Goal: Task Accomplishment & Management: Use online tool/utility

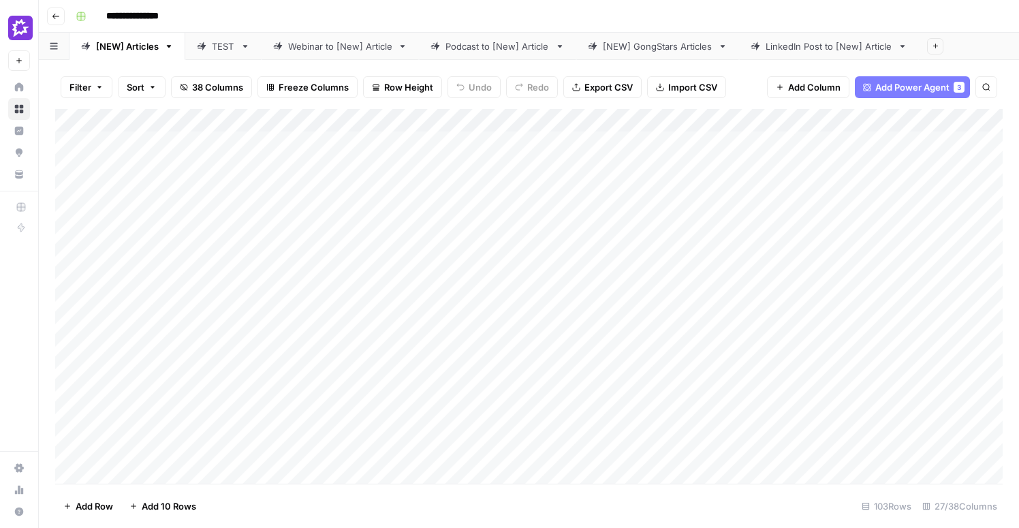
drag, startPoint x: 57, startPoint y: 279, endPoint x: 57, endPoint y: 211, distance: 67.5
click at [57, 211] on div "Add Column" at bounding box center [529, 296] width 948 height 375
drag, startPoint x: 61, startPoint y: 335, endPoint x: 63, endPoint y: 282, distance: 52.5
click at [63, 282] on div "Add Column" at bounding box center [529, 296] width 948 height 375
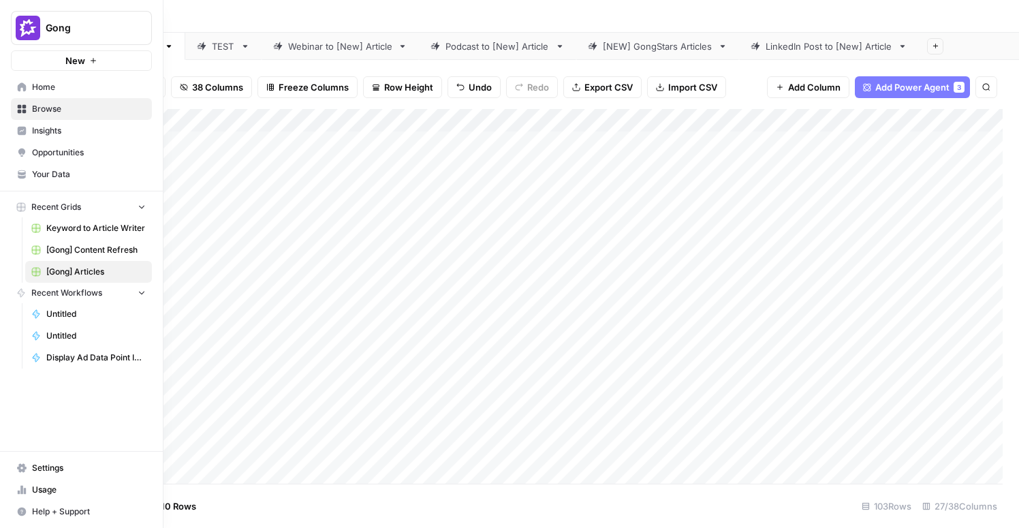
click at [18, 93] on link "Home" at bounding box center [81, 87] width 141 height 22
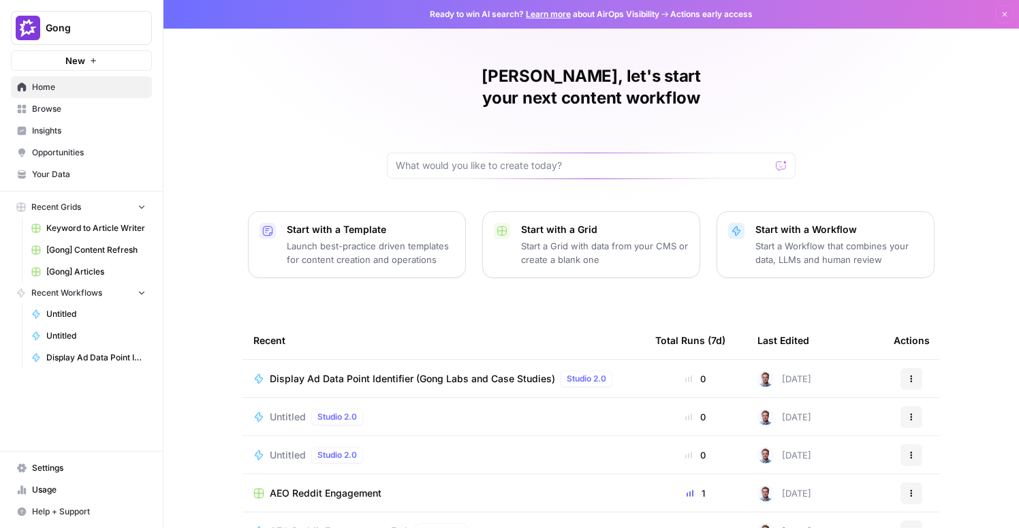
scroll to position [99, 0]
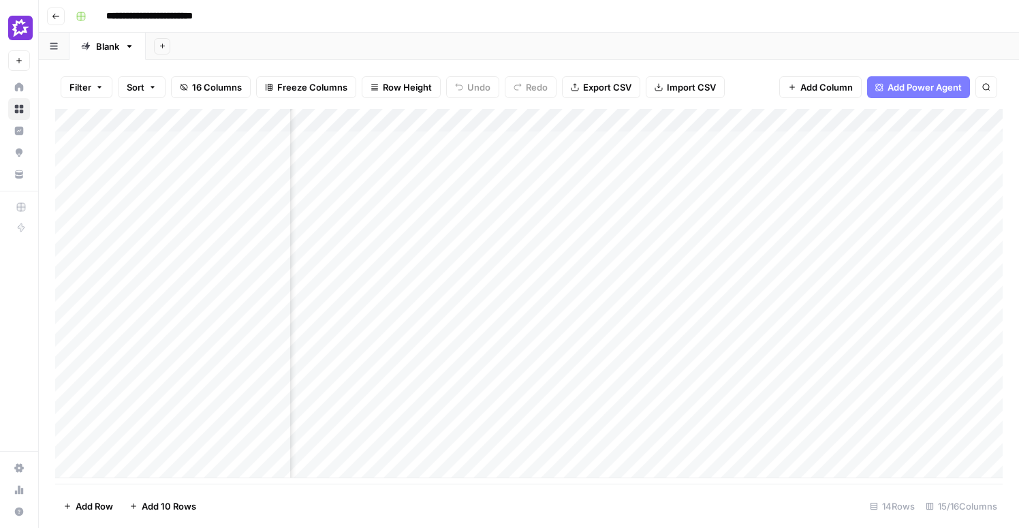
scroll to position [0, 753]
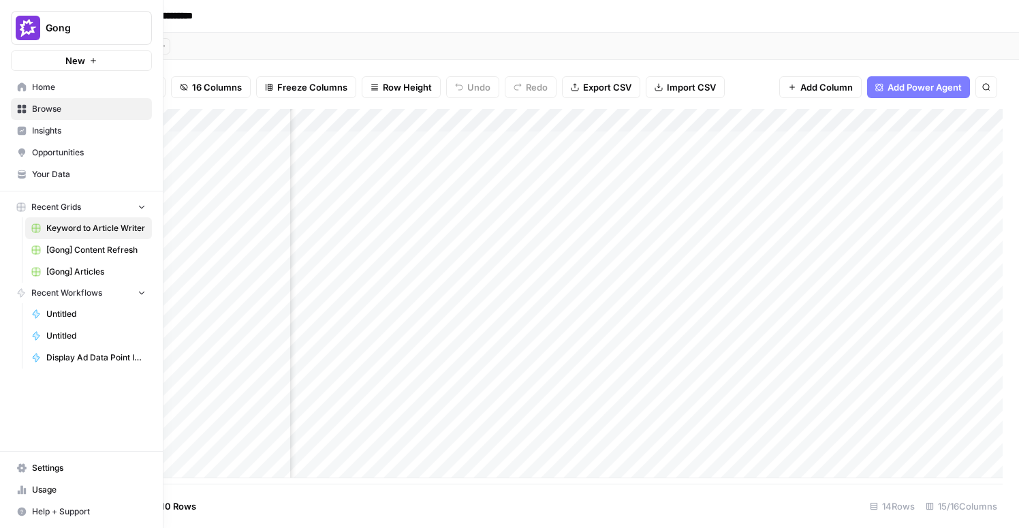
click at [76, 267] on span "[Gong] Articles" at bounding box center [95, 272] width 99 height 12
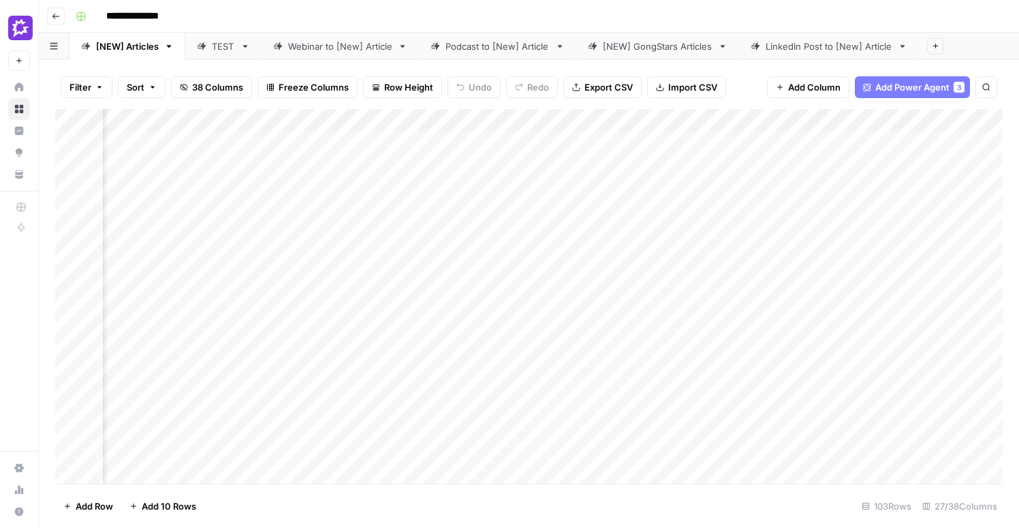
scroll to position [0, 1827]
click at [396, 118] on div "Add Column" at bounding box center [529, 296] width 948 height 375
click at [379, 152] on input "Analysis (1)" at bounding box center [414, 154] width 138 height 14
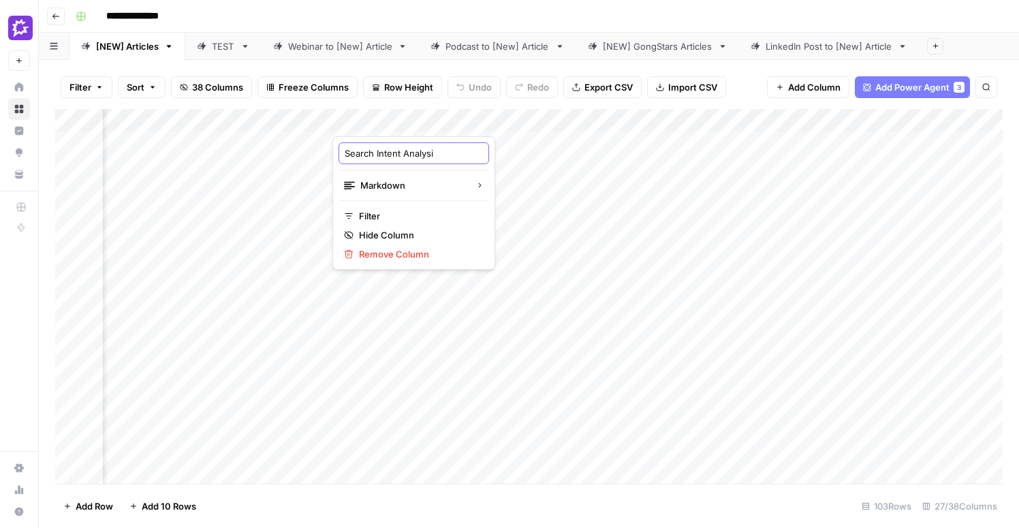
type input "Search Intent Analys"
click at [474, 123] on div "Add Column" at bounding box center [529, 296] width 948 height 375
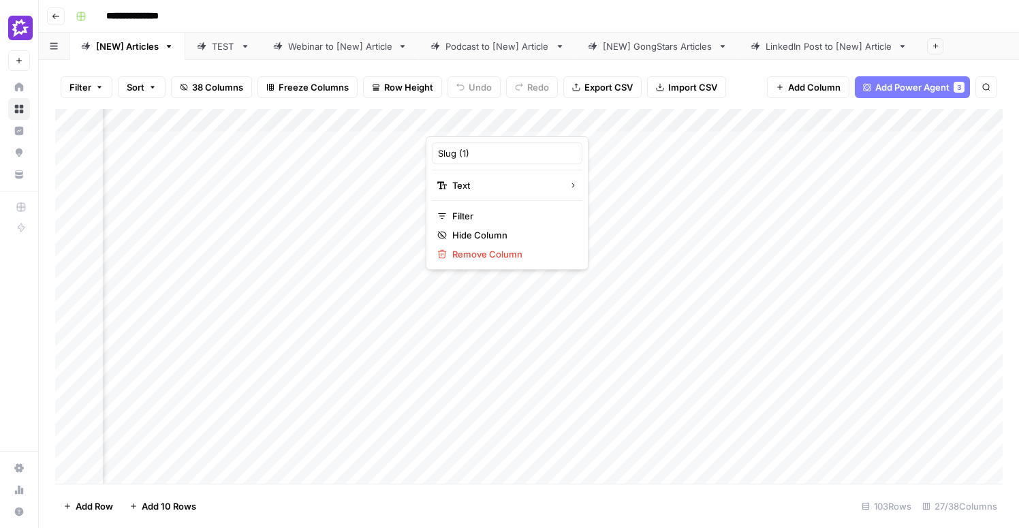
click at [474, 123] on div at bounding box center [487, 122] width 123 height 27
click at [642, 27] on header "**********" at bounding box center [529, 16] width 981 height 33
click at [331, 120] on div "Add Column" at bounding box center [529, 296] width 948 height 375
click at [331, 120] on div at bounding box center [351, 122] width 123 height 27
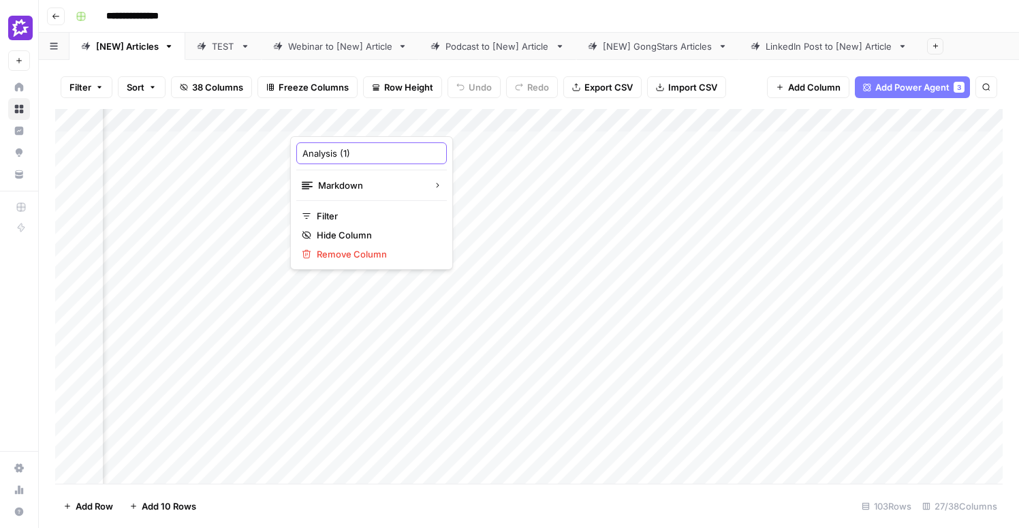
drag, startPoint x: 360, startPoint y: 151, endPoint x: 267, endPoint y: 151, distance: 93.4
click at [267, 151] on body "**********" at bounding box center [509, 264] width 1019 height 528
click at [339, 151] on input "Analysis (1)" at bounding box center [372, 154] width 138 height 14
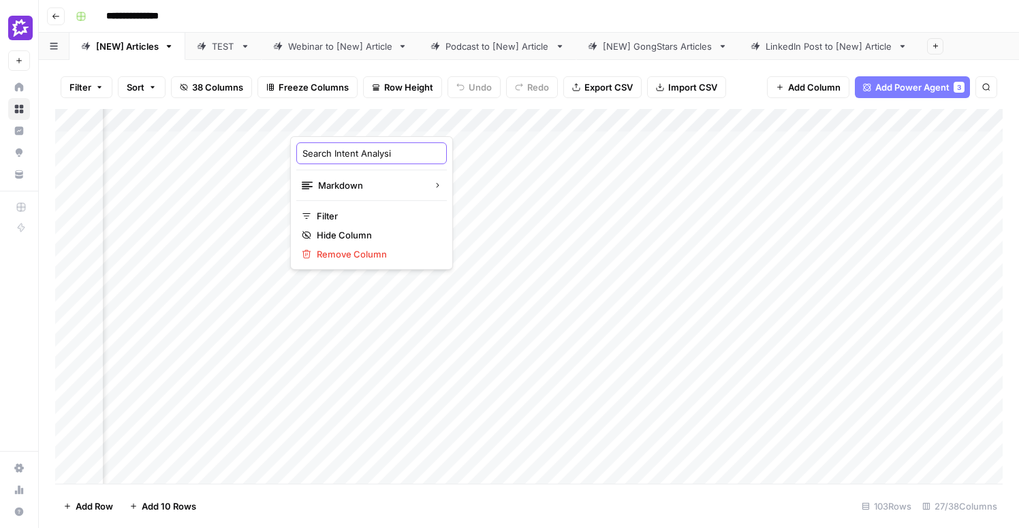
type input "Search Intent Analysis"
click at [455, 122] on div "Add Column" at bounding box center [529, 296] width 948 height 375
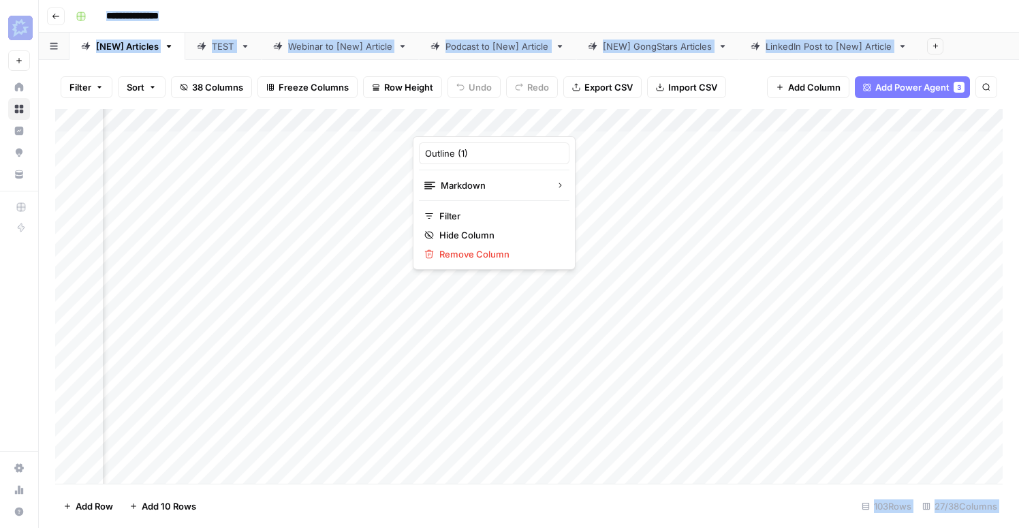
click at [455, 122] on div at bounding box center [474, 122] width 123 height 27
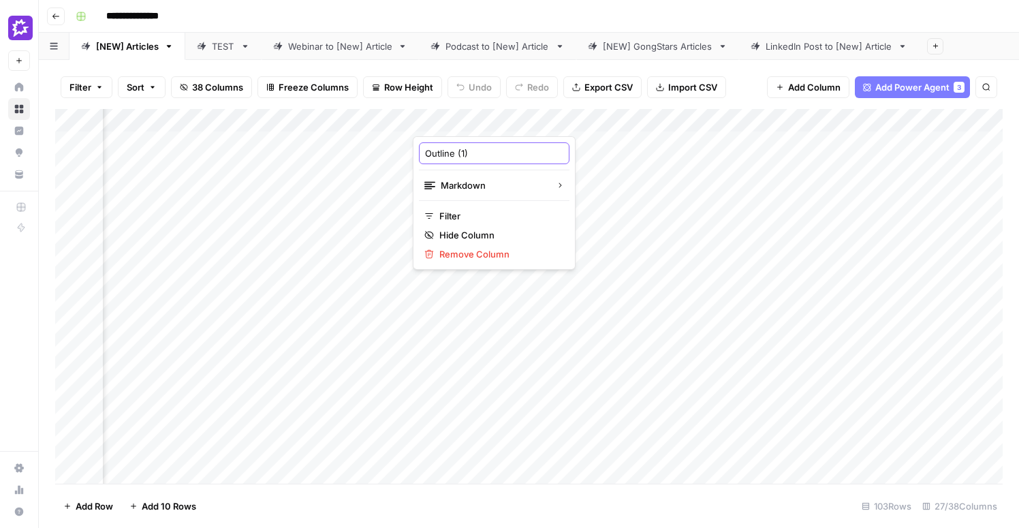
click at [480, 156] on input "Outline (1)" at bounding box center [494, 154] width 138 height 14
type input "Outline V1"
click at [600, 121] on div "Add Column" at bounding box center [529, 296] width 948 height 375
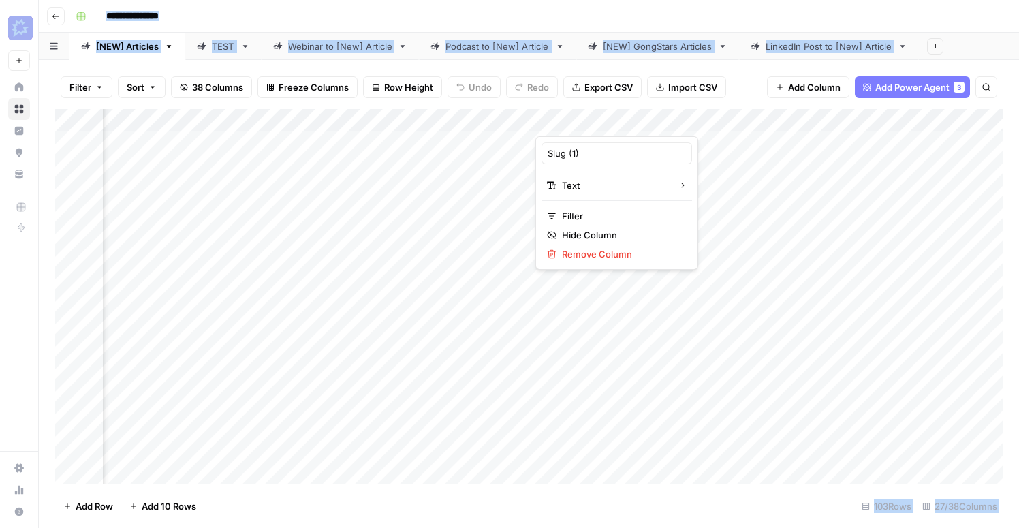
click at [600, 121] on div at bounding box center [597, 122] width 123 height 27
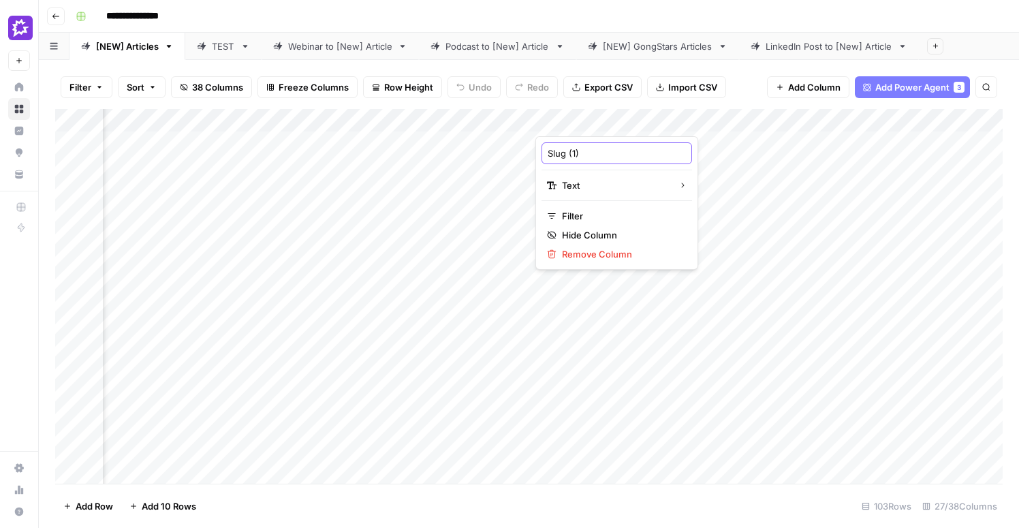
click at [583, 156] on input "Slug (1)" at bounding box center [617, 154] width 138 height 14
type input "URL Slug"
click at [743, 81] on div "Filter Sort 38 Columns Freeze Columns Row Height Undo Redo Export CSV Import CS…" at bounding box center [529, 87] width 948 height 44
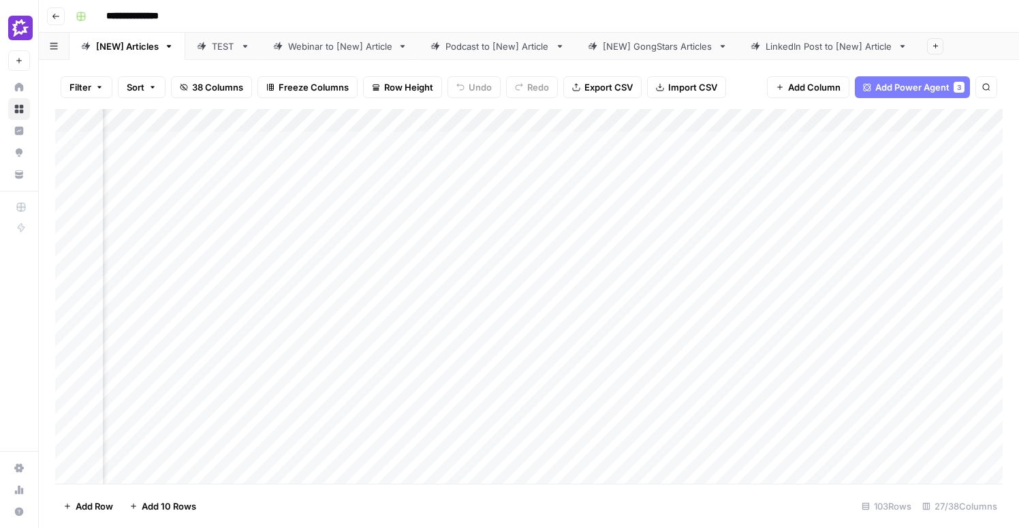
scroll to position [1, 2010]
click at [690, 121] on div "Add Column" at bounding box center [529, 296] width 948 height 375
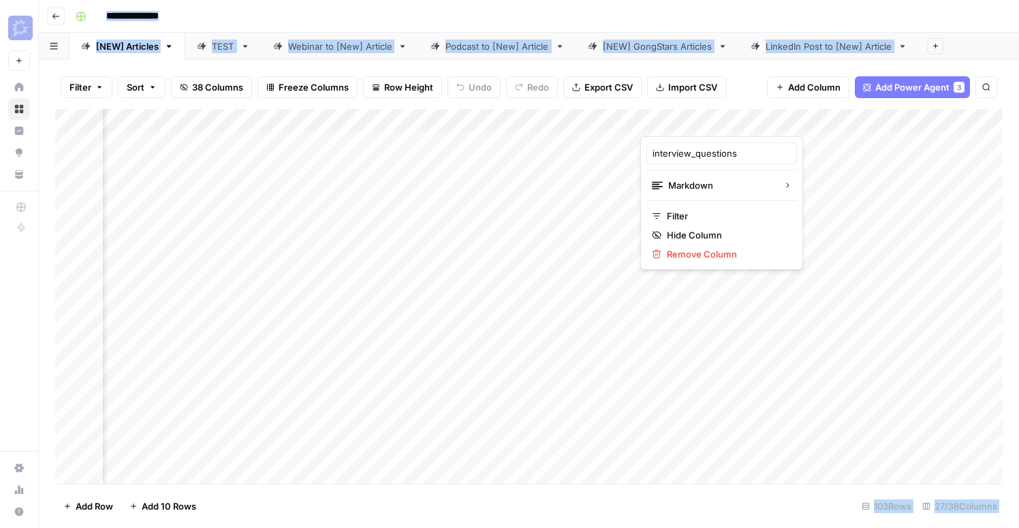
click at [690, 121] on div at bounding box center [702, 122] width 123 height 27
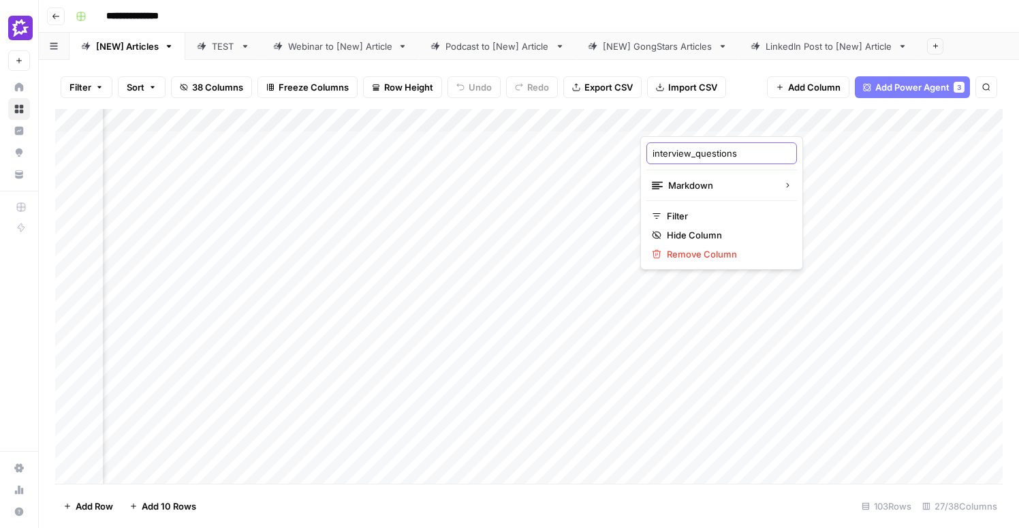
click at [677, 153] on input "interview_questions" at bounding box center [722, 154] width 138 height 14
type input "SME Interview Questions"
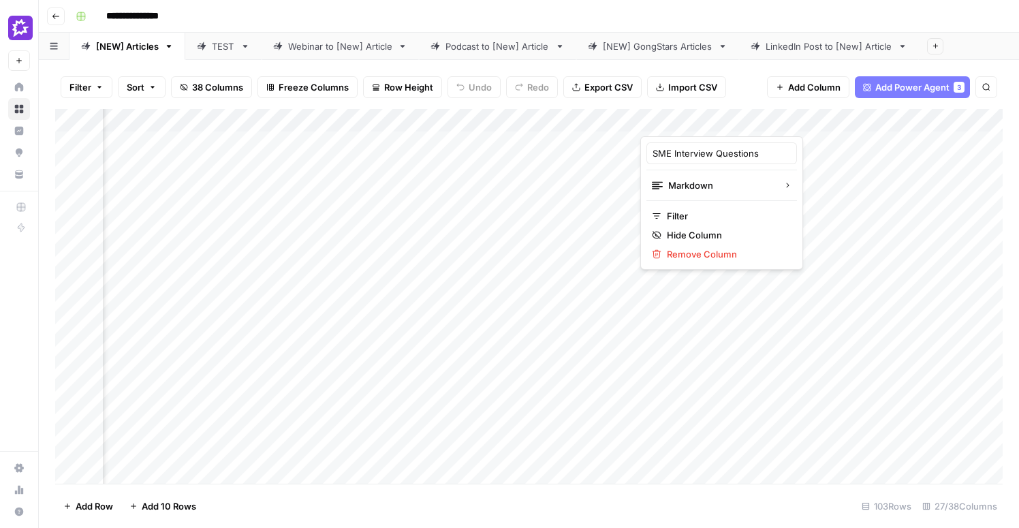
click at [726, 16] on div "**********" at bounding box center [538, 16] width 936 height 22
click at [713, 125] on div "Add Column" at bounding box center [529, 296] width 948 height 375
click at [722, 153] on input "interview_questions" at bounding box center [722, 154] width 138 height 14
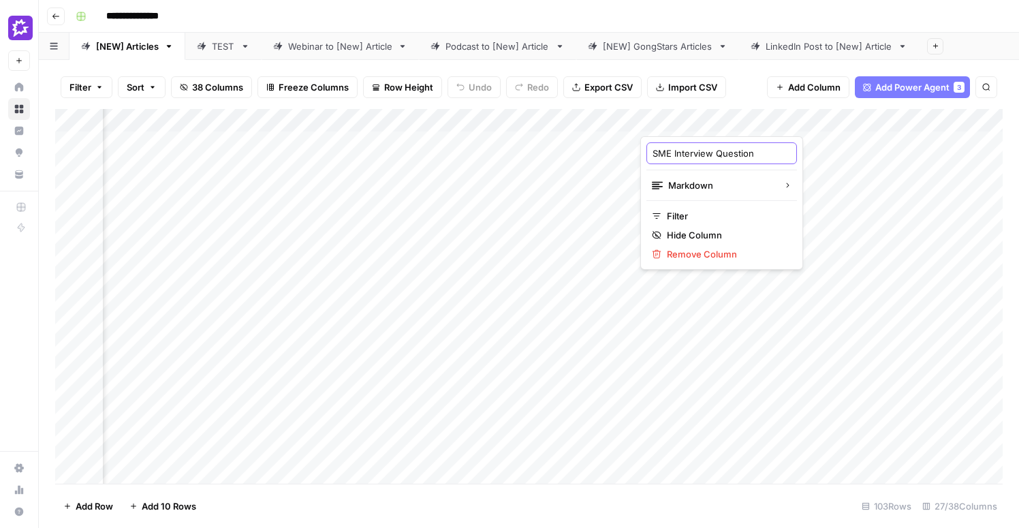
type input "SME Interview Questions"
click at [230, 121] on div "Add Column" at bounding box center [529, 296] width 948 height 375
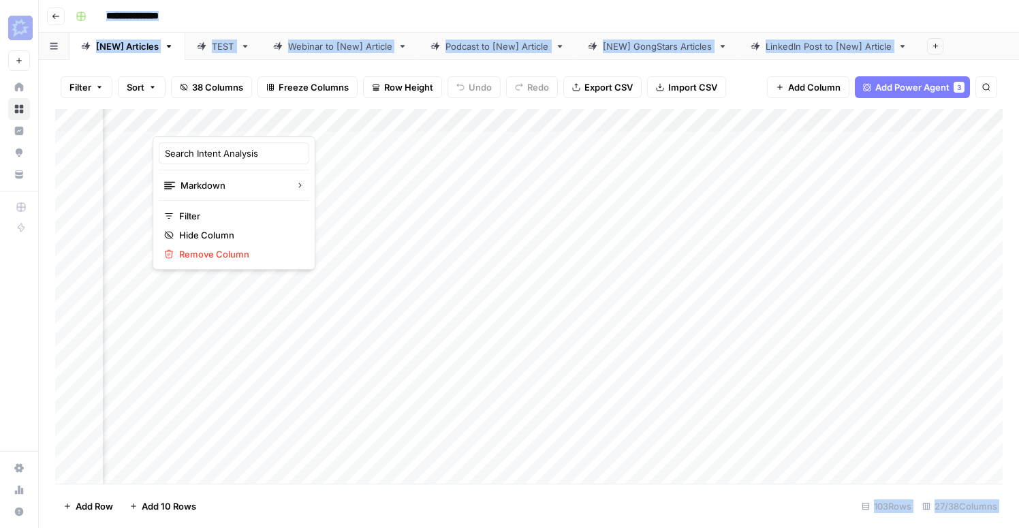
click at [230, 121] on div at bounding box center [214, 122] width 123 height 27
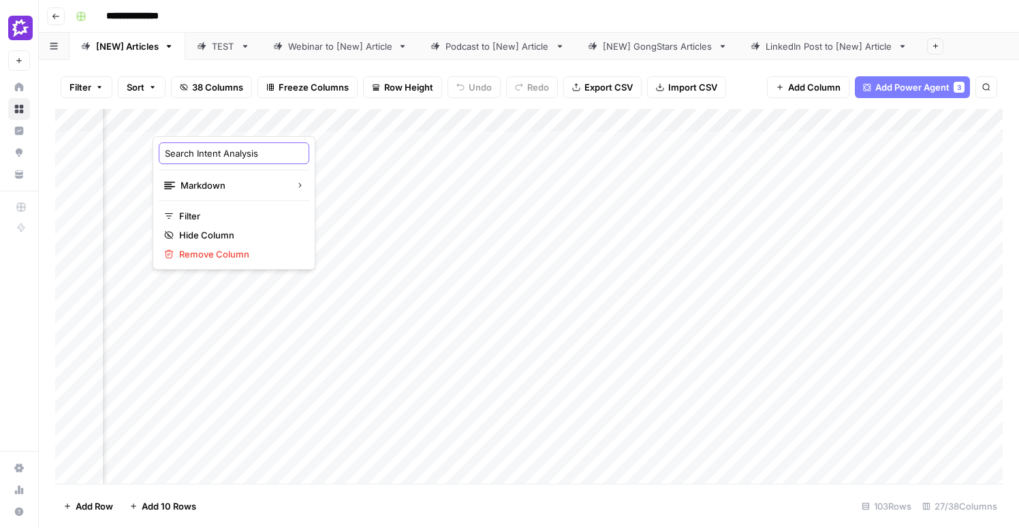
click at [228, 149] on input "Search Intent Analysis" at bounding box center [234, 154] width 138 height 14
click at [316, 119] on div "Add Column" at bounding box center [529, 296] width 948 height 375
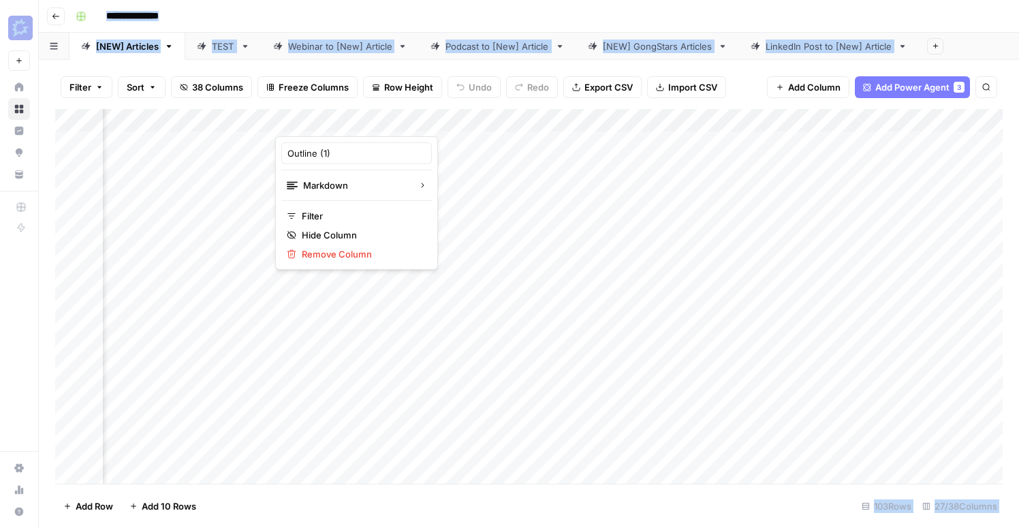
click at [316, 119] on div at bounding box center [336, 122] width 123 height 27
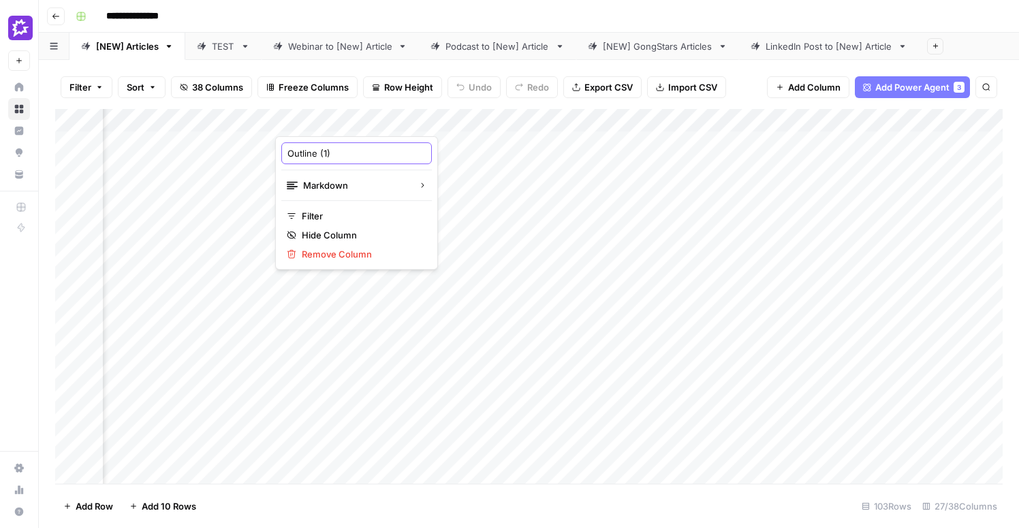
click at [356, 157] on input "Outline (1)" at bounding box center [357, 154] width 138 height 14
type input "Outline V1"
click at [322, 122] on div "Add Column" at bounding box center [529, 296] width 948 height 375
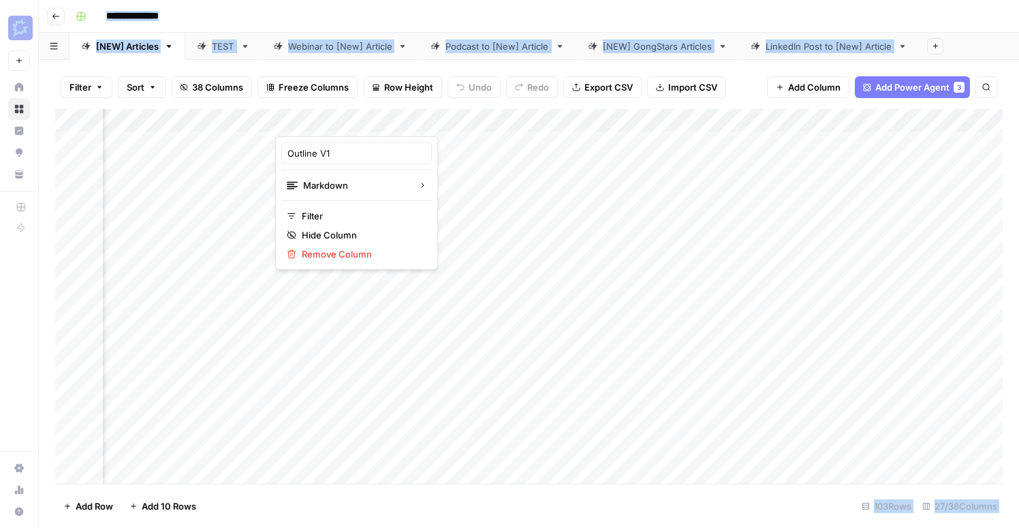
click at [325, 122] on div at bounding box center [336, 122] width 123 height 27
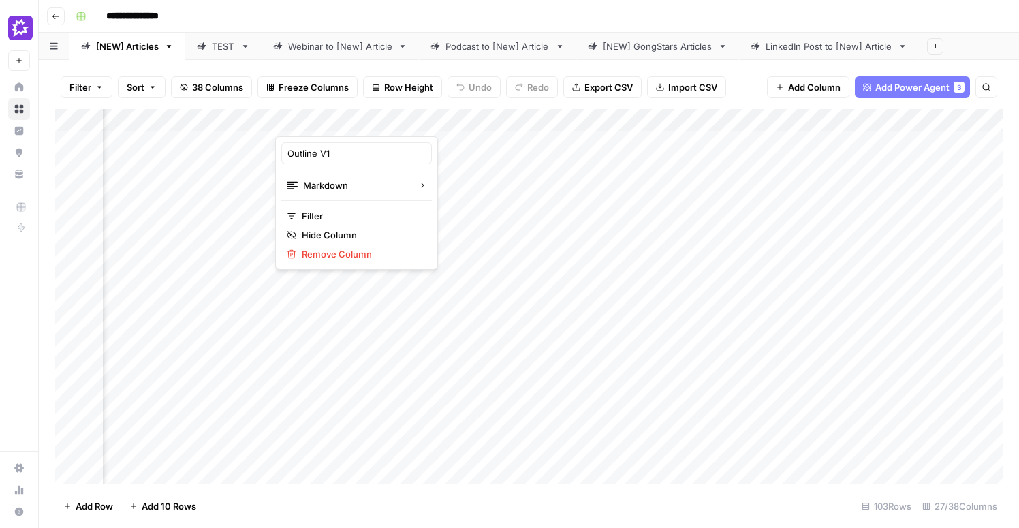
click at [325, 122] on div at bounding box center [336, 122] width 123 height 27
click at [332, 155] on input "Outline V1" at bounding box center [357, 154] width 138 height 14
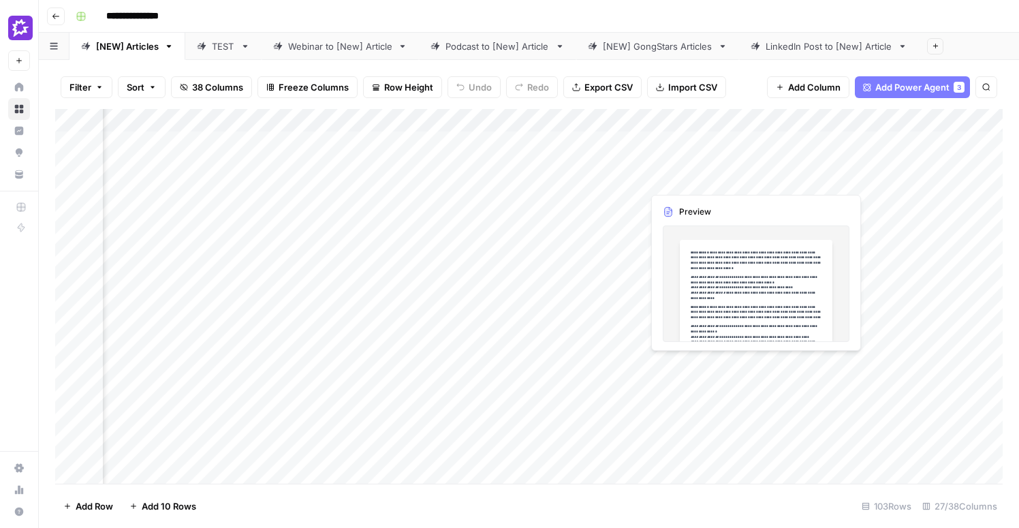
click at [701, 121] on div "Add Column" at bounding box center [529, 296] width 948 height 375
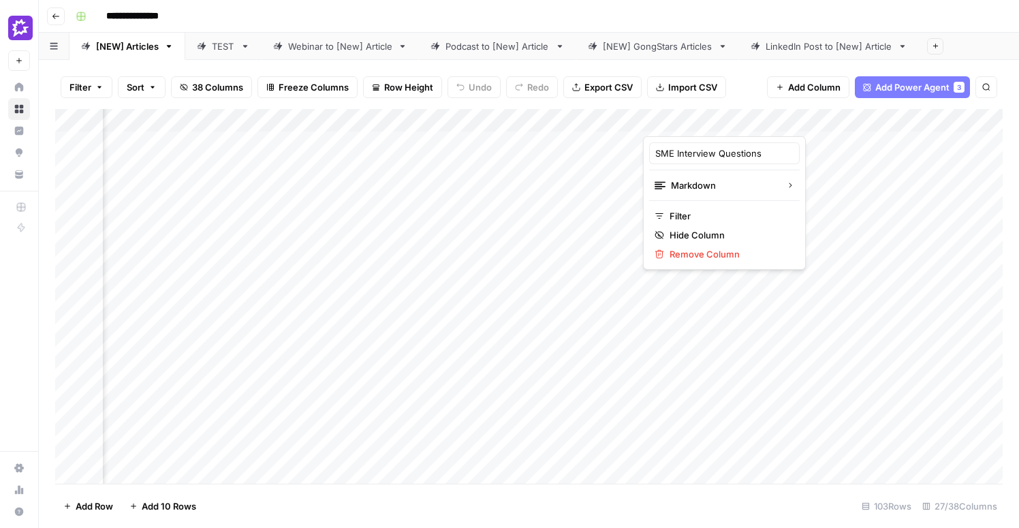
click at [701, 121] on div at bounding box center [704, 122] width 123 height 27
click at [695, 154] on input "SME Interview Questions" at bounding box center [725, 154] width 138 height 14
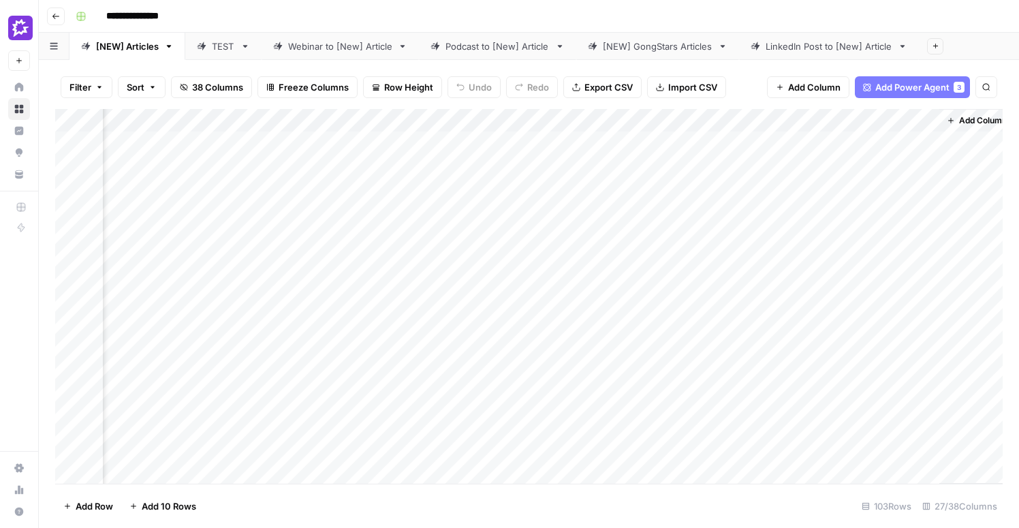
click at [502, 115] on div "Add Column" at bounding box center [529, 296] width 948 height 375
click at [504, 149] on input "Article (1)" at bounding box center [530, 154] width 138 height 14
type input "Article Draft (Pre-Editorial Review)"
click at [259, 114] on div "Add Column" at bounding box center [529, 296] width 948 height 375
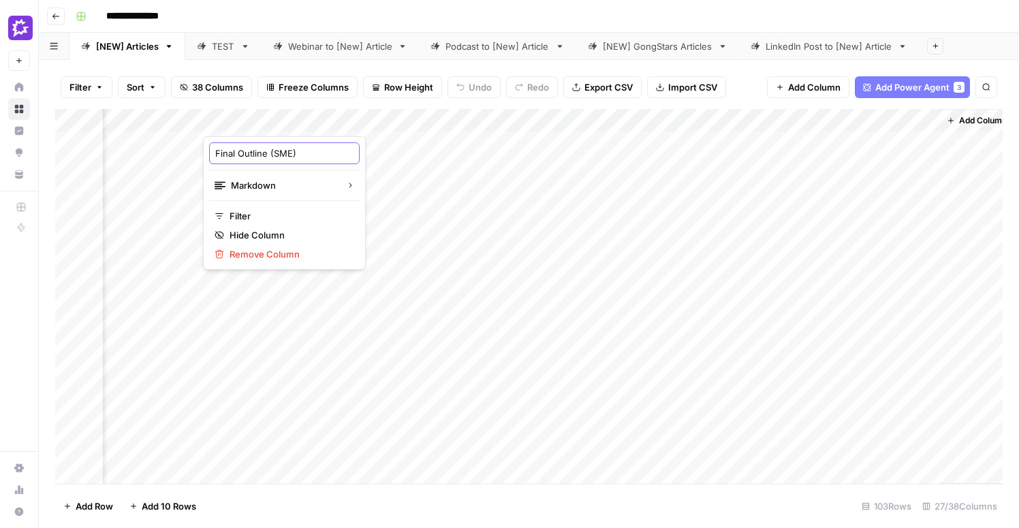
click at [264, 156] on input "Final Outline (SME)" at bounding box center [284, 154] width 138 height 14
click at [517, 119] on div "Add Column" at bounding box center [529, 296] width 948 height 375
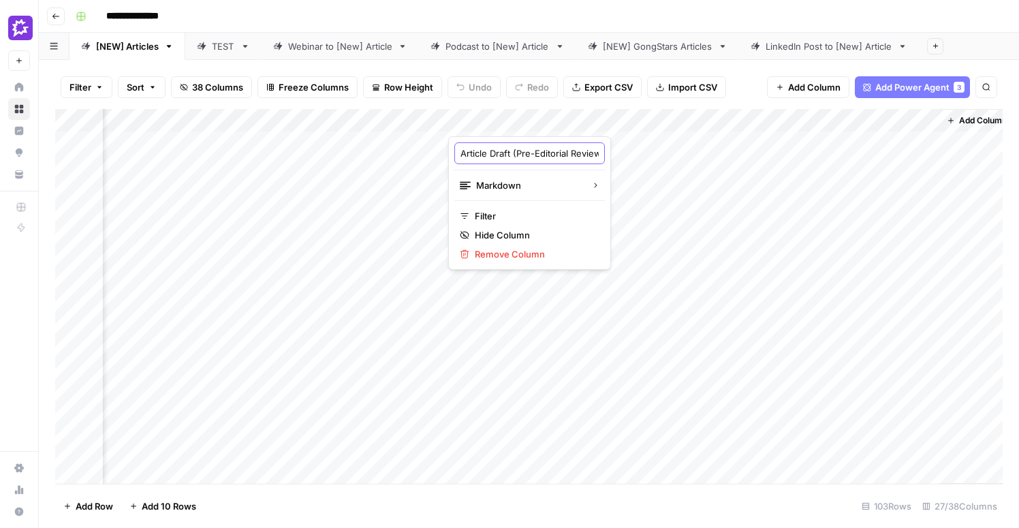
click at [515, 149] on input "Article Draft (Pre-Editorial Review)" at bounding box center [530, 154] width 138 height 14
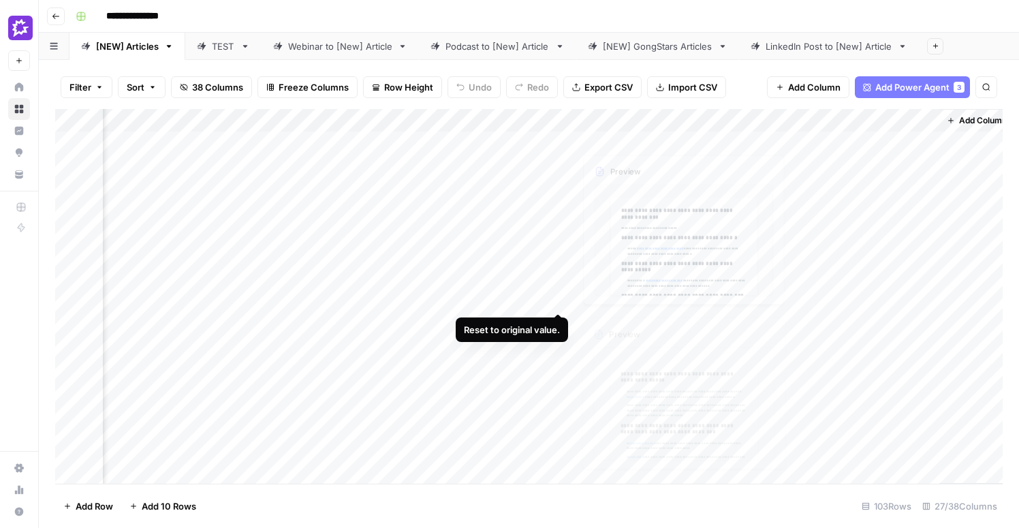
click at [772, 409] on div "Add Column" at bounding box center [529, 296] width 948 height 375
drag, startPoint x: 58, startPoint y: 374, endPoint x: 58, endPoint y: 234, distance: 140.4
click at [58, 234] on div "Add Column" at bounding box center [529, 296] width 948 height 375
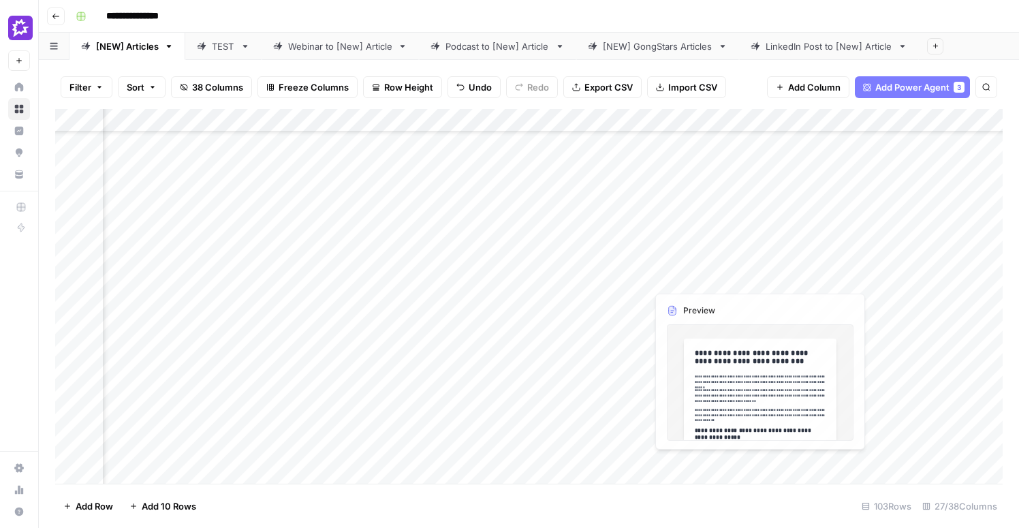
scroll to position [142, 2928]
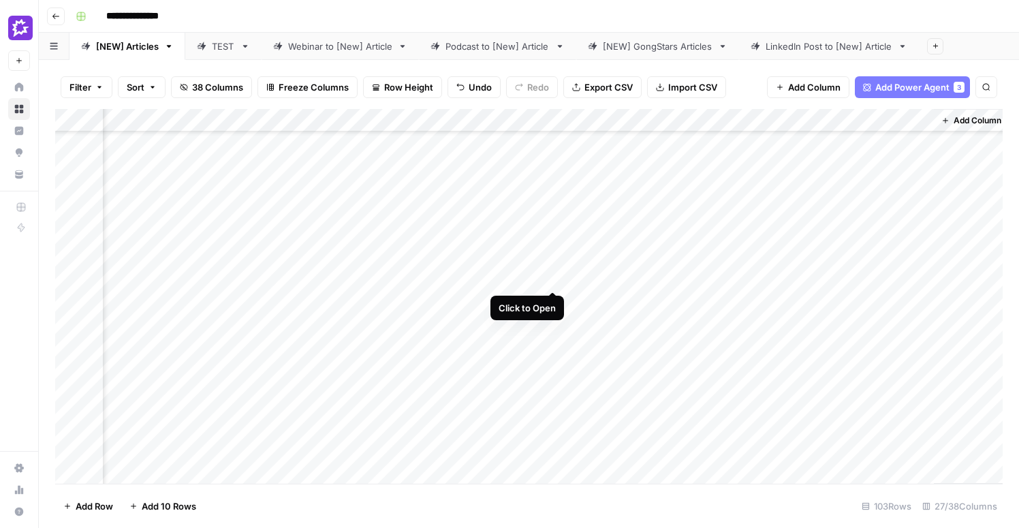
click at [555, 241] on div "Add Column" at bounding box center [529, 296] width 948 height 375
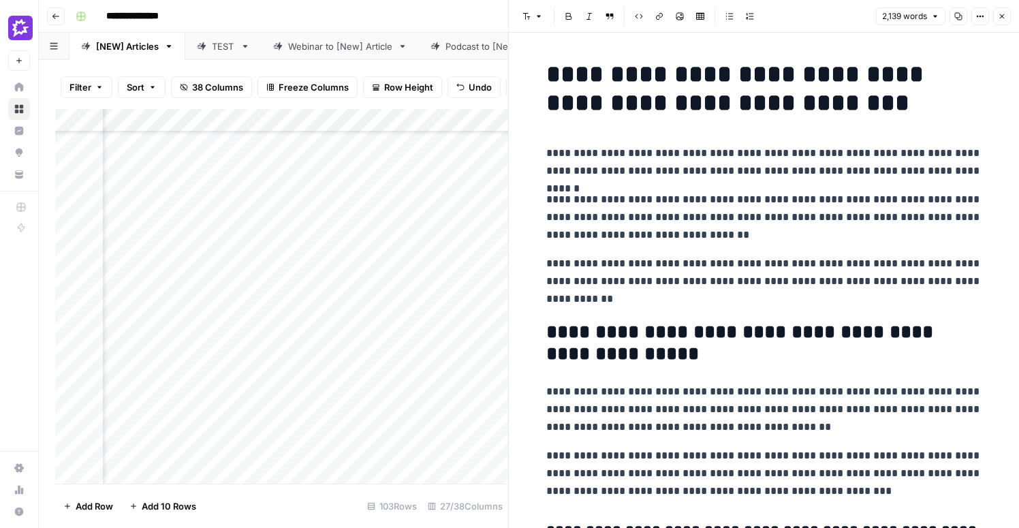
click at [609, 109] on h1 "**********" at bounding box center [765, 88] width 436 height 57
copy div "**********"
click at [331, 241] on div "Add Column" at bounding box center [281, 296] width 453 height 375
click at [336, 241] on div "Add Column" at bounding box center [281, 296] width 453 height 375
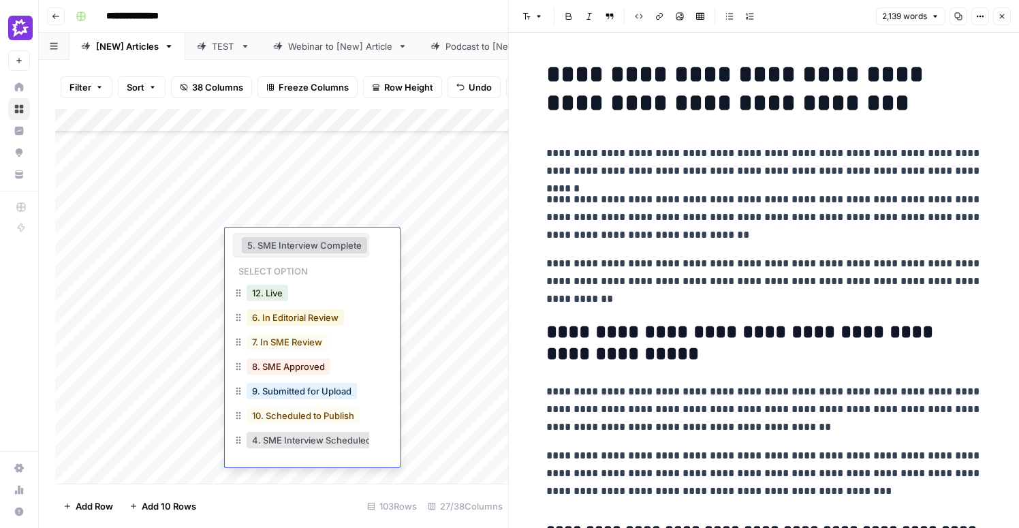
click at [324, 321] on button "6. In Editorial Review" at bounding box center [295, 317] width 97 height 16
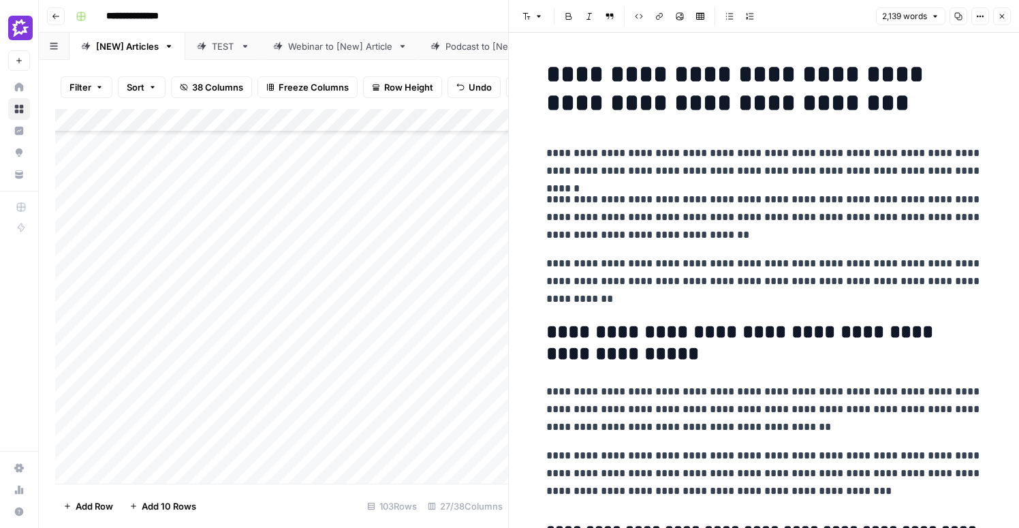
click at [437, 201] on div "Add Column" at bounding box center [281, 296] width 453 height 375
click at [1003, 17] on icon "button" at bounding box center [1002, 16] width 5 height 5
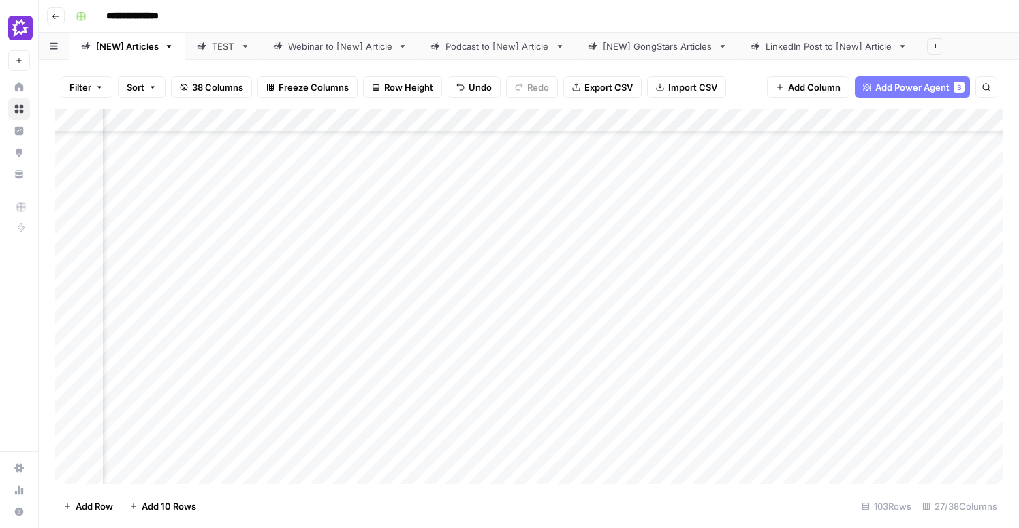
scroll to position [796, 0]
click at [328, 187] on div "Add Column" at bounding box center [529, 296] width 948 height 375
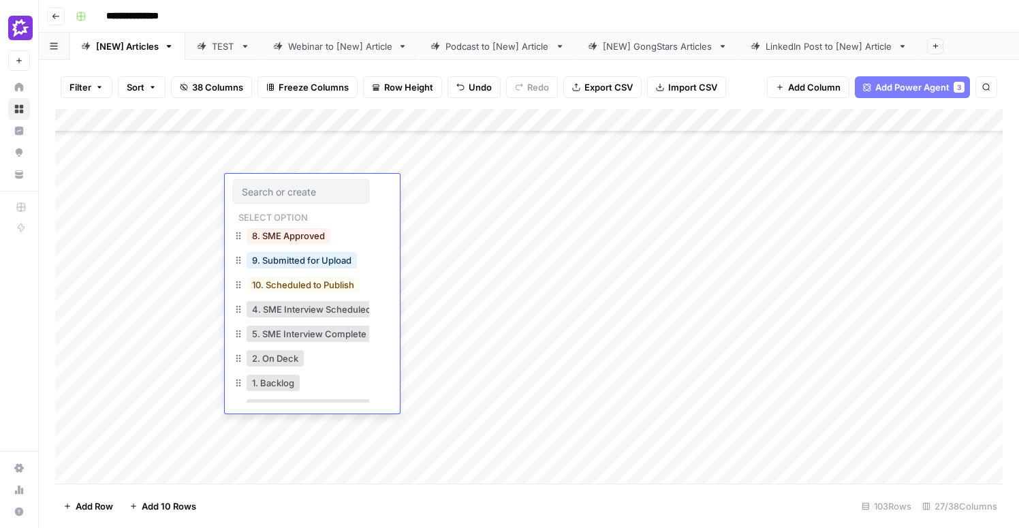
scroll to position [86, 0]
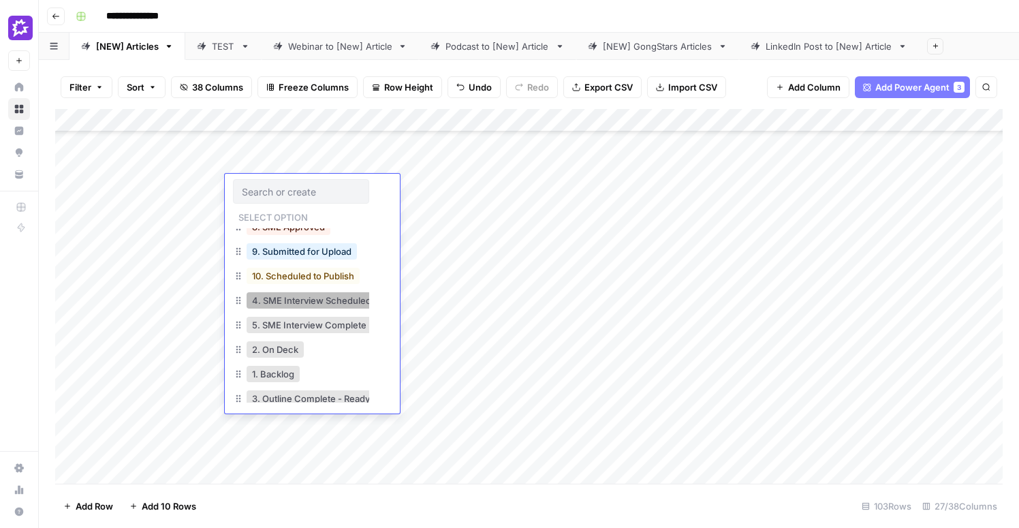
click at [348, 307] on button "4. SME Interview Scheduled/Pending" at bounding box center [331, 300] width 168 height 16
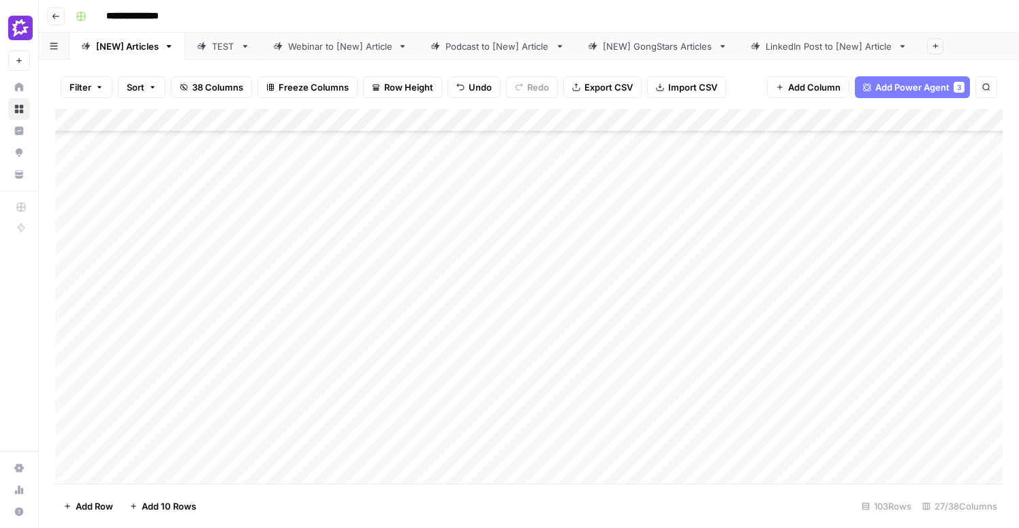
scroll to position [142, 0]
drag, startPoint x: 59, startPoint y: 401, endPoint x: 89, endPoint y: 311, distance: 94.8
click at [89, 311] on div "Add Column" at bounding box center [529, 296] width 948 height 375
drag, startPoint x: 57, startPoint y: 370, endPoint x: 57, endPoint y: 430, distance: 60.0
click at [57, 430] on div "Add Column" at bounding box center [529, 296] width 948 height 375
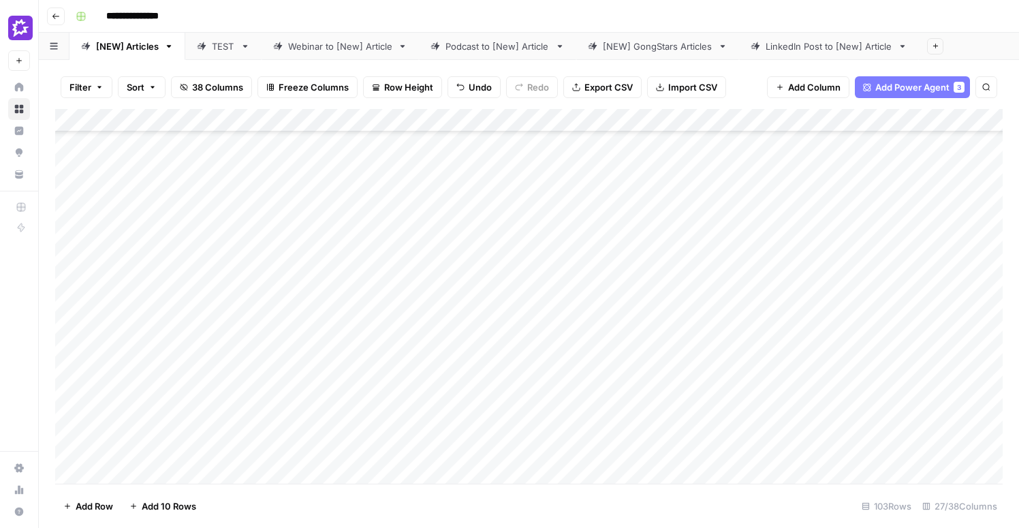
scroll to position [403, 0]
drag, startPoint x: 57, startPoint y: 287, endPoint x: 70, endPoint y: 221, distance: 66.8
click at [70, 221] on div "Add Column" at bounding box center [529, 296] width 948 height 375
click at [659, 273] on div "Add Column" at bounding box center [529, 296] width 948 height 375
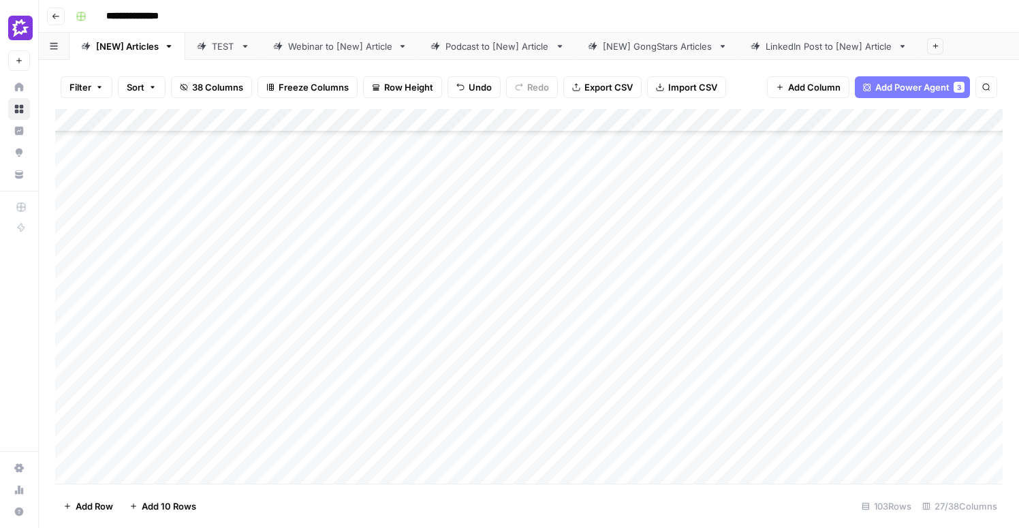
click at [659, 273] on div "Add Column" at bounding box center [529, 296] width 948 height 375
click at [274, 245] on div "Add Column" at bounding box center [529, 296] width 948 height 375
click at [140, 285] on div "Add Column" at bounding box center [529, 296] width 948 height 375
click at [146, 335] on div "Add Column" at bounding box center [529, 296] width 948 height 375
click at [181, 212] on div "Add Column" at bounding box center [529, 296] width 948 height 375
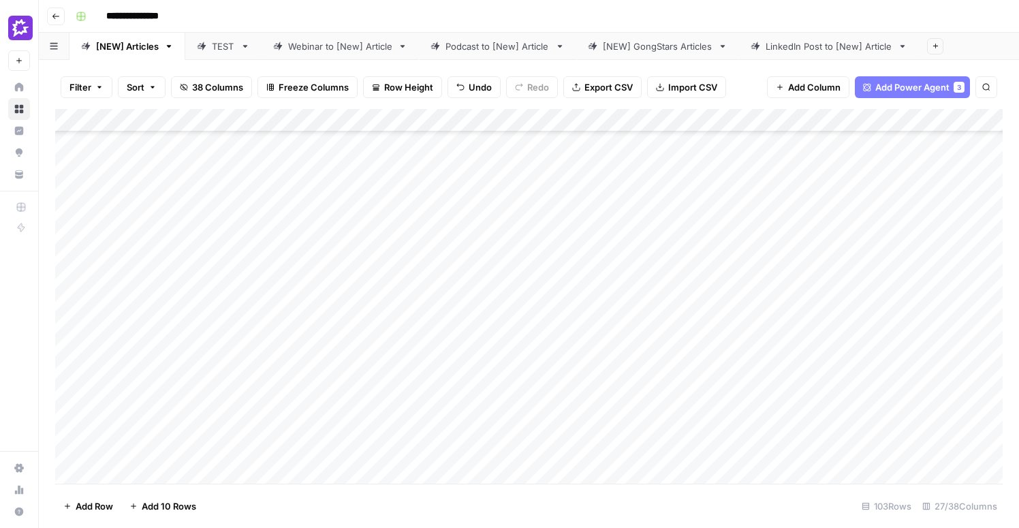
click at [181, 212] on div "Add Column" at bounding box center [529, 296] width 948 height 375
click at [182, 206] on textarea "**********" at bounding box center [211, 209] width 218 height 19
type textarea "**********"
click at [178, 266] on div "Add Column" at bounding box center [529, 296] width 948 height 375
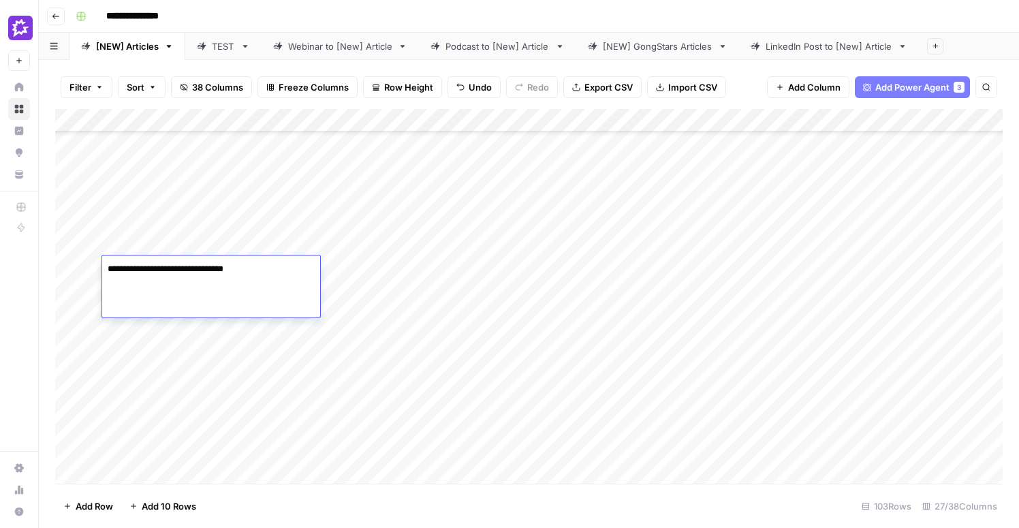
type textarea "**********"
click at [172, 273] on div "Add Column" at bounding box center [529, 296] width 948 height 375
click at [165, 327] on div "Add Column" at bounding box center [529, 296] width 948 height 375
click at [603, 353] on div "Add Column" at bounding box center [529, 296] width 948 height 375
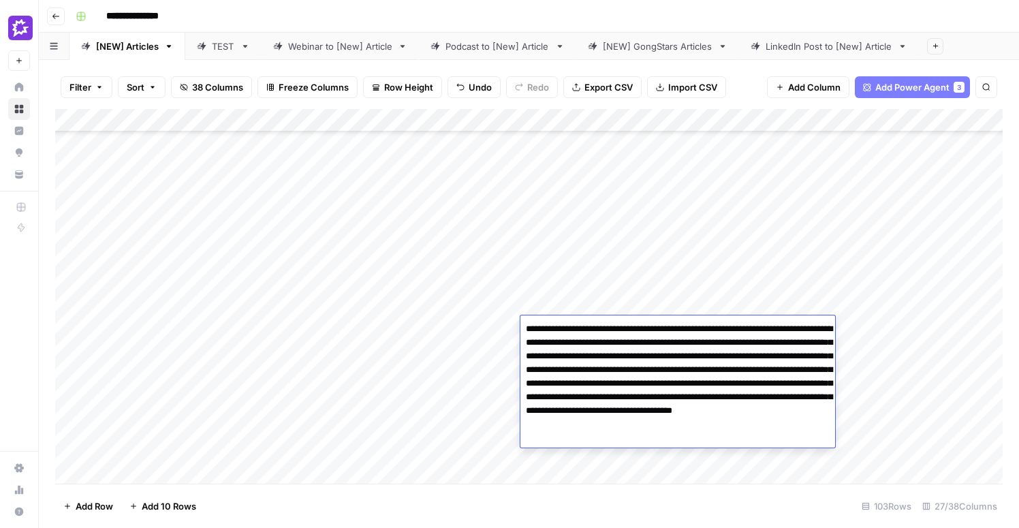
click at [700, 341] on textarea "**********" at bounding box center [678, 384] width 315 height 128
type textarea "**********"
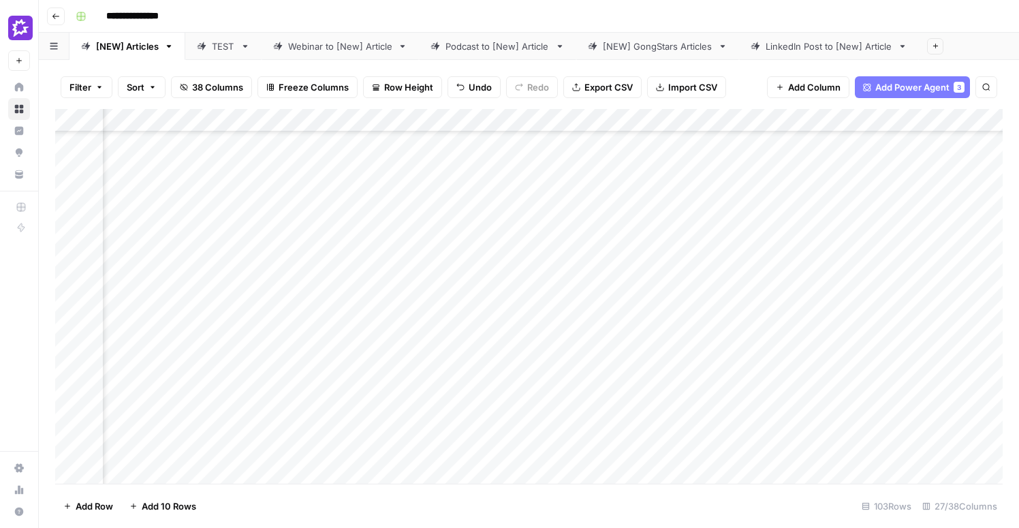
scroll to position [294, 400]
click at [218, 340] on div "Add Column" at bounding box center [529, 296] width 948 height 375
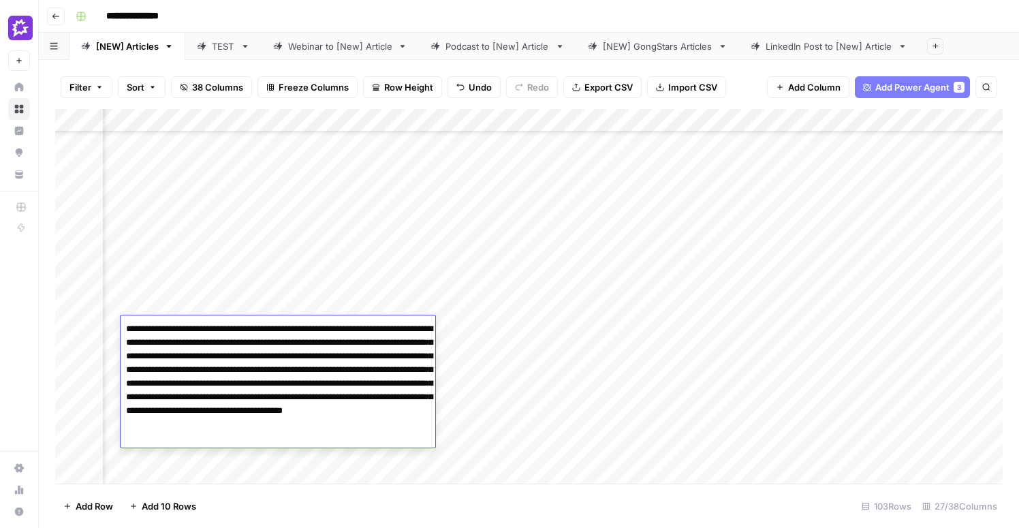
click at [200, 341] on textarea "**********" at bounding box center [278, 384] width 315 height 128
type textarea "**********"
click at [548, 356] on div "Add Column" at bounding box center [529, 296] width 948 height 375
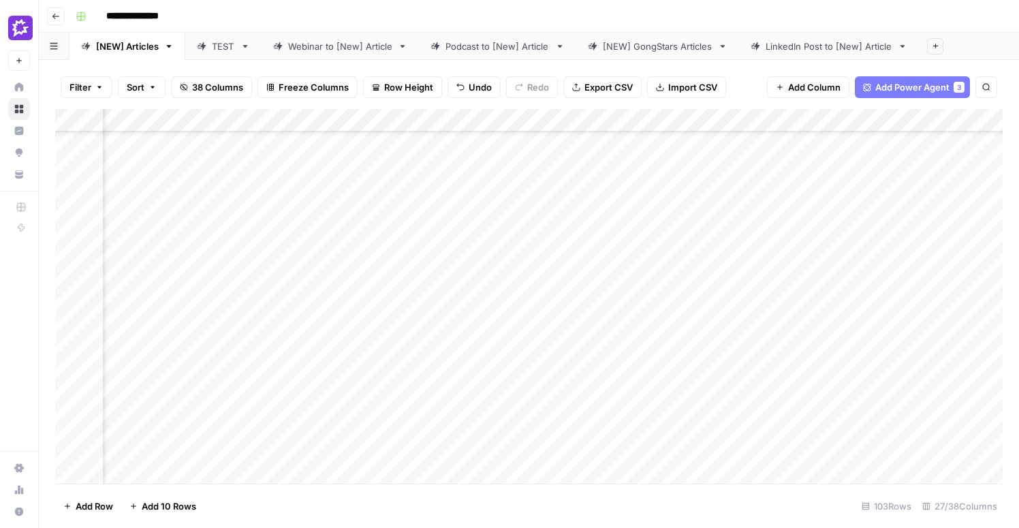
scroll to position [294, 1025]
click at [455, 277] on div "Add Column" at bounding box center [529, 296] width 948 height 375
click at [356, 296] on div "Add Column" at bounding box center [529, 296] width 948 height 375
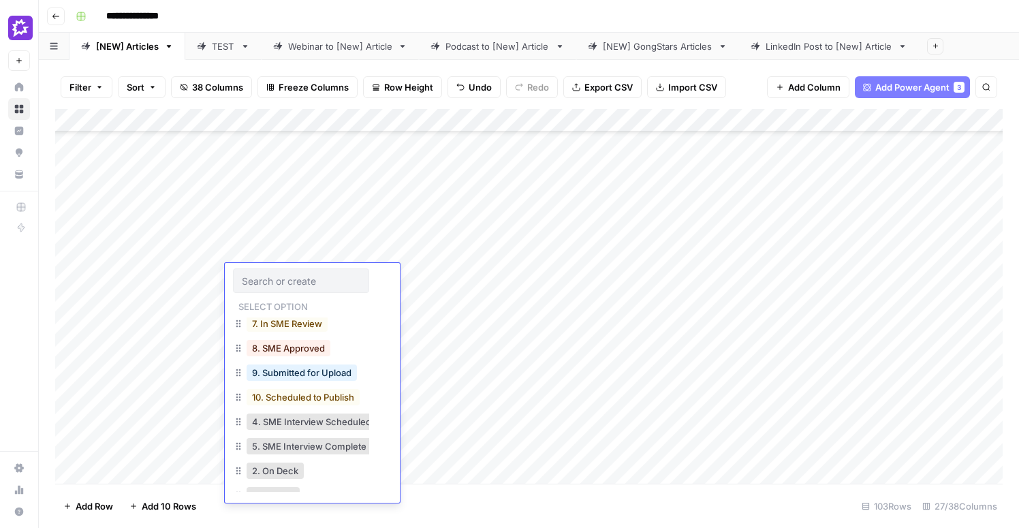
scroll to position [85, 0]
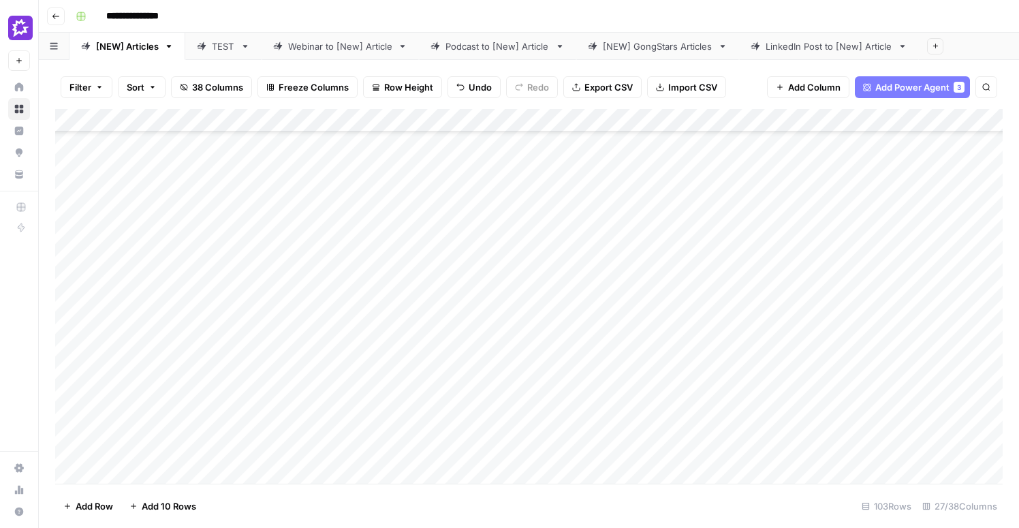
click at [452, 204] on div "Add Column" at bounding box center [529, 296] width 948 height 375
click at [801, 275] on div "Add Column" at bounding box center [529, 296] width 948 height 375
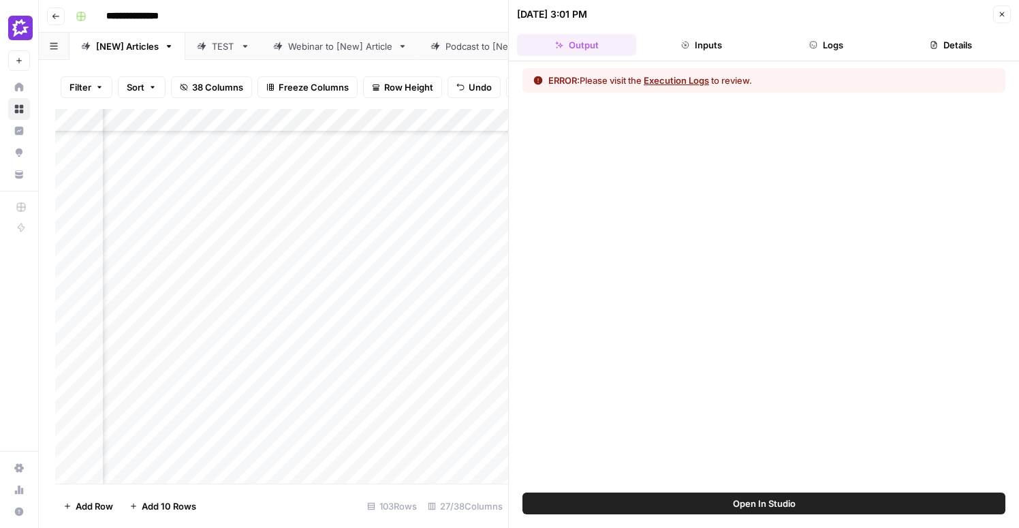
click at [831, 43] on button "Logs" at bounding box center [826, 45] width 119 height 22
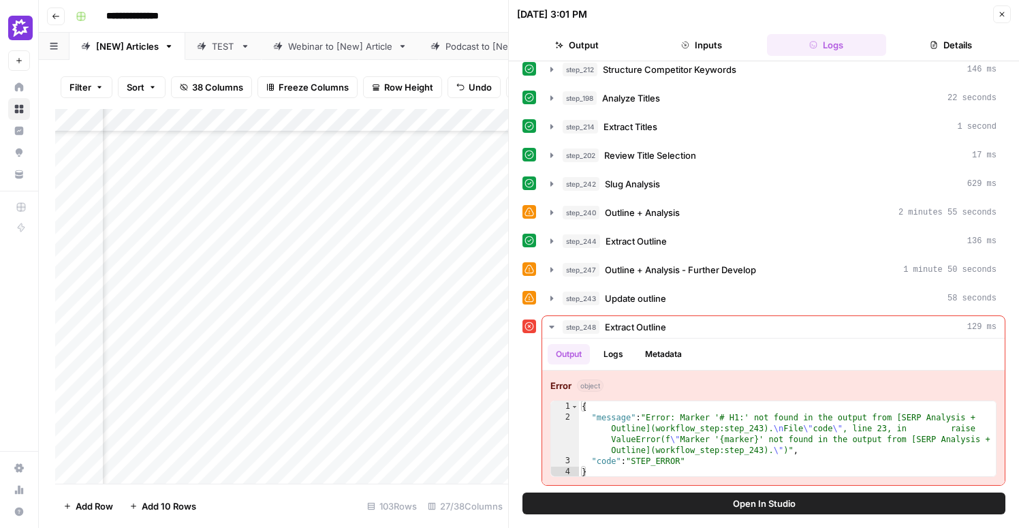
scroll to position [227, 1110]
click at [1005, 16] on icon "button" at bounding box center [1002, 14] width 8 height 8
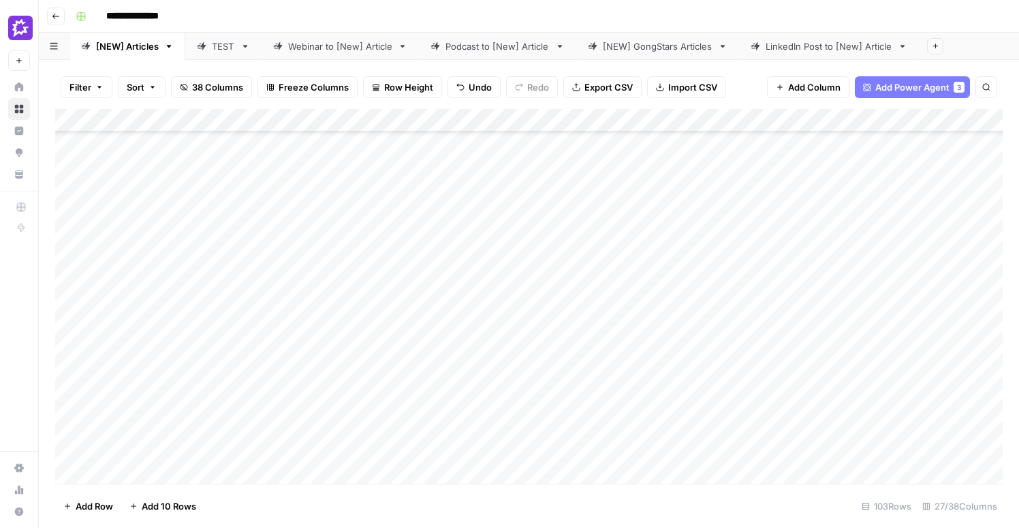
scroll to position [219, 0]
click at [377, 254] on div "Add Column" at bounding box center [529, 296] width 948 height 375
drag, startPoint x: 397, startPoint y: 271, endPoint x: 371, endPoint y: 412, distance: 143.5
click at [371, 412] on div "Add Column" at bounding box center [529, 296] width 948 height 375
click at [359, 244] on div "Add Column" at bounding box center [529, 296] width 948 height 375
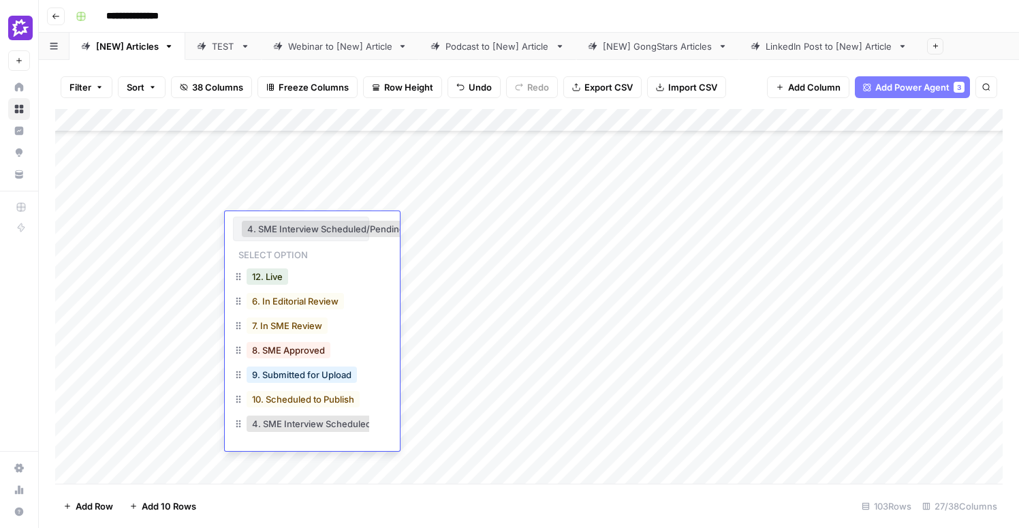
scroll to position [0, 12]
click at [465, 245] on div "Add Column" at bounding box center [529, 296] width 948 height 375
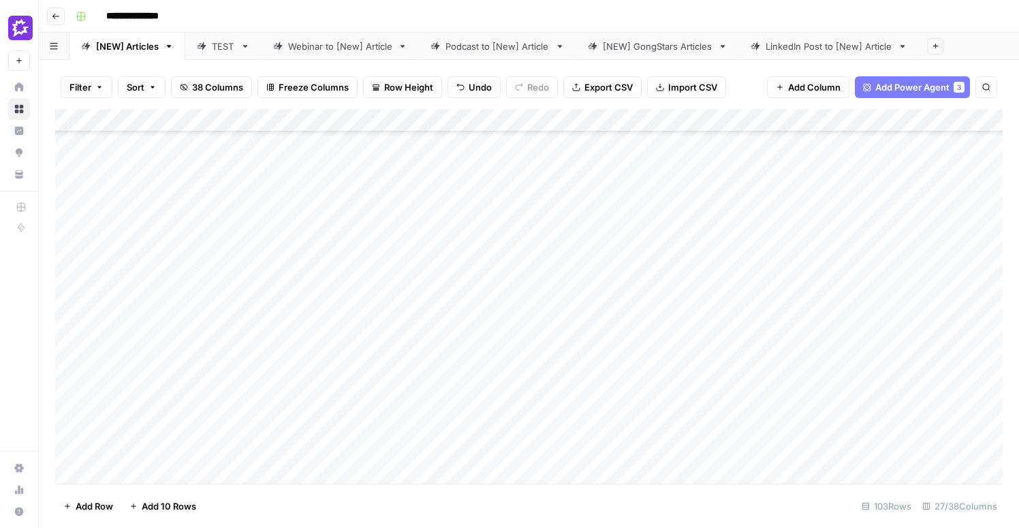
scroll to position [331, 0]
click at [613, 309] on div "Add Column" at bounding box center [529, 296] width 948 height 375
click at [390, 292] on div "Add Column" at bounding box center [529, 296] width 948 height 375
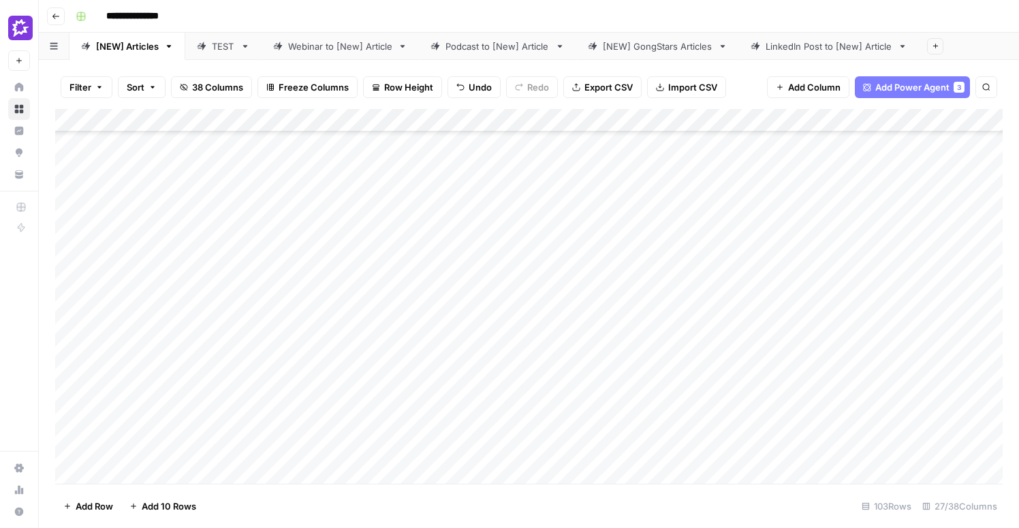
click at [600, 335] on div "Add Column" at bounding box center [529, 296] width 948 height 375
click at [403, 309] on div "Add Column" at bounding box center [529, 296] width 948 height 375
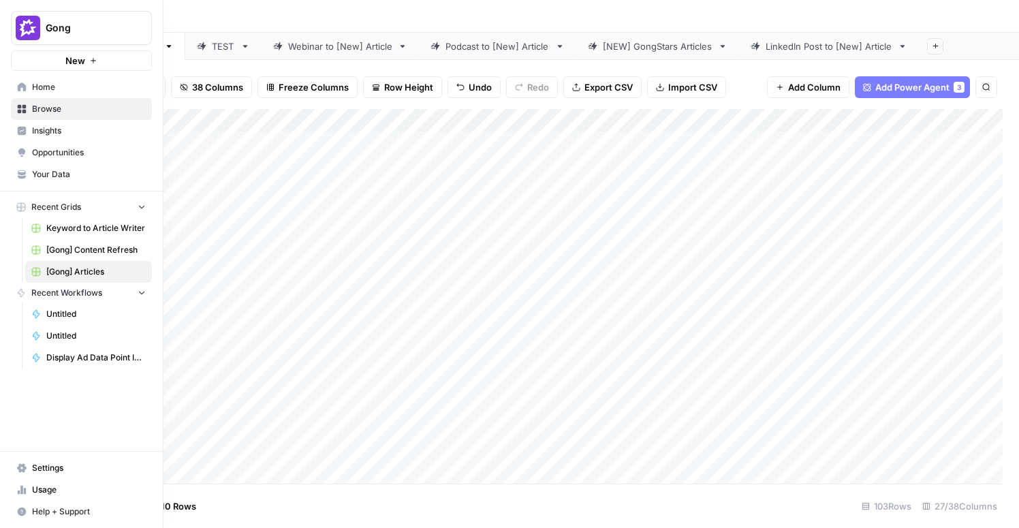
click at [22, 87] on icon at bounding box center [22, 86] width 9 height 9
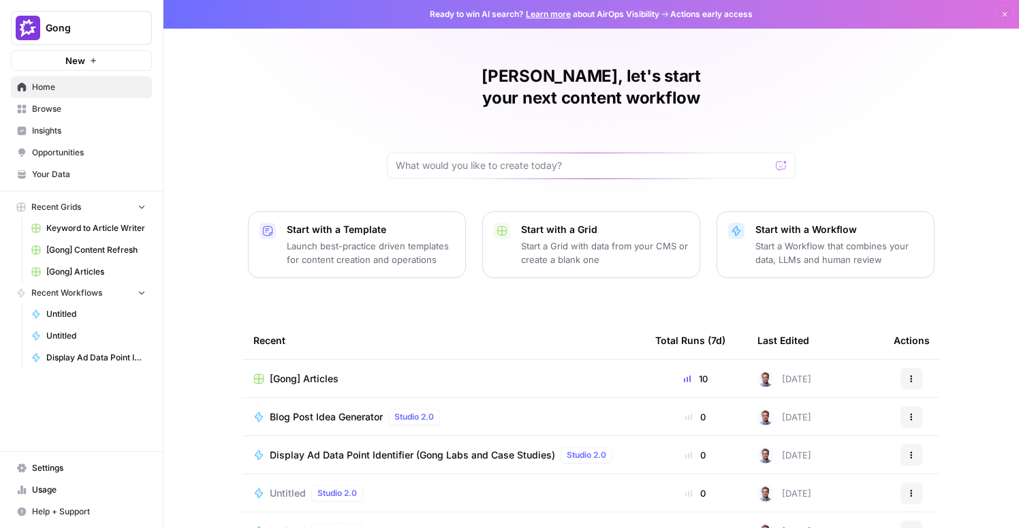
scroll to position [99, 0]
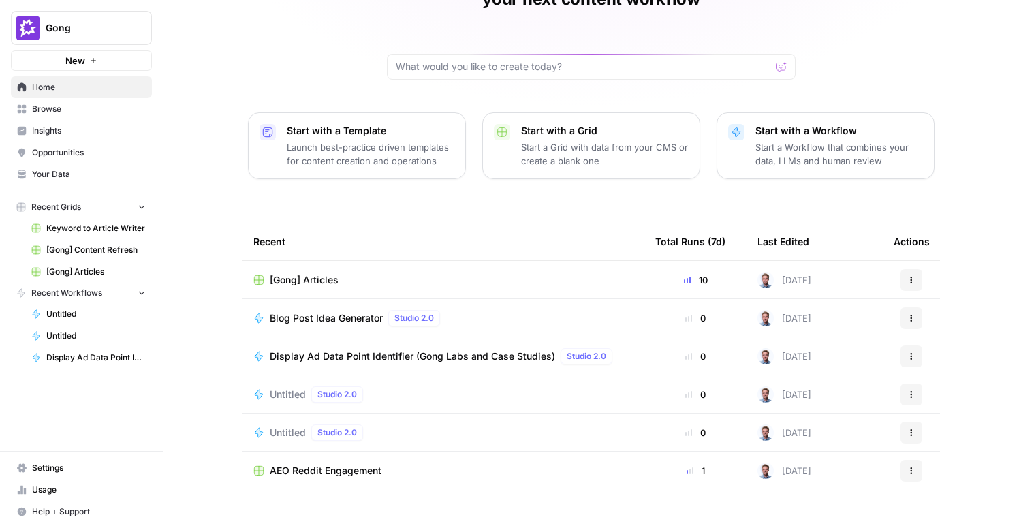
click at [337, 311] on span "Blog Post Idea Generator" at bounding box center [326, 318] width 113 height 14
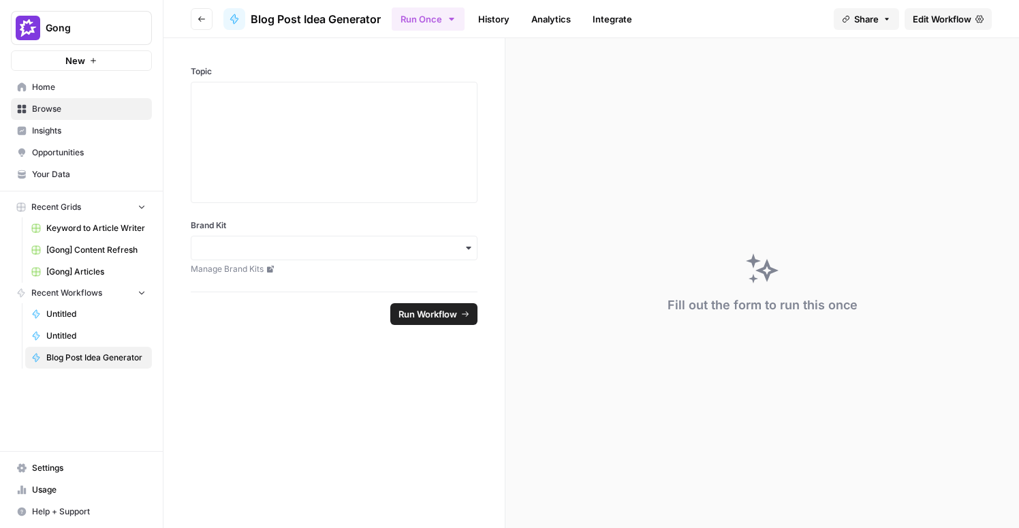
click at [963, 21] on span "Edit Workflow" at bounding box center [942, 19] width 59 height 14
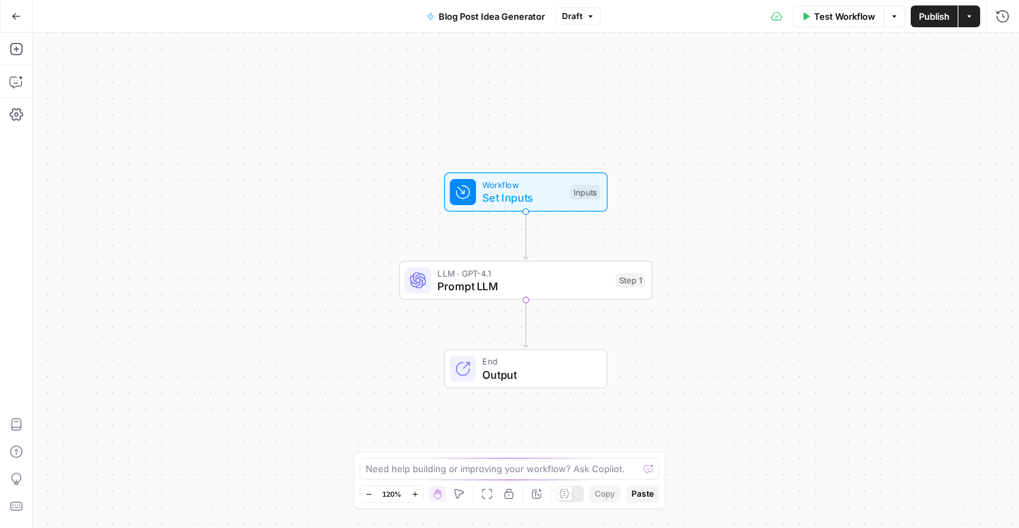
click at [532, 192] on span "Set Inputs" at bounding box center [522, 197] width 81 height 16
click at [468, 265] on div "LLM · GPT-4.1 Prompt LLM Step 1 Copy step Delete step Add Note Test" at bounding box center [526, 281] width 254 height 40
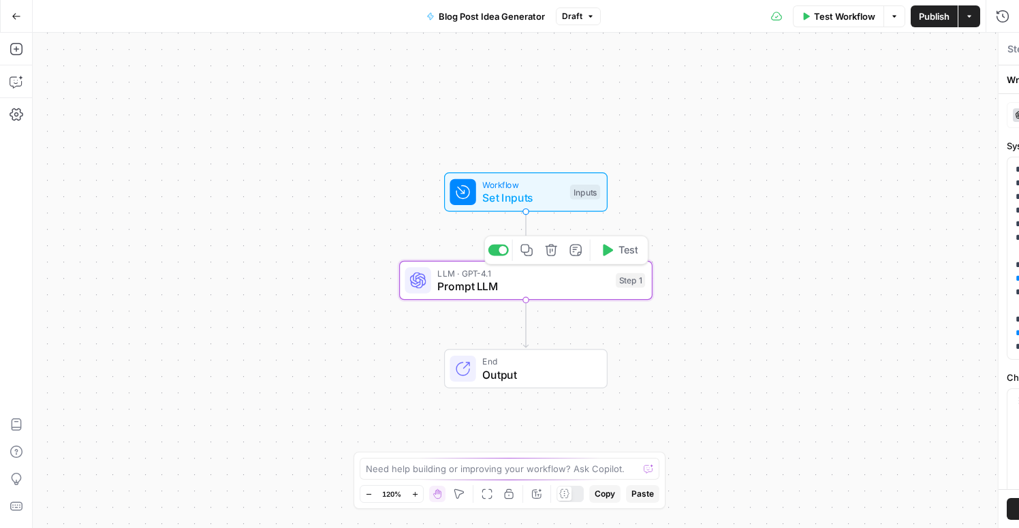
type textarea "Prompt LLM"
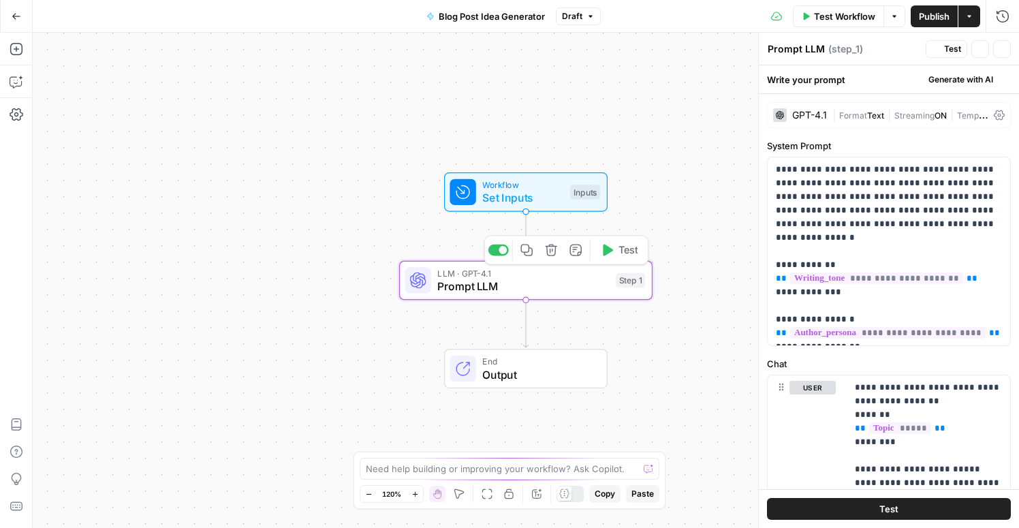
click at [467, 276] on span "LLM · GPT-4.1" at bounding box center [524, 272] width 172 height 13
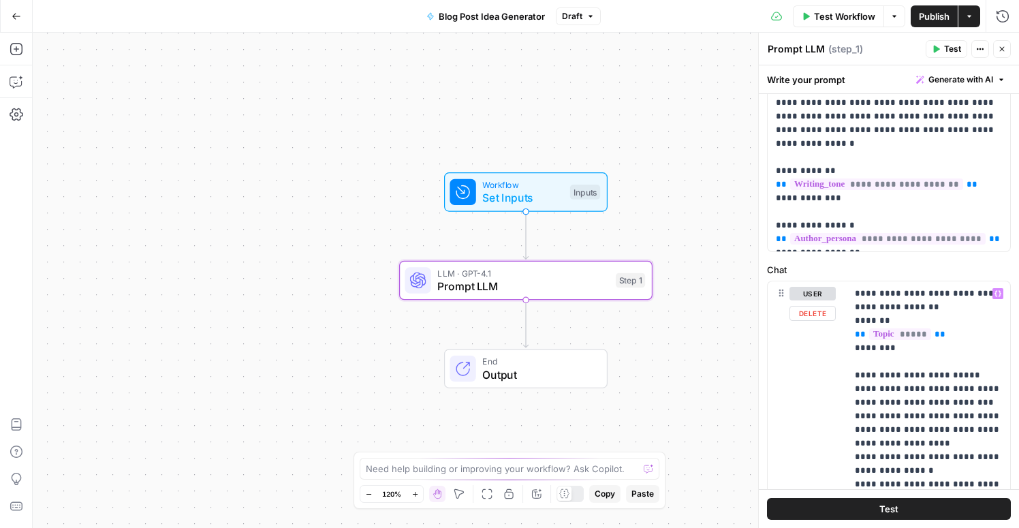
scroll to position [54, 0]
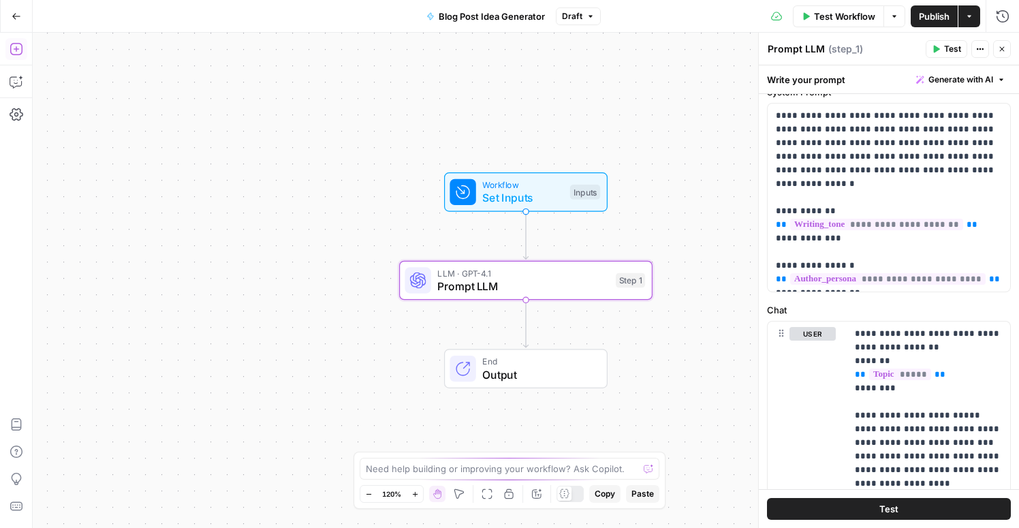
click at [16, 48] on icon "button" at bounding box center [17, 49] width 14 height 14
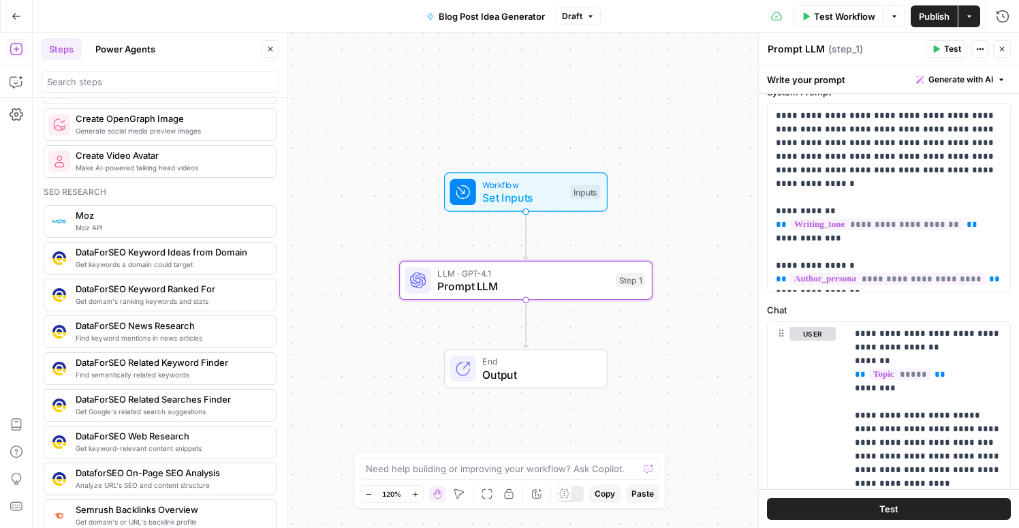
scroll to position [1008, 0]
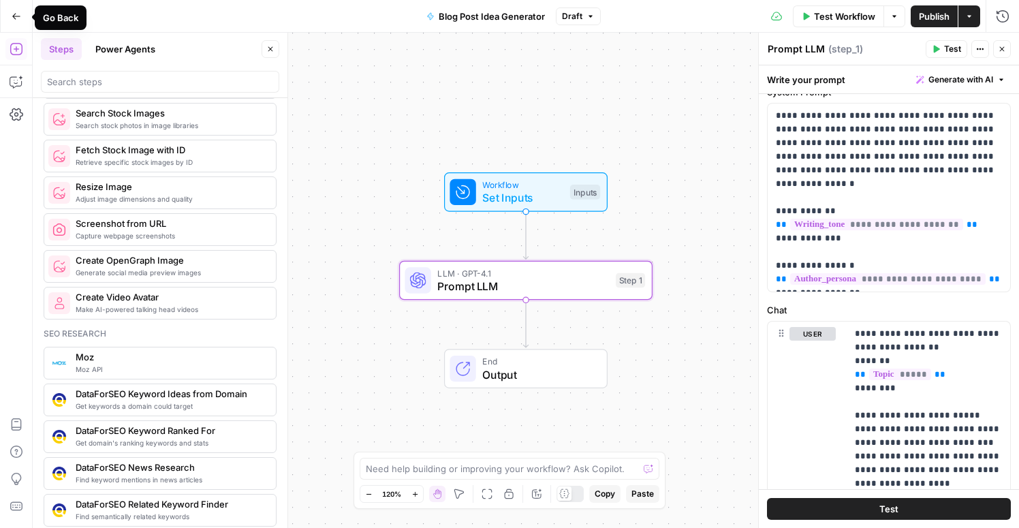
click at [9, 16] on button "Go Back" at bounding box center [16, 16] width 25 height 25
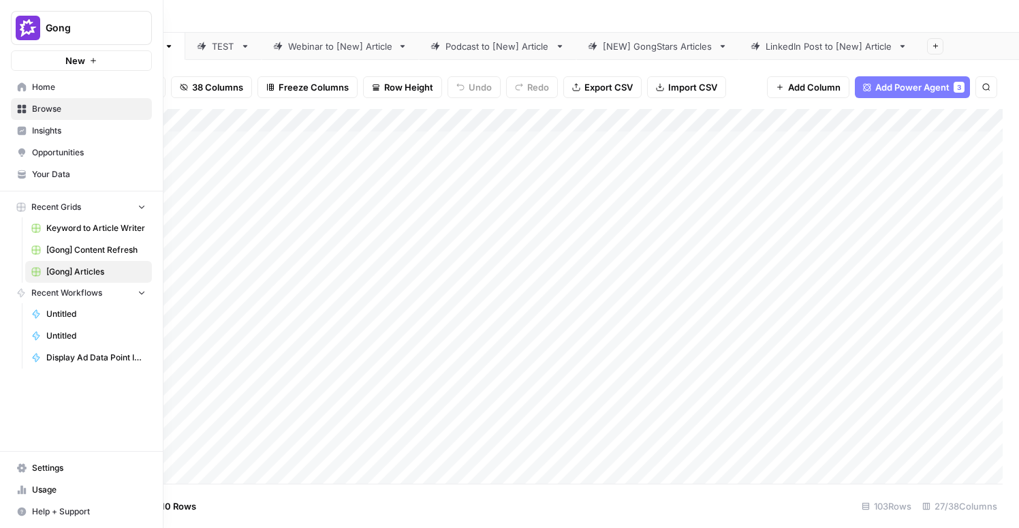
click at [27, 115] on link "Browse" at bounding box center [81, 109] width 141 height 22
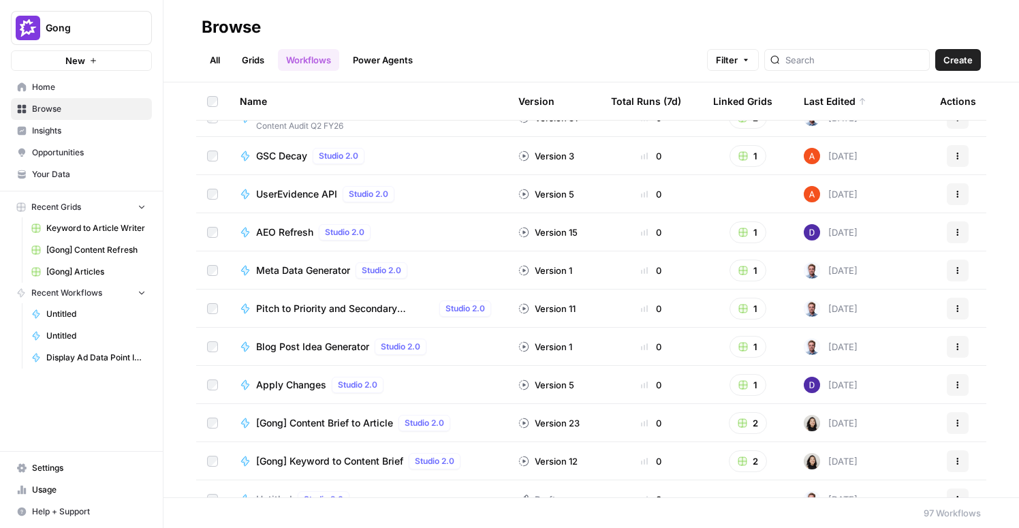
scroll to position [801, 0]
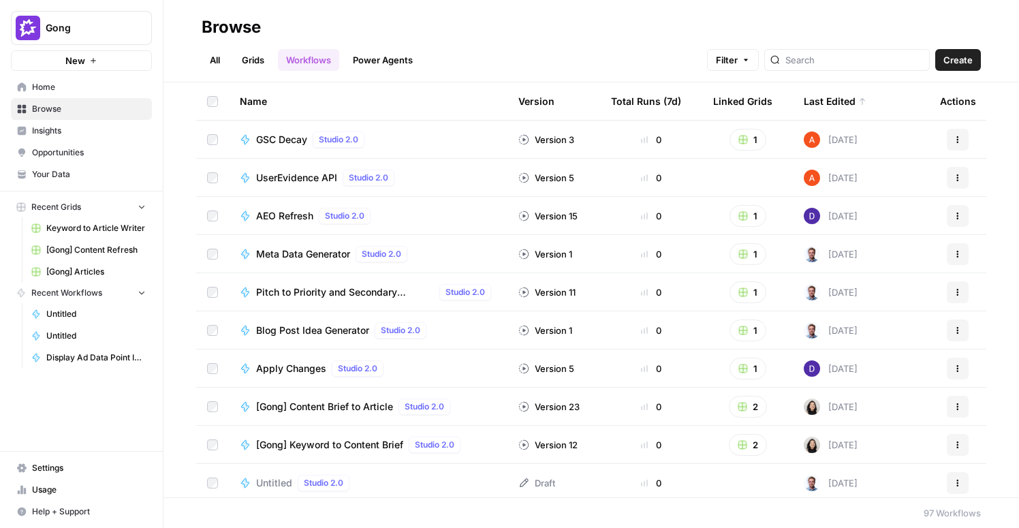
click at [316, 290] on span "Pitch to Priority and Secondary Keywords" at bounding box center [345, 293] width 178 height 14
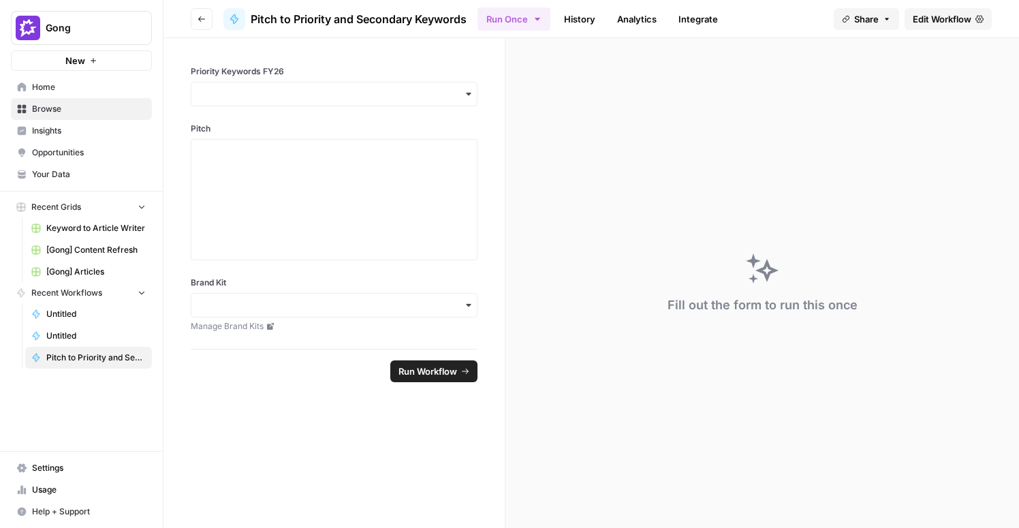
click at [203, 10] on button "Go back" at bounding box center [202, 19] width 22 height 22
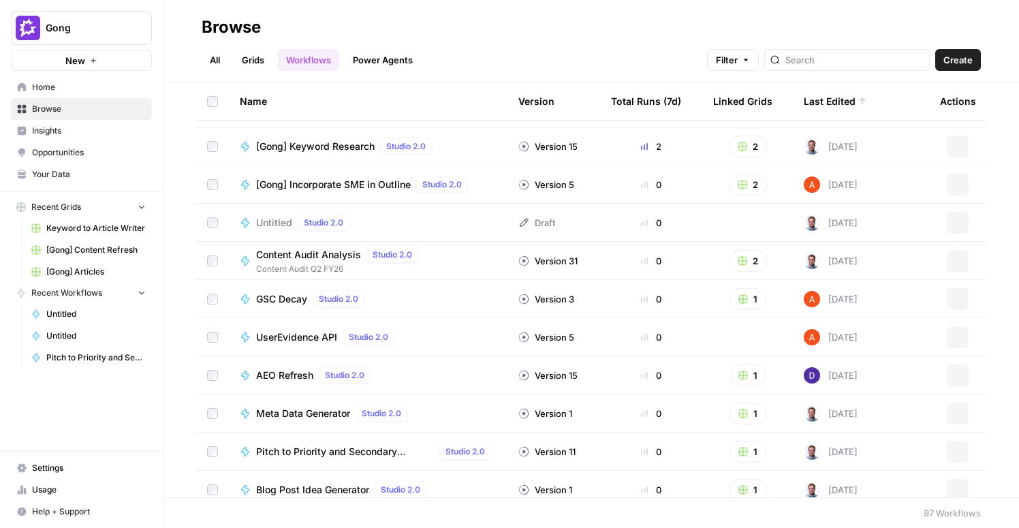
scroll to position [792, 0]
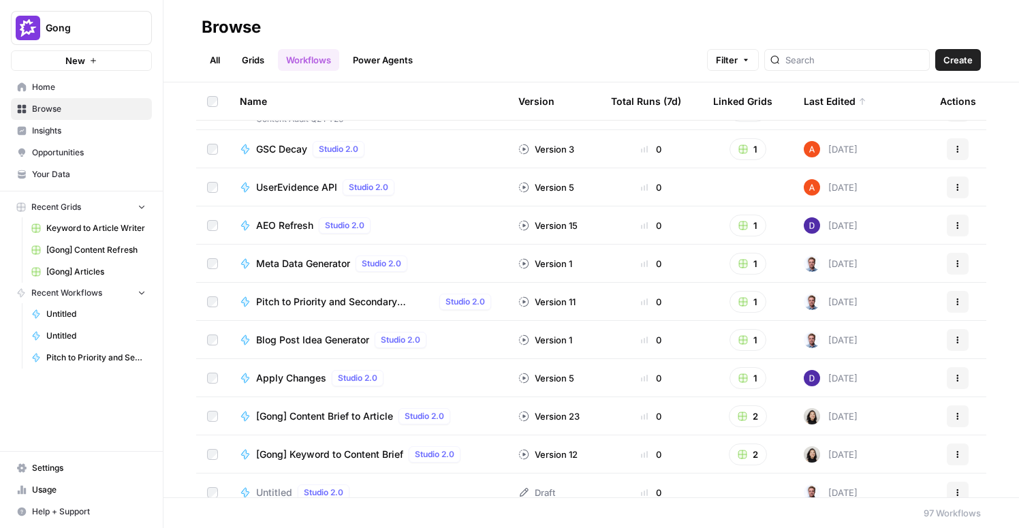
click at [444, 332] on div "Blog Post Idea Generator Studio 2.0" at bounding box center [368, 340] width 257 height 16
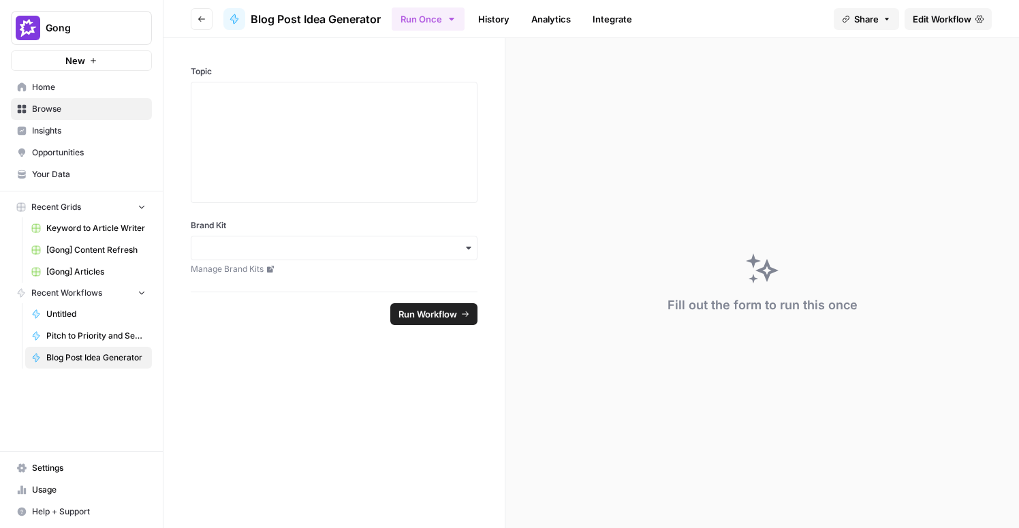
click at [926, 22] on span "Edit Workflow" at bounding box center [942, 19] width 59 height 14
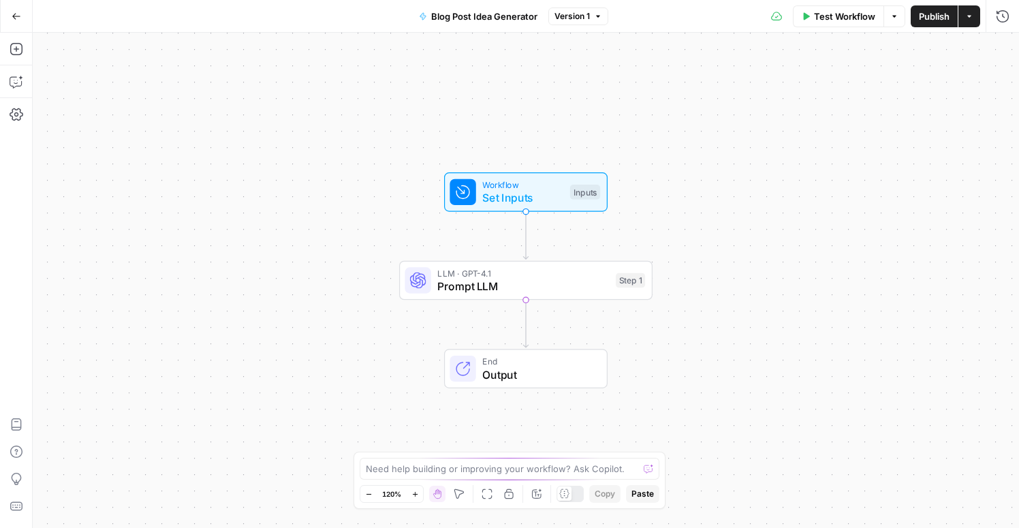
click at [585, 283] on span "Prompt LLM" at bounding box center [524, 286] width 172 height 16
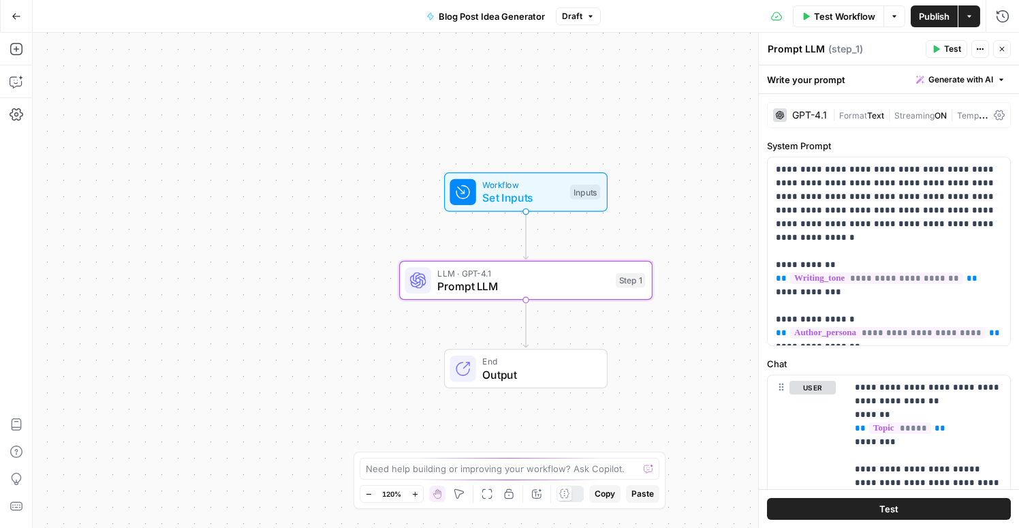
click at [583, 191] on div "Inputs" at bounding box center [585, 192] width 30 height 15
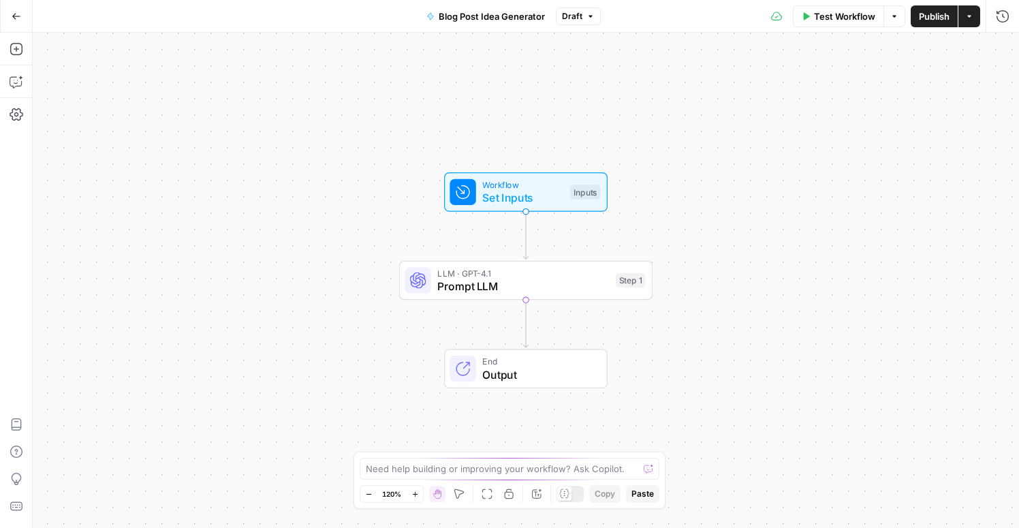
click at [18, 12] on icon "button" at bounding box center [17, 17] width 10 height 10
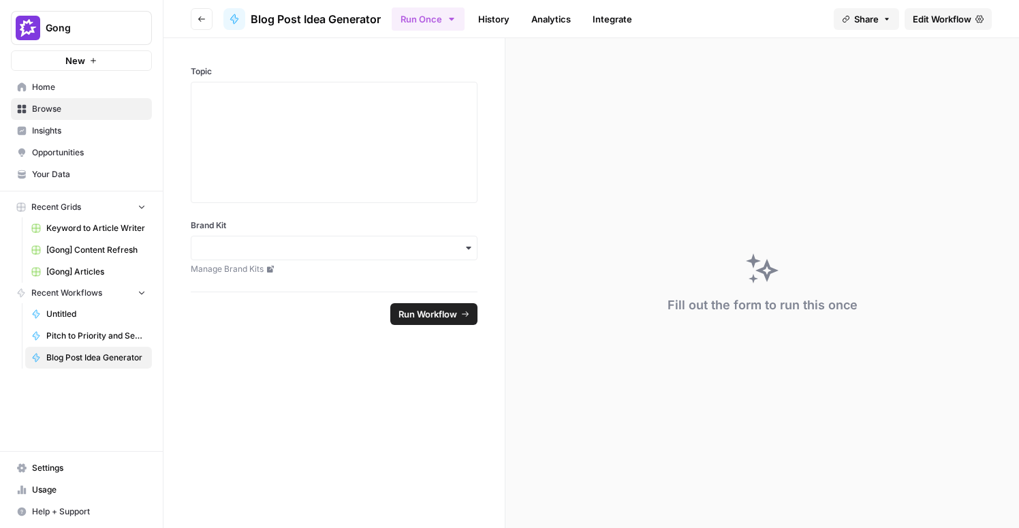
click at [57, 112] on span "Browse" at bounding box center [89, 109] width 114 height 12
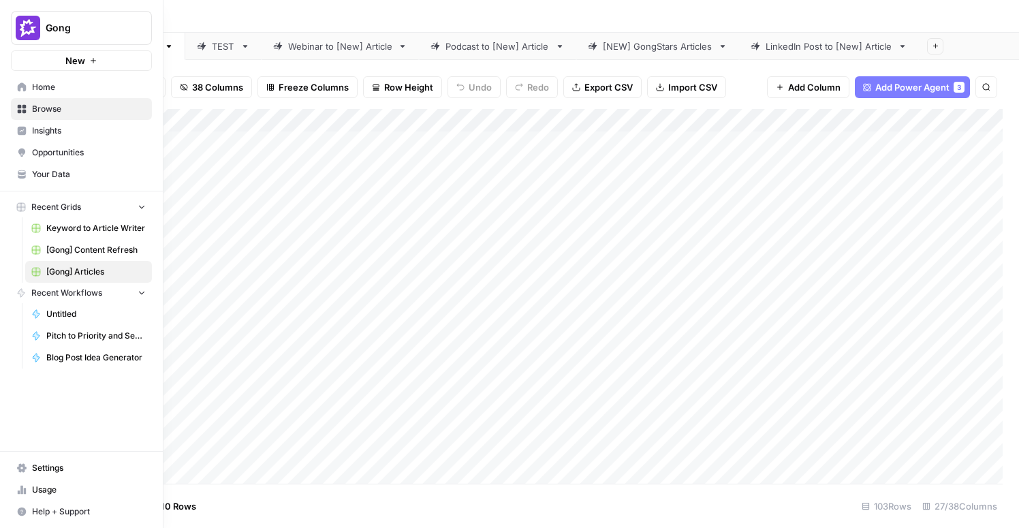
click at [19, 85] on icon at bounding box center [22, 86] width 9 height 9
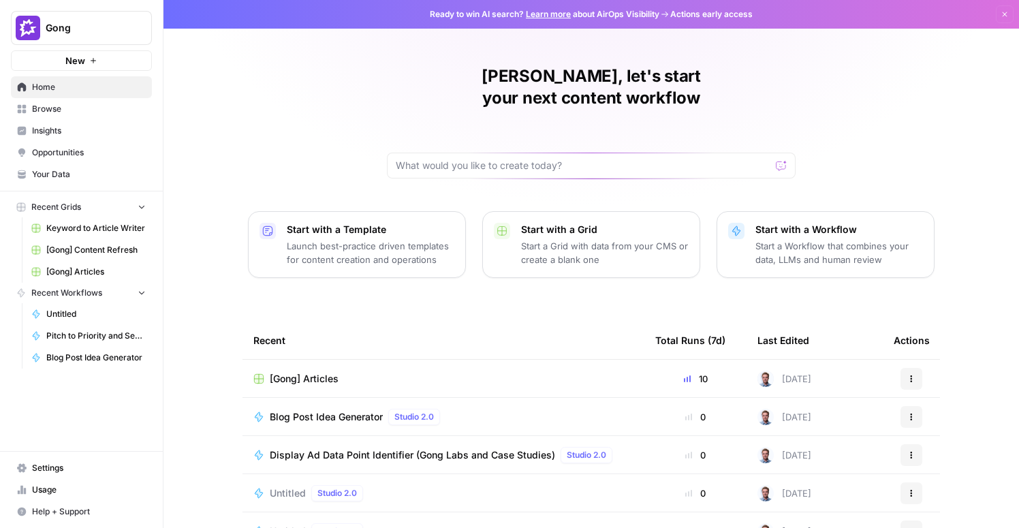
click at [60, 112] on span "Browse" at bounding box center [89, 109] width 114 height 12
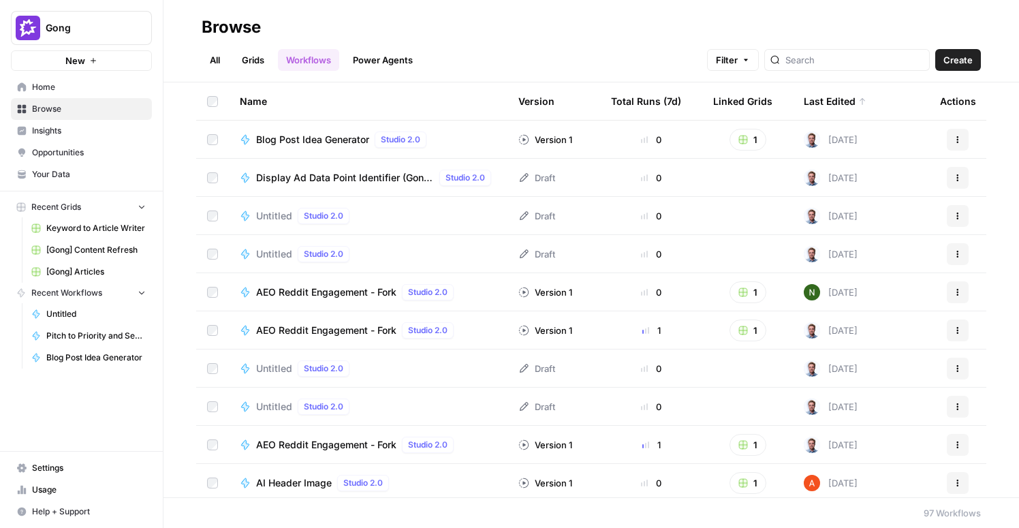
click at [70, 176] on span "Your Data" at bounding box center [89, 174] width 114 height 12
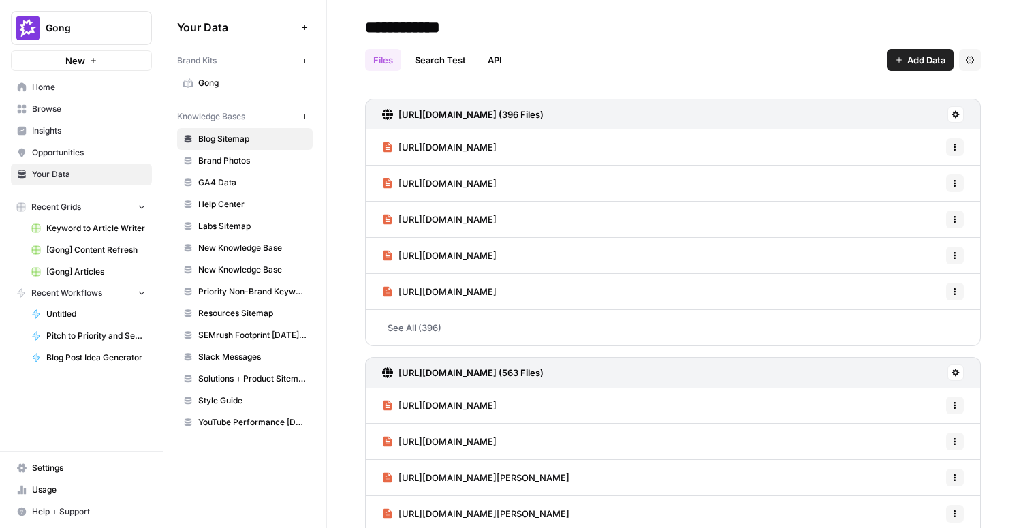
click at [215, 80] on span "Gong" at bounding box center [252, 83] width 108 height 12
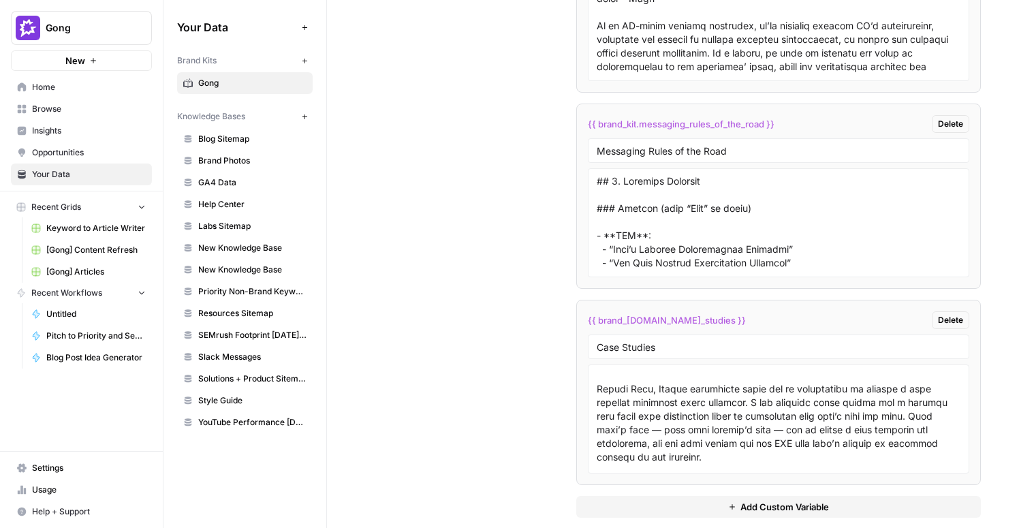
scroll to position [3837, 0]
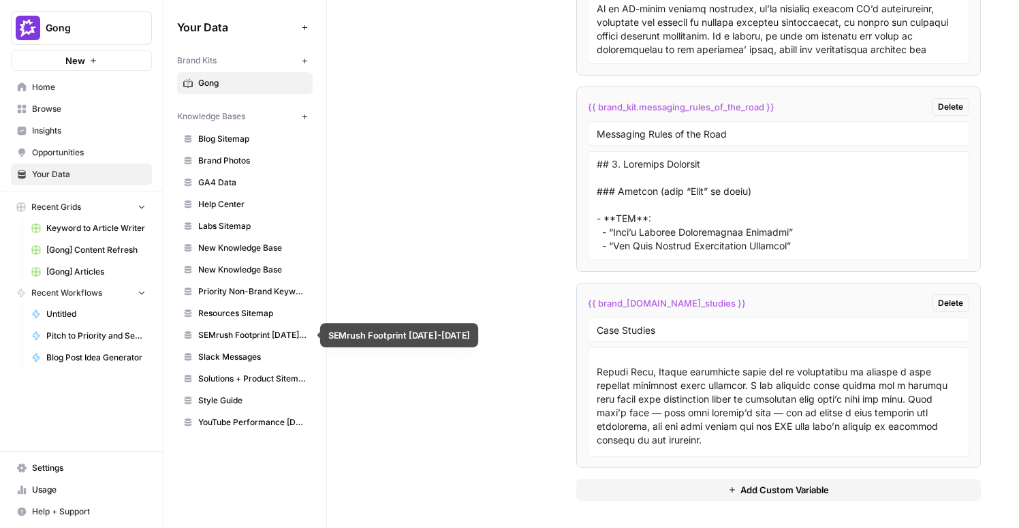
click at [259, 340] on span "SEMrush Footprint May2024-May2025" at bounding box center [252, 335] width 108 height 12
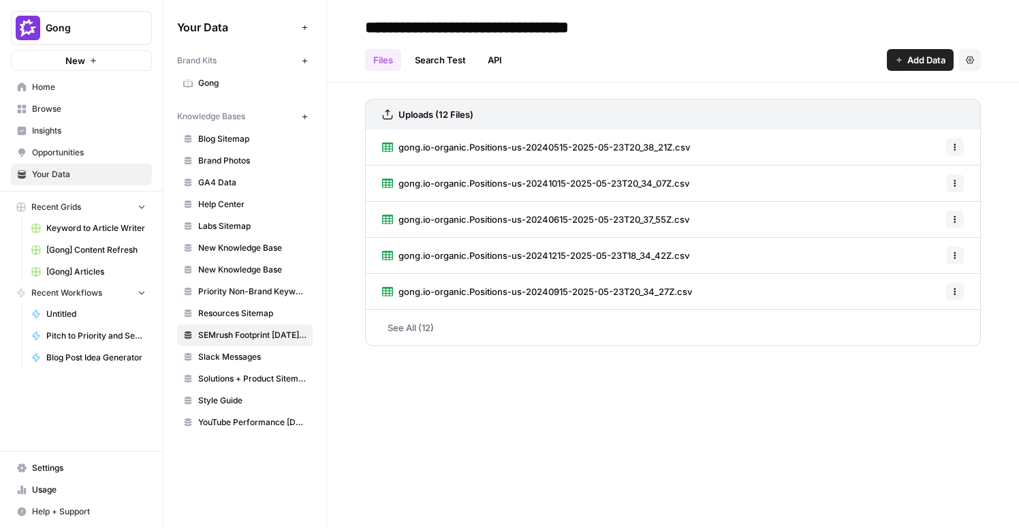
click at [50, 110] on span "Browse" at bounding box center [89, 109] width 114 height 12
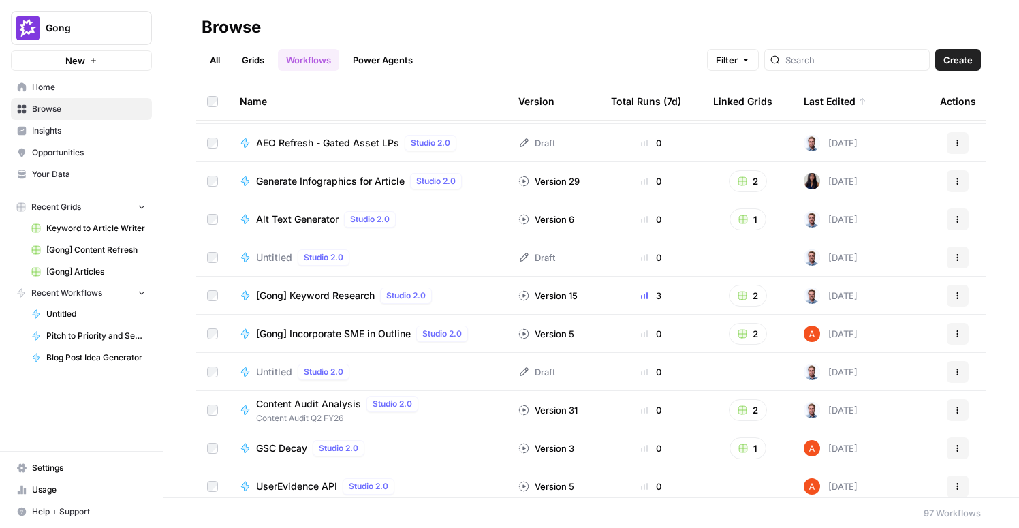
scroll to position [512, 0]
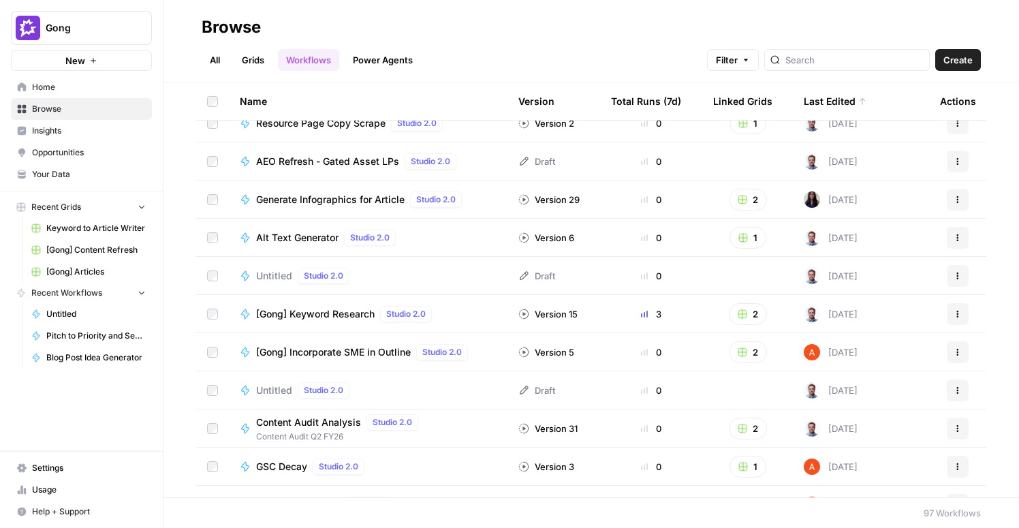
click at [297, 236] on span "Alt Text Generator" at bounding box center [297, 238] width 82 height 14
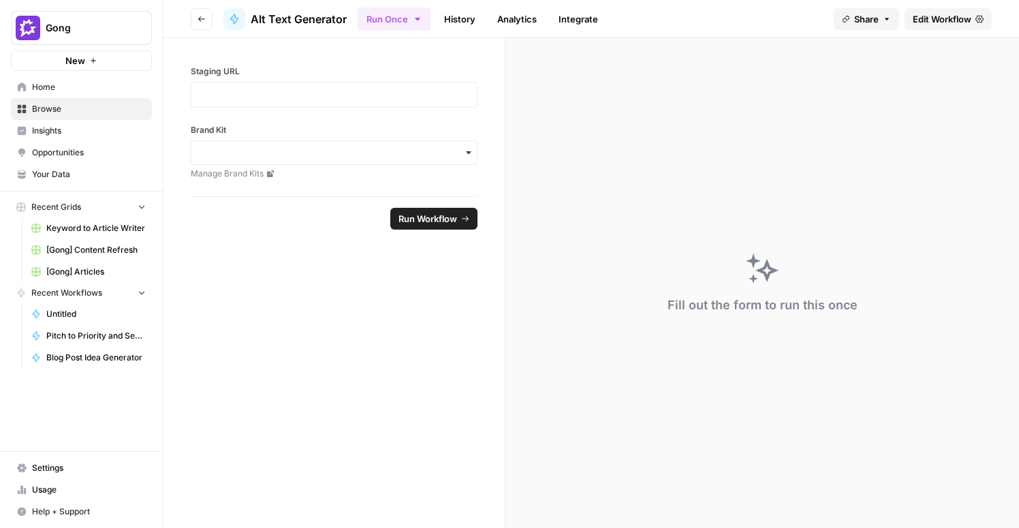
click at [962, 16] on span "Edit Workflow" at bounding box center [942, 19] width 59 height 14
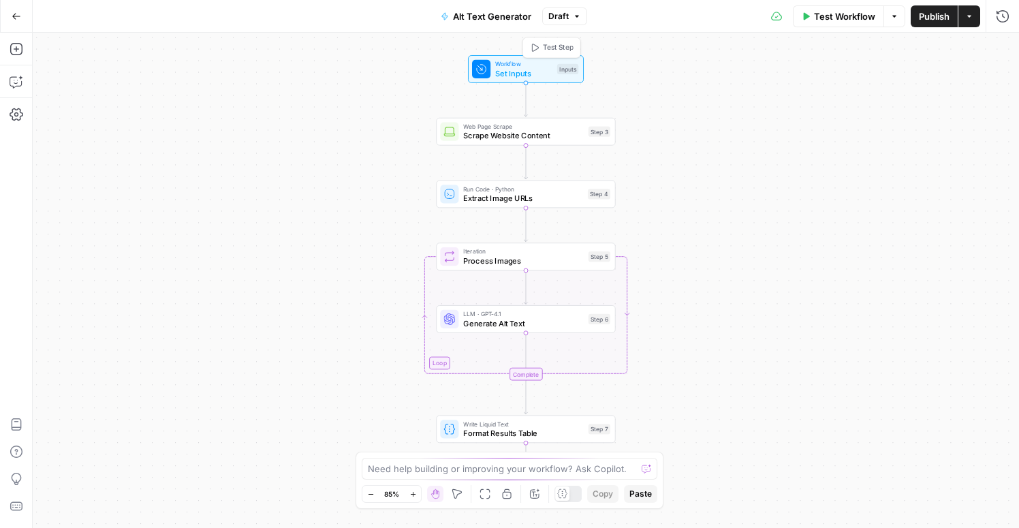
click at [511, 74] on span "Set Inputs" at bounding box center [523, 73] width 57 height 12
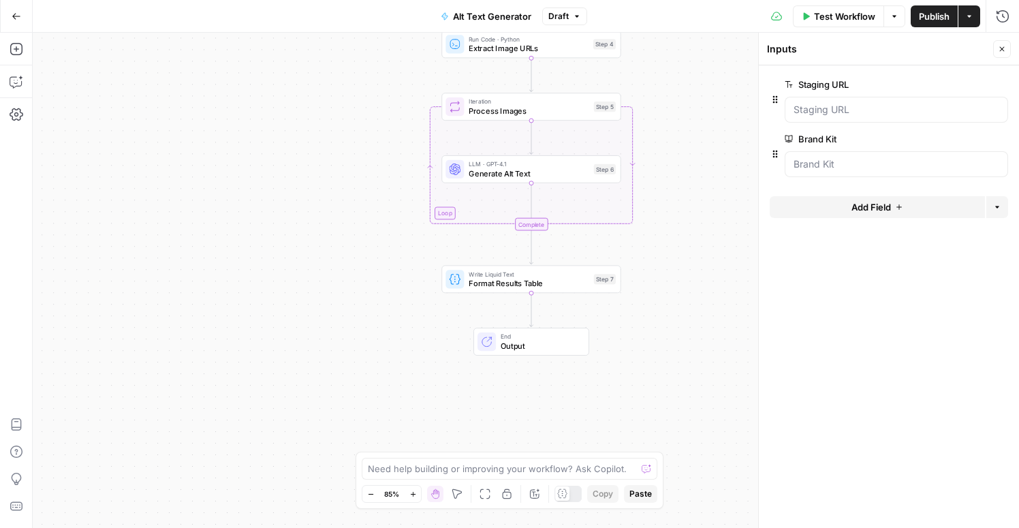
drag, startPoint x: 666, startPoint y: 367, endPoint x: 672, endPoint y: 218, distance: 149.3
click at [672, 218] on div "Workflow Set Inputs Inputs Web Page Scrape Scrape Website Content Step 3 Run Co…" at bounding box center [526, 280] width 987 height 495
click at [15, 19] on icon "button" at bounding box center [17, 17] width 10 height 10
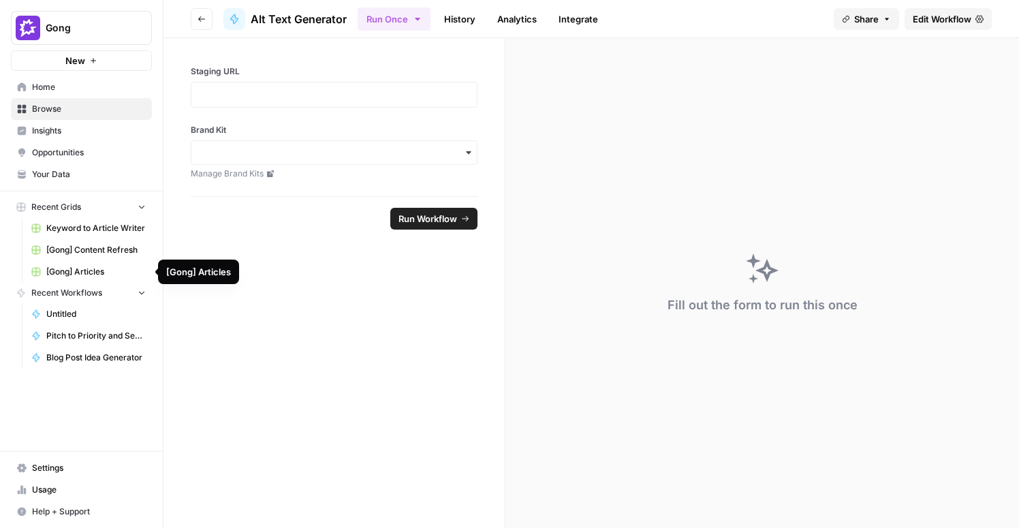
click at [63, 274] on span "[Gong] Articles" at bounding box center [95, 272] width 99 height 12
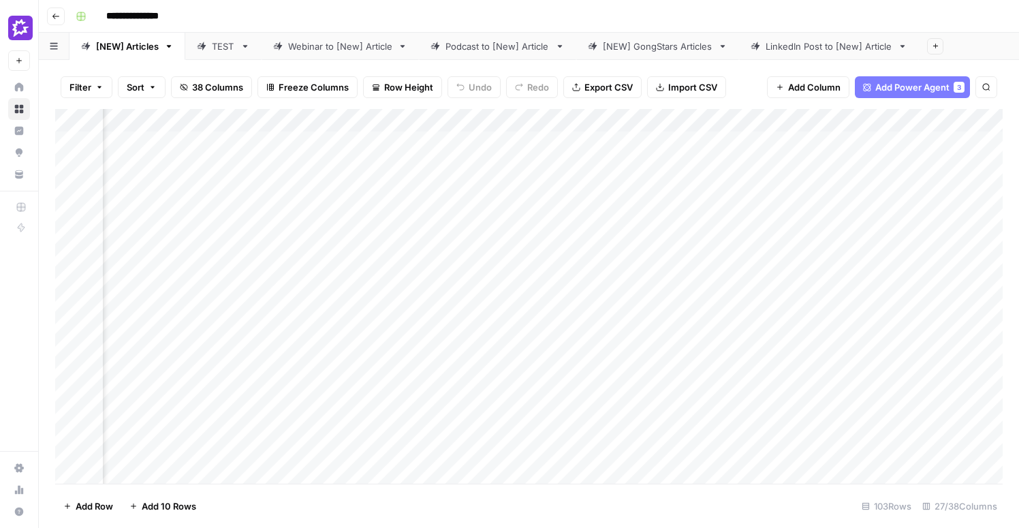
scroll to position [0, 1854]
click at [414, 143] on div "Add Column" at bounding box center [529, 296] width 948 height 375
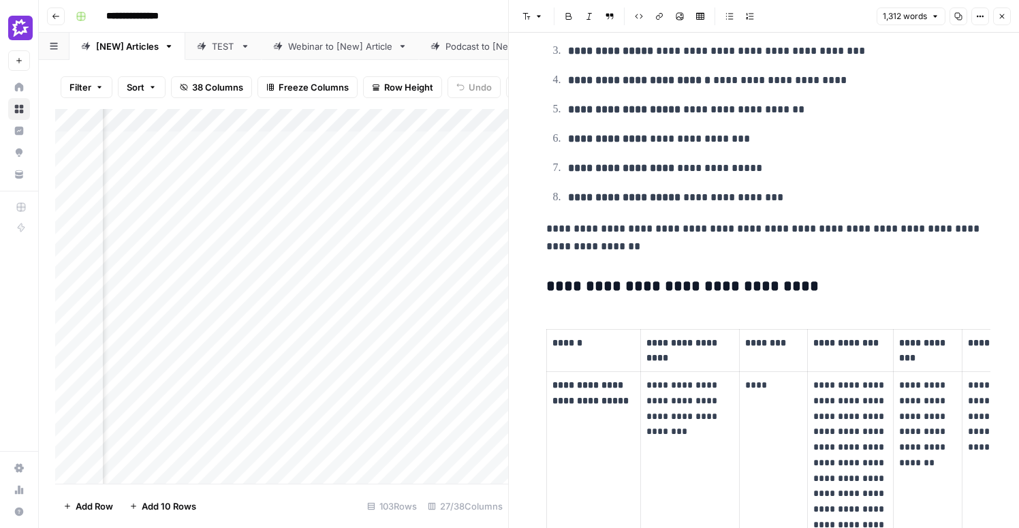
scroll to position [1233, 0]
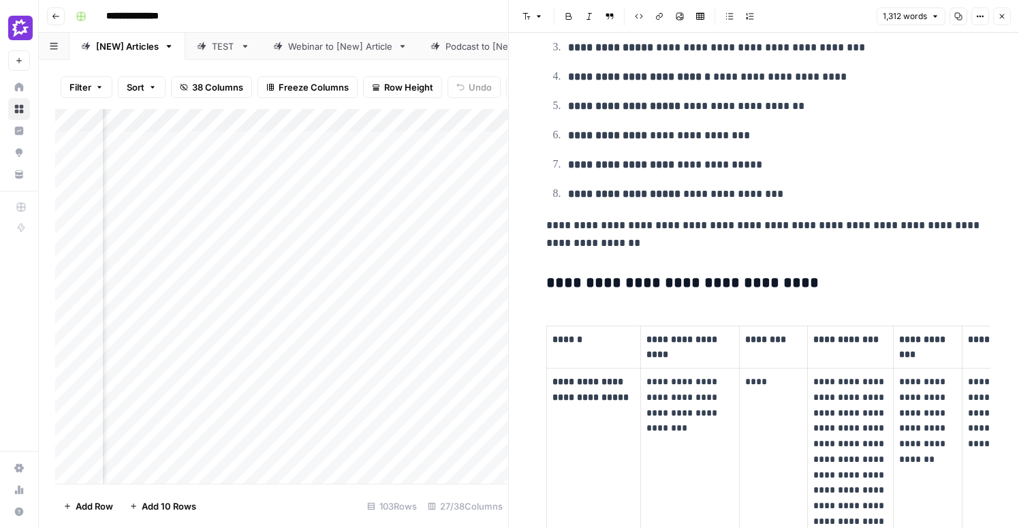
click at [1004, 18] on icon "button" at bounding box center [1002, 16] width 5 height 5
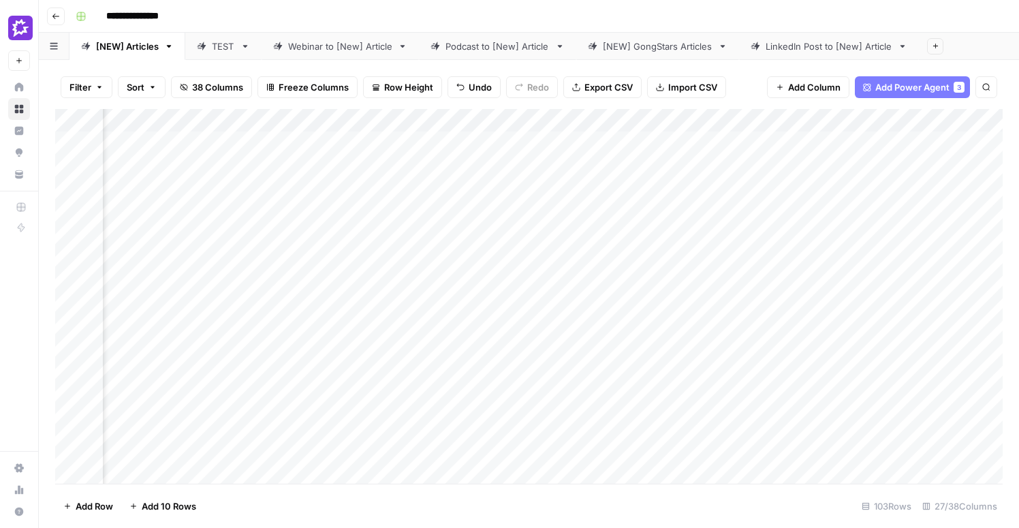
scroll to position [0, 2032]
click at [727, 140] on div "Add Column" at bounding box center [529, 296] width 948 height 375
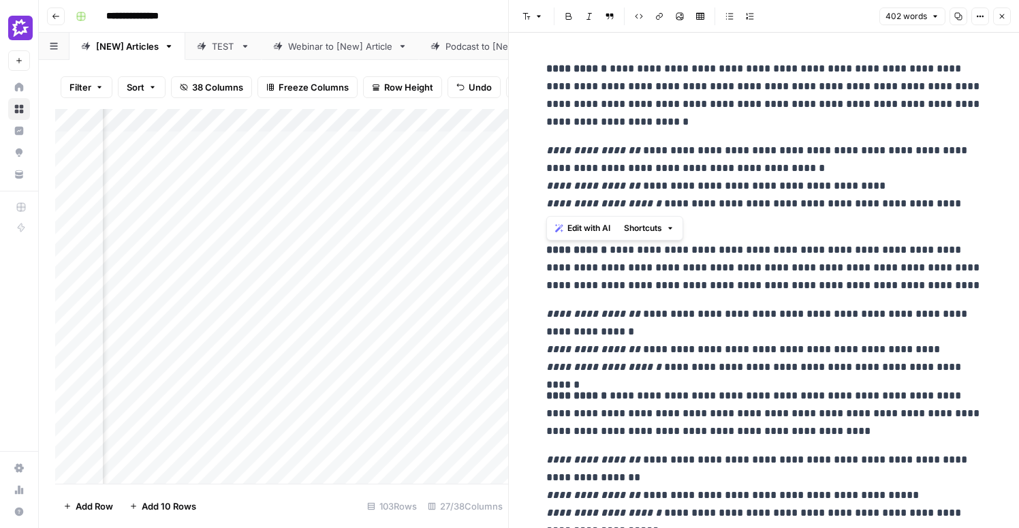
drag, startPoint x: 649, startPoint y: 206, endPoint x: 538, endPoint y: 209, distance: 111.8
click at [538, 209] on div "**********" at bounding box center [764, 519] width 452 height 928
click at [1002, 19] on icon "button" at bounding box center [1002, 16] width 8 height 8
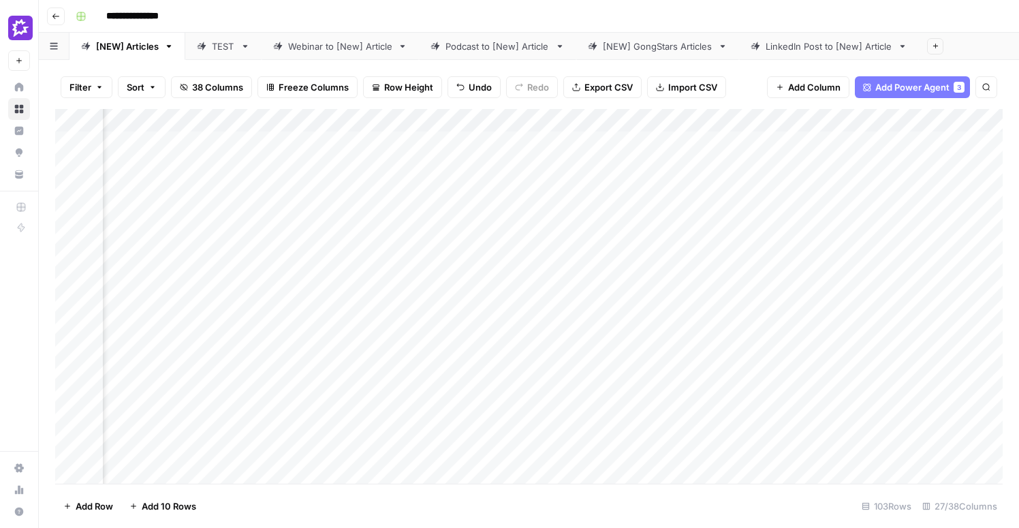
scroll to position [0, 2470]
click at [765, 142] on div "Add Column" at bounding box center [529, 296] width 948 height 375
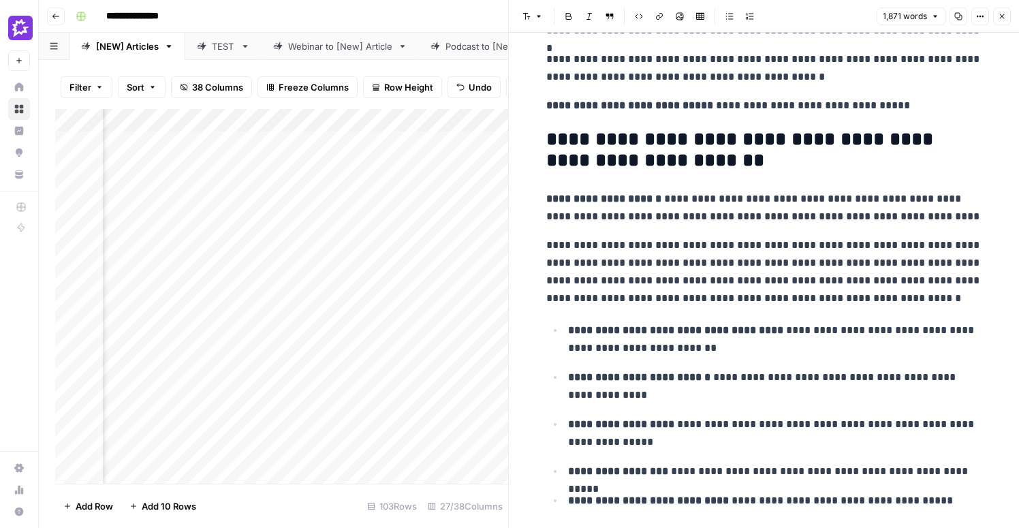
scroll to position [426, 0]
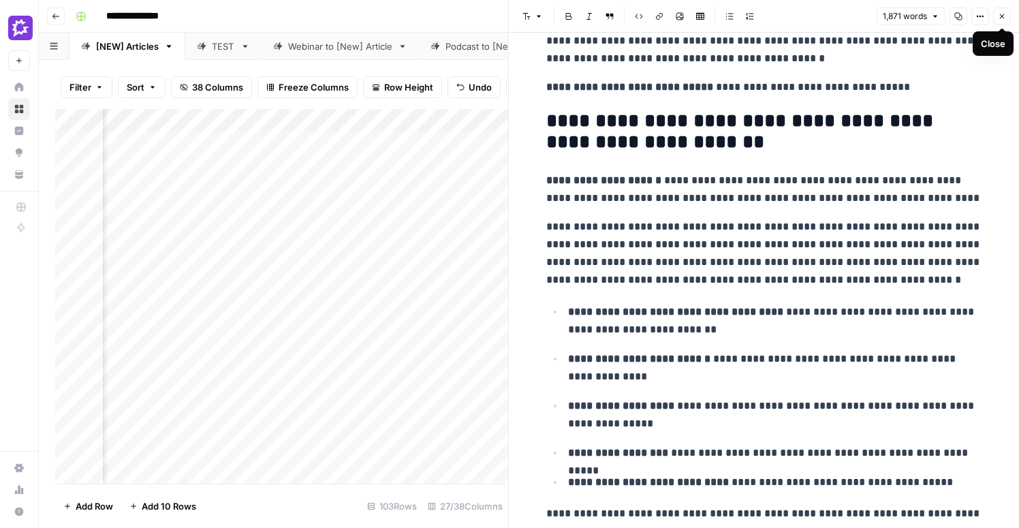
click at [998, 16] on icon "button" at bounding box center [1002, 16] width 8 height 8
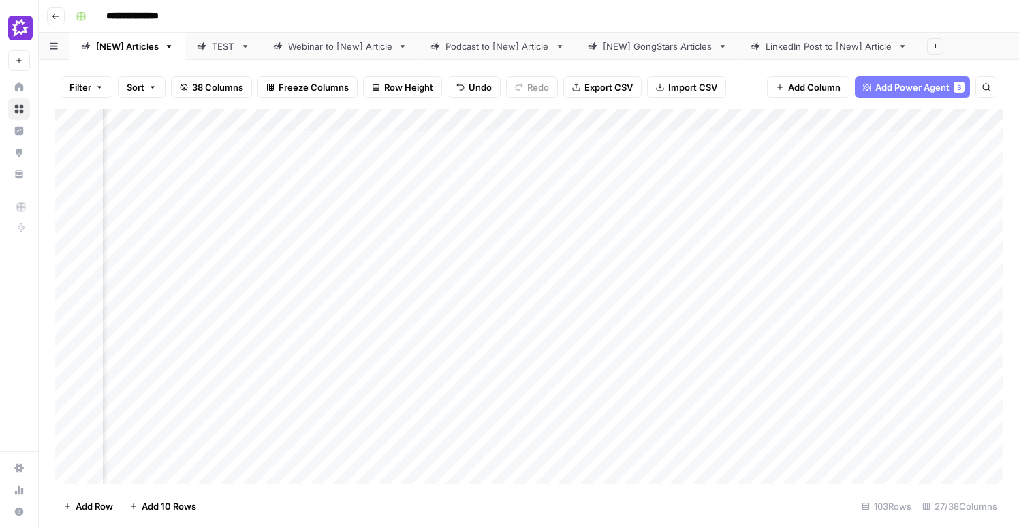
scroll to position [0, 2739]
click at [746, 144] on div "Add Column" at bounding box center [529, 296] width 948 height 375
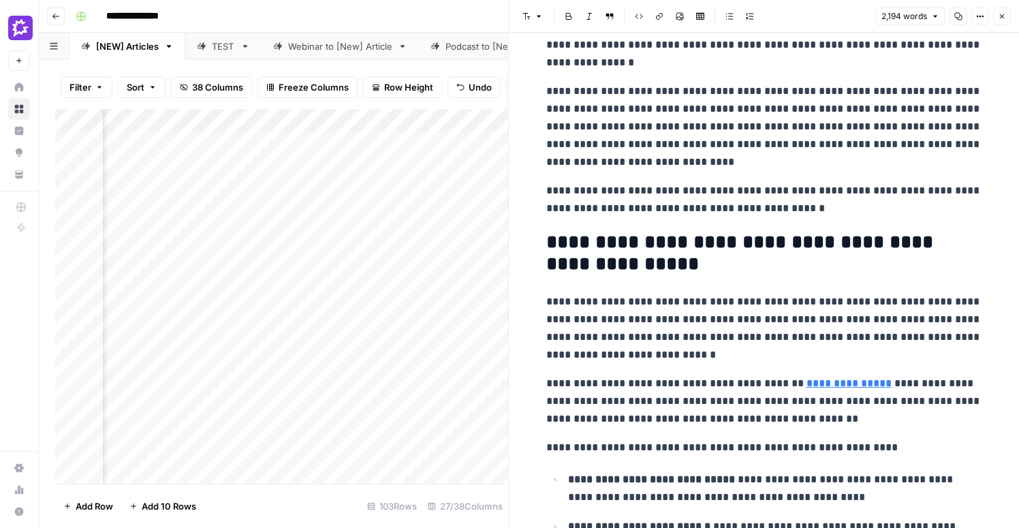
scroll to position [639, 0]
click at [997, 18] on button "Close" at bounding box center [1003, 16] width 18 height 18
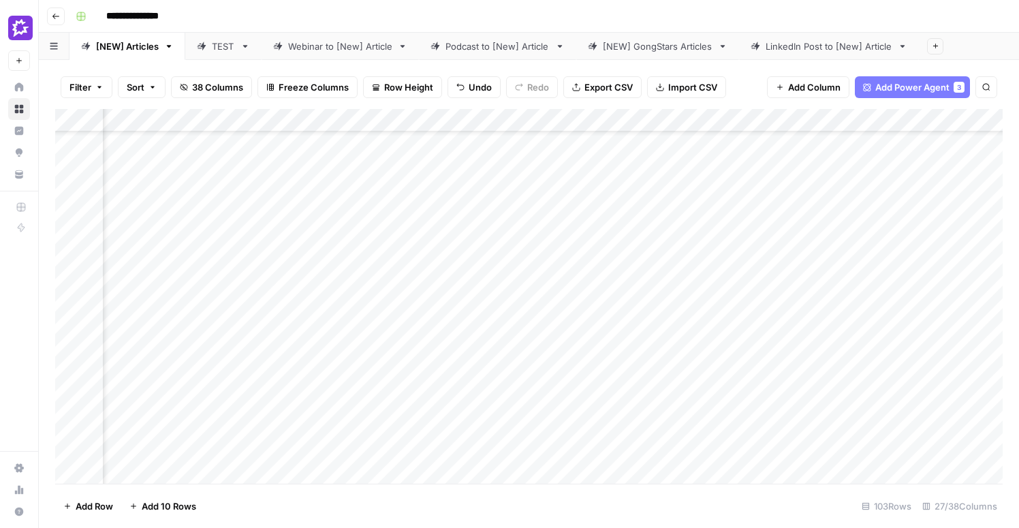
scroll to position [138, 2592]
click at [645, 245] on div "Add Column" at bounding box center [529, 296] width 948 height 375
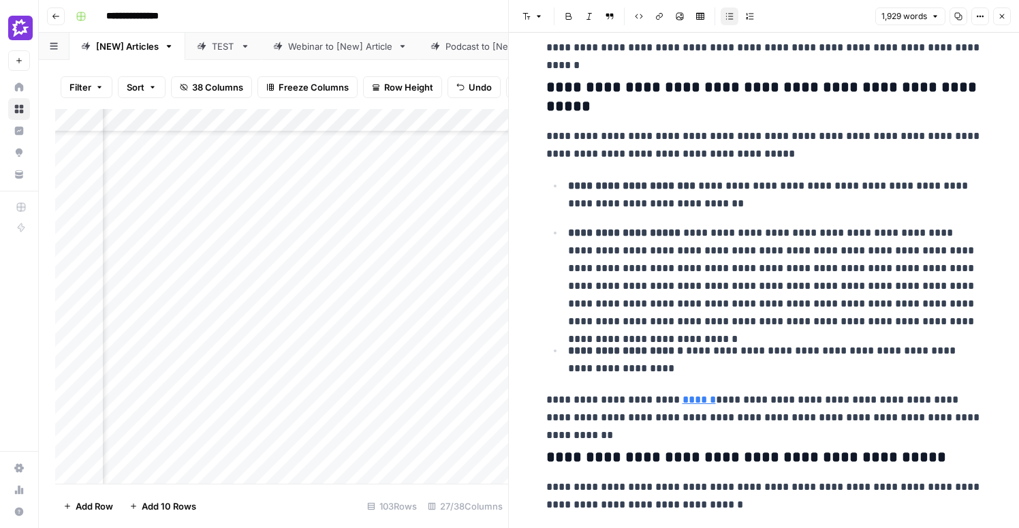
scroll to position [199, 0]
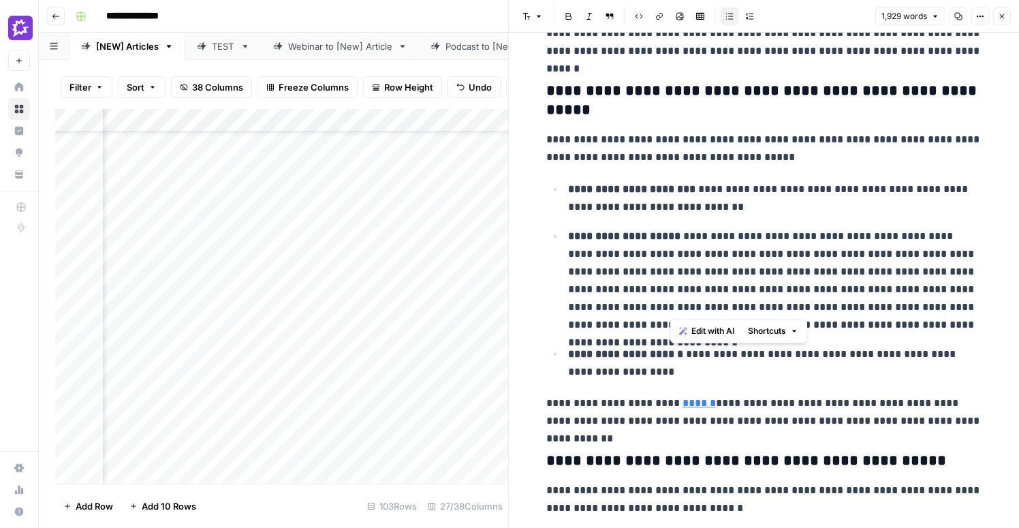
drag, startPoint x: 667, startPoint y: 274, endPoint x: 953, endPoint y: 309, distance: 288.4
click at [953, 309] on p "**********" at bounding box center [775, 281] width 414 height 106
click at [999, 16] on icon "button" at bounding box center [1002, 16] width 8 height 8
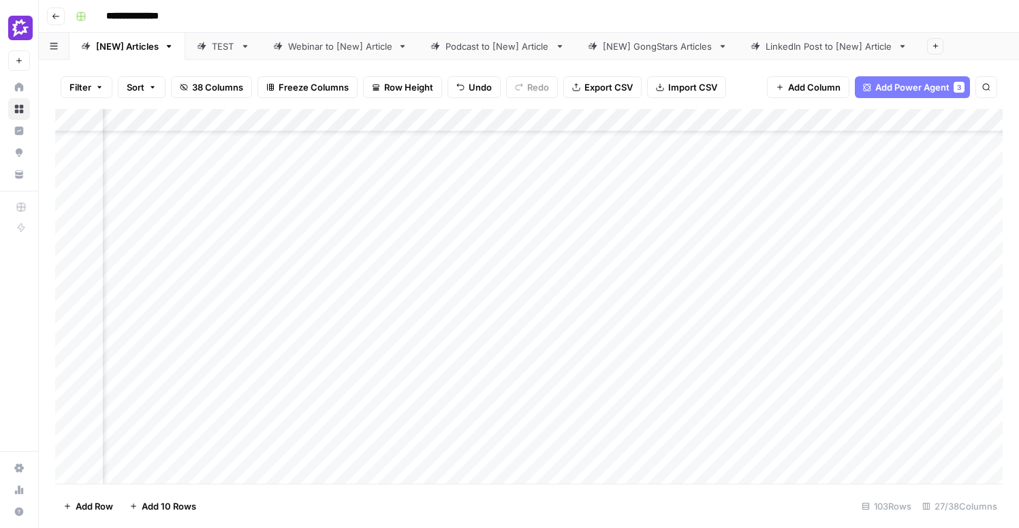
scroll to position [136, 336]
click at [692, 122] on div "Add Column" at bounding box center [529, 296] width 948 height 375
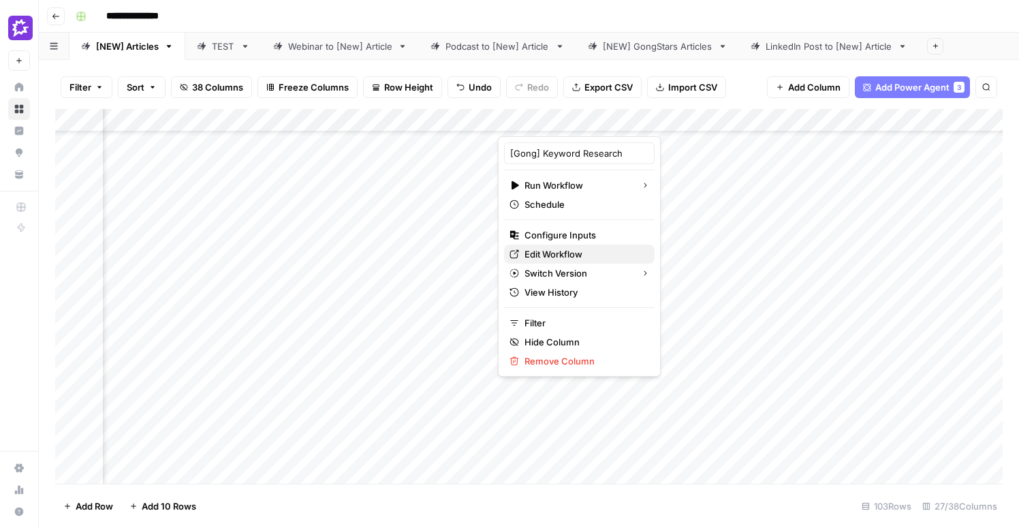
click at [557, 252] on span "Edit Workflow" at bounding box center [584, 254] width 119 height 14
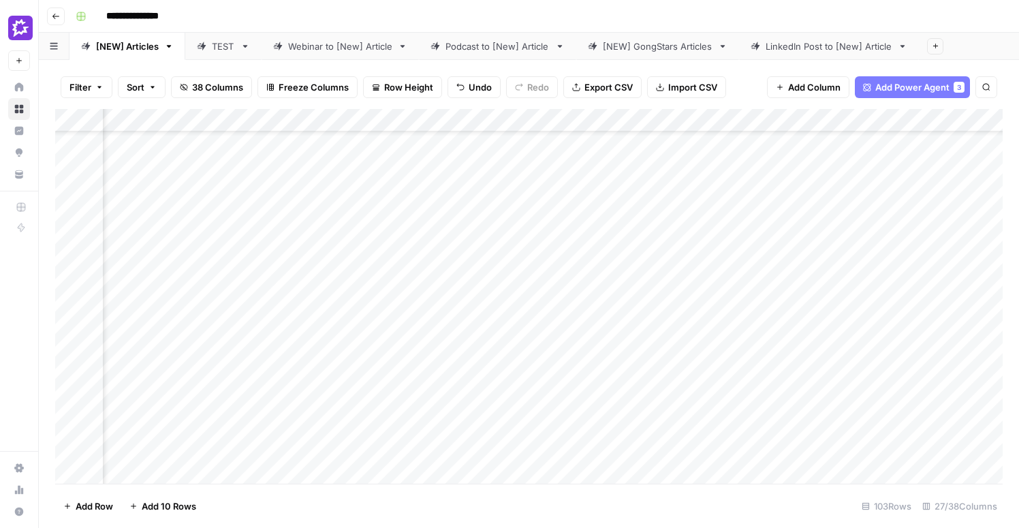
scroll to position [136, 1521]
click at [611, 121] on div "Add Column" at bounding box center [529, 296] width 948 height 375
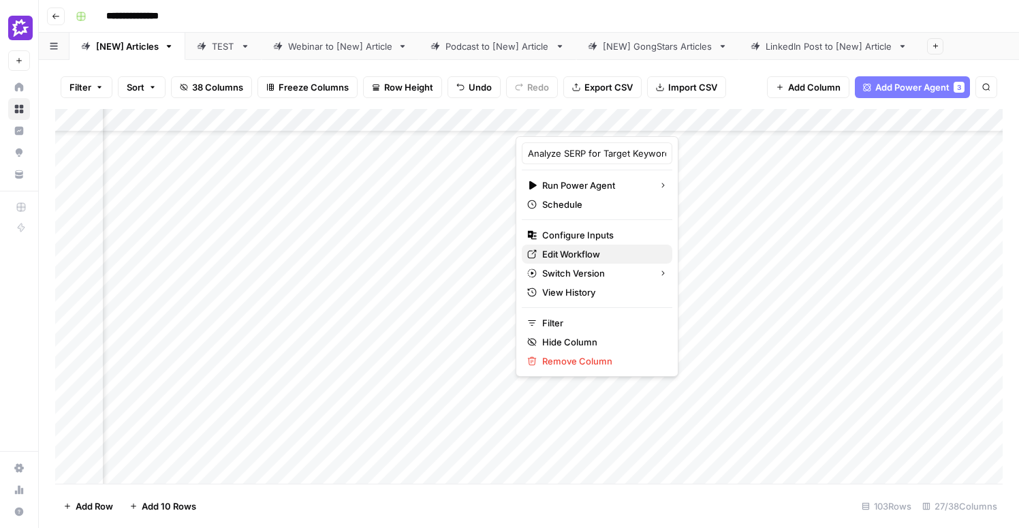
click at [569, 251] on span "Edit Workflow" at bounding box center [601, 254] width 119 height 14
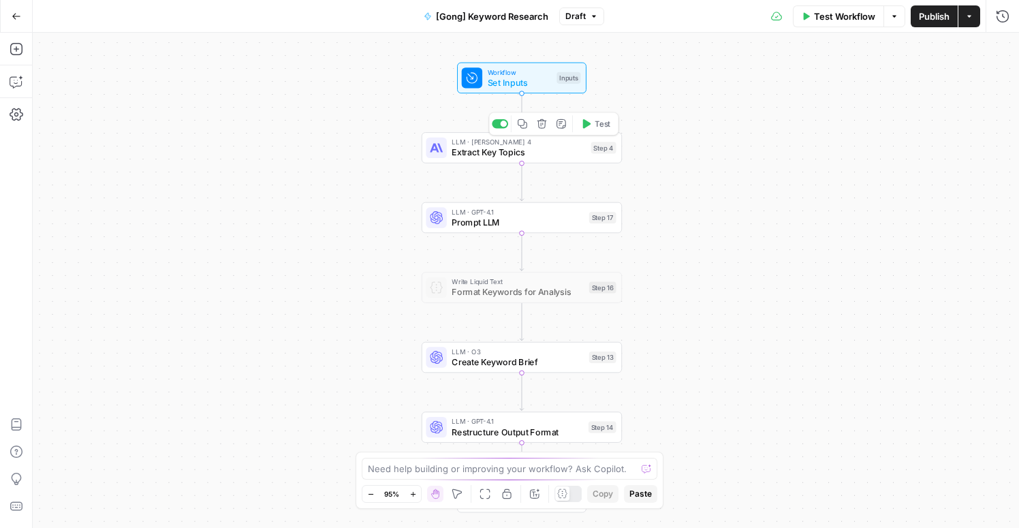
click at [517, 87] on span "Set Inputs" at bounding box center [520, 82] width 64 height 13
click at [540, 147] on span "Extract Key Topics" at bounding box center [519, 152] width 134 height 13
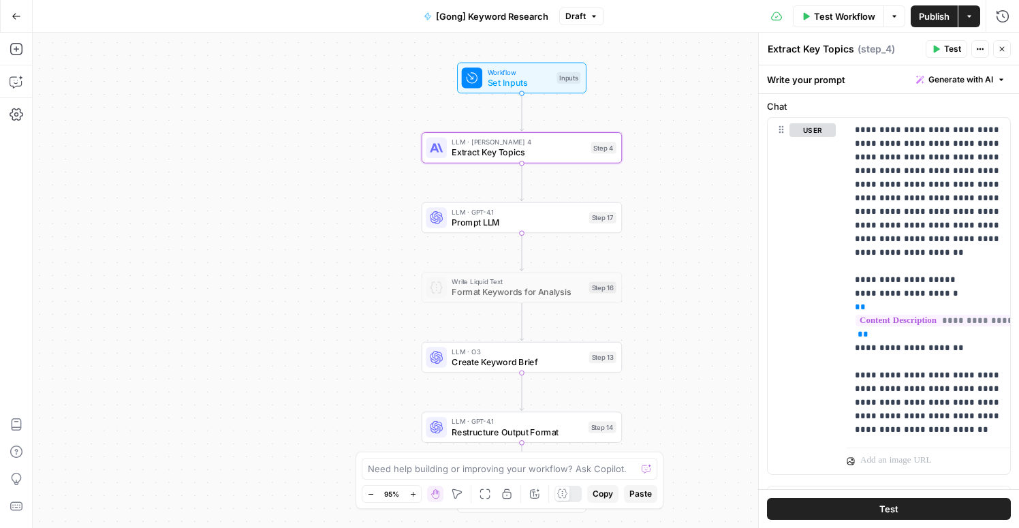
scroll to position [650, 0]
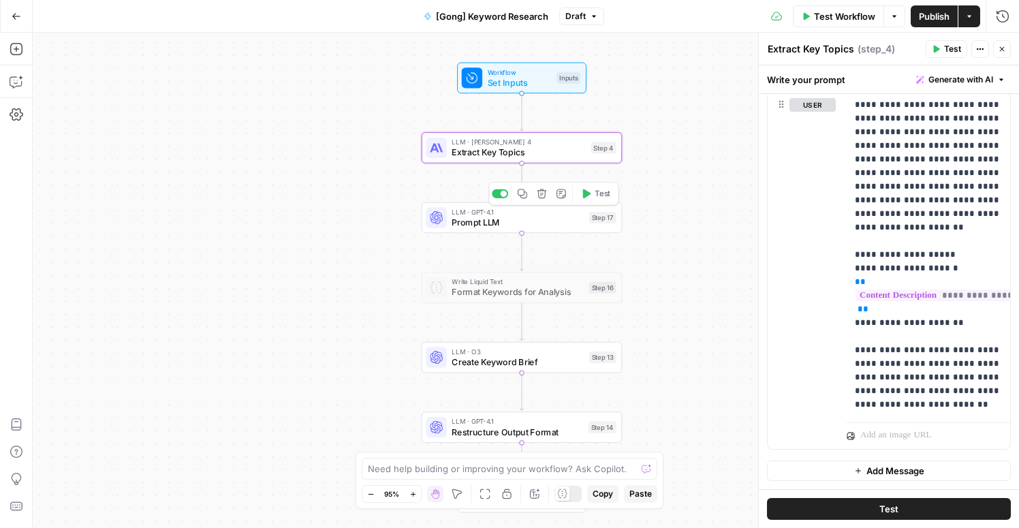
click at [543, 216] on span "Prompt LLM" at bounding box center [518, 222] width 132 height 13
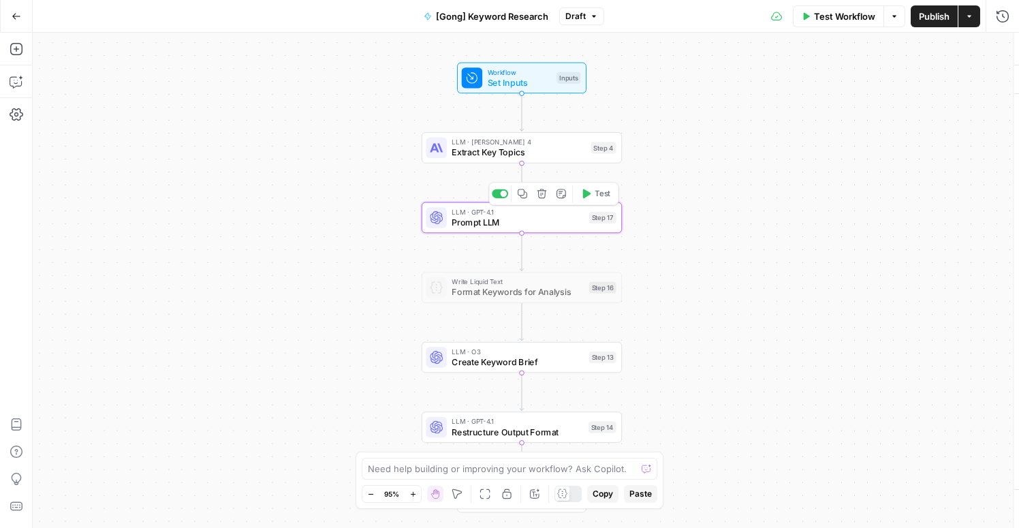
type textarea "Prompt LLM"
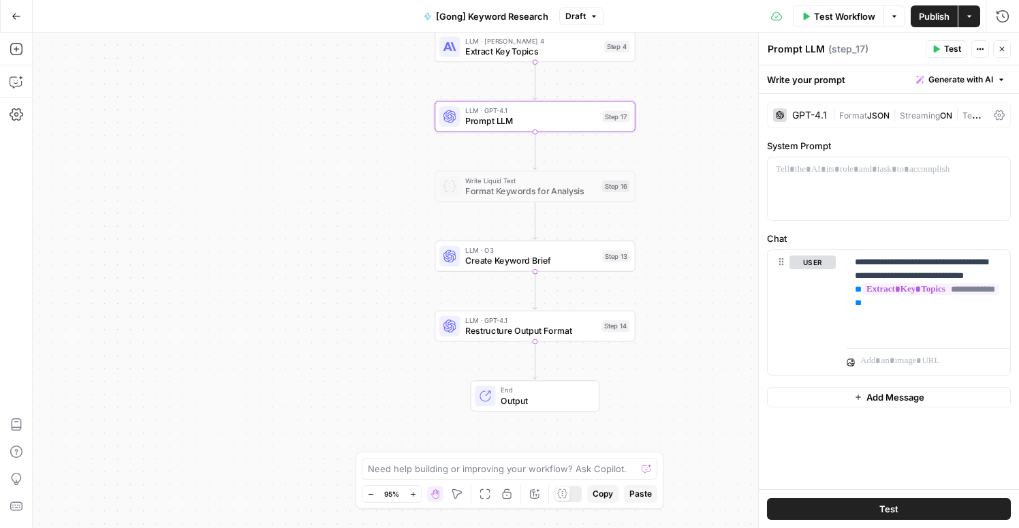
click at [12, 18] on icon "button" at bounding box center [17, 17] width 10 height 10
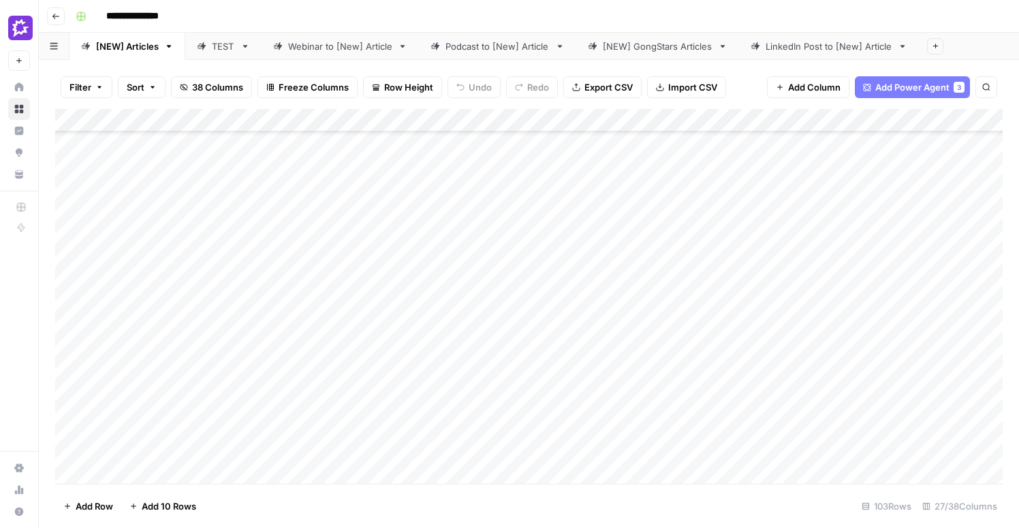
scroll to position [209, 0]
click at [549, 333] on div "Add Column" at bounding box center [529, 296] width 948 height 375
click at [419, 307] on div "Add Column" at bounding box center [529, 296] width 948 height 375
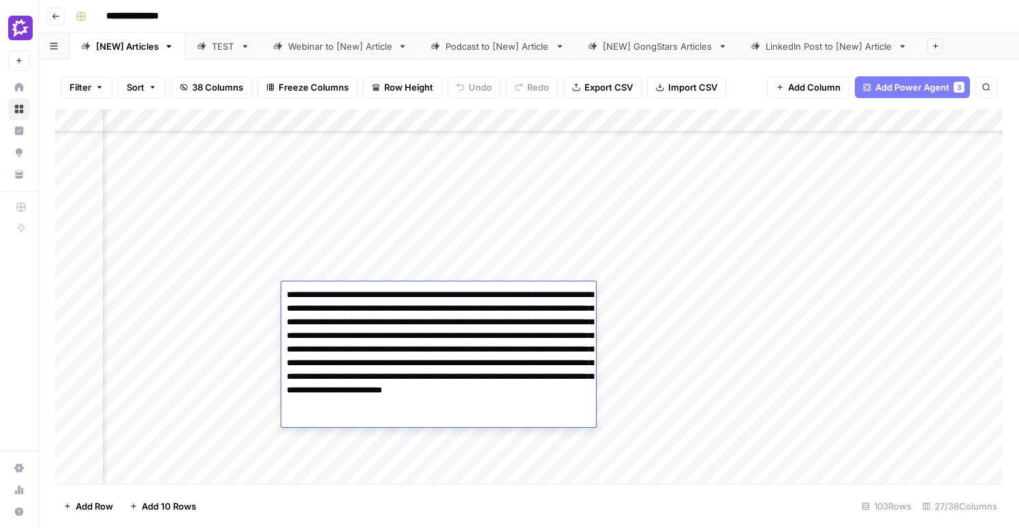
drag, startPoint x: 318, startPoint y: 322, endPoint x: 521, endPoint y: 334, distance: 203.4
click at [521, 334] on textarea "**********" at bounding box center [438, 357] width 315 height 142
click at [549, 260] on div "Add Column" at bounding box center [529, 296] width 948 height 375
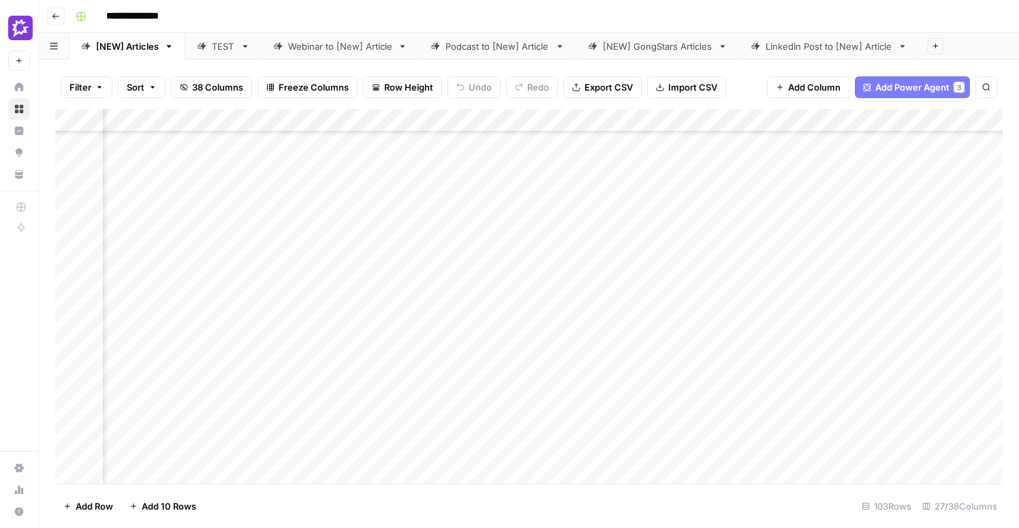
scroll to position [209, 1021]
click at [351, 49] on div "Webinar to [New] Article" at bounding box center [340, 47] width 104 height 14
click at [124, 48] on div "[NEW] Articles" at bounding box center [127, 47] width 63 height 14
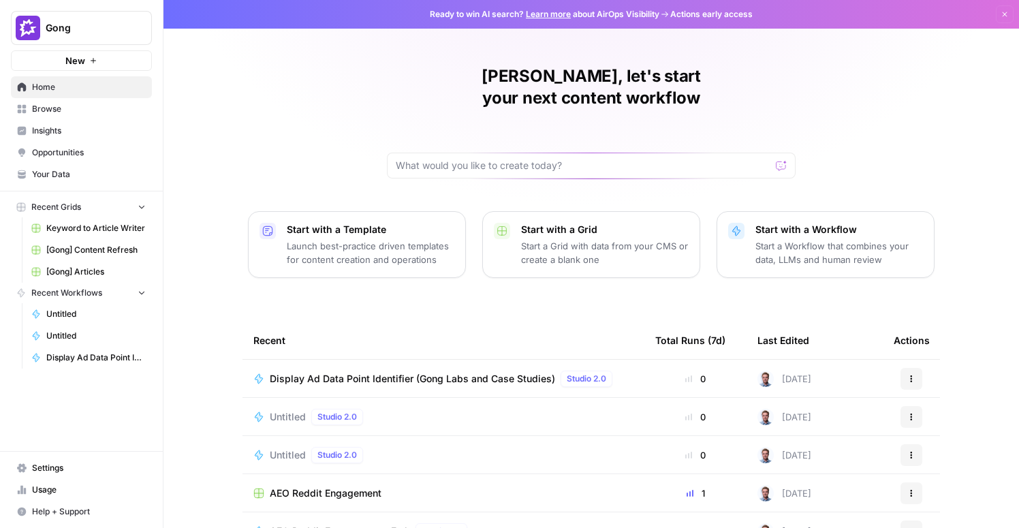
scroll to position [99, 0]
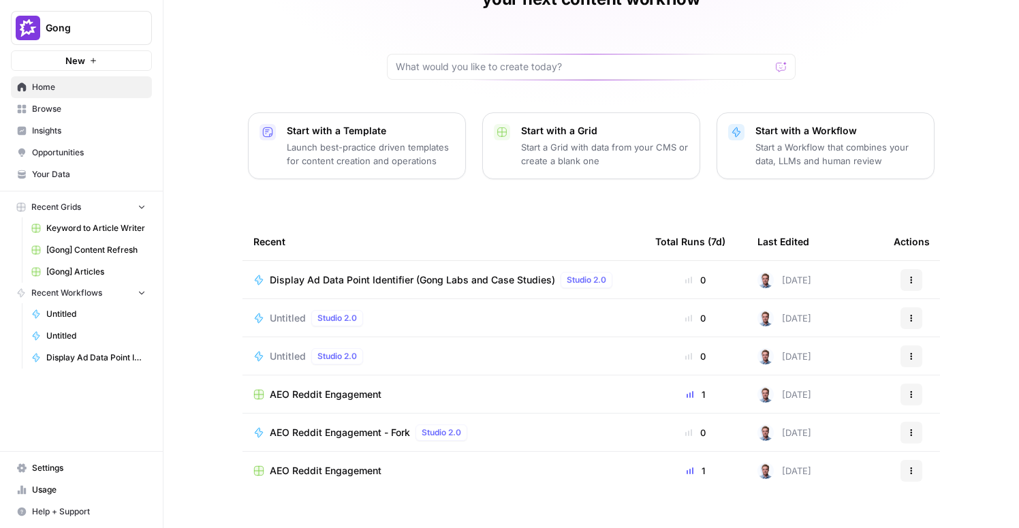
click at [90, 268] on span "[Gong] Articles" at bounding box center [95, 272] width 99 height 12
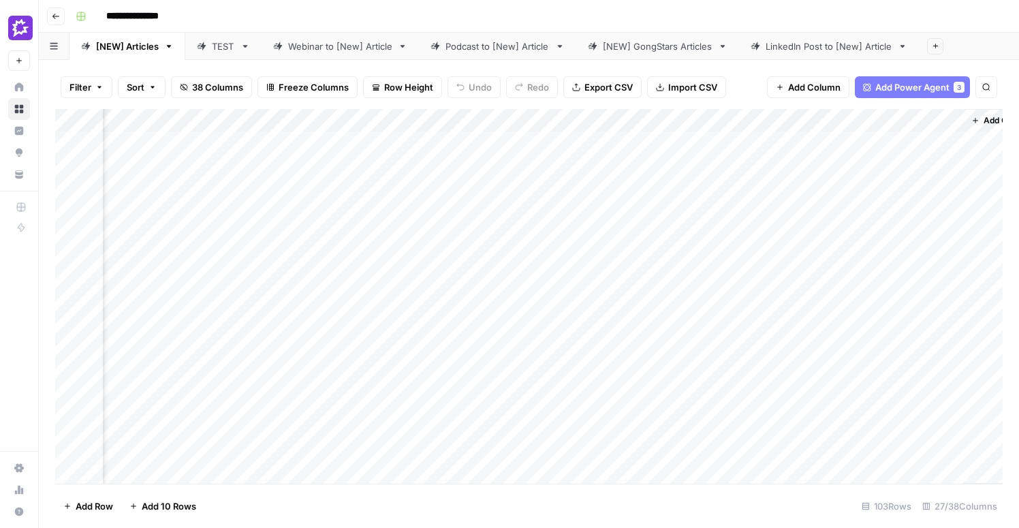
scroll to position [0, 2935]
click at [472, 124] on div "Add Column" at bounding box center [529, 296] width 948 height 375
drag, startPoint x: 562, startPoint y: 121, endPoint x: 623, endPoint y: 120, distance: 61.3
click at [623, 120] on div "Add Column" at bounding box center [529, 296] width 948 height 375
click at [815, 86] on span "Add Column" at bounding box center [814, 87] width 52 height 14
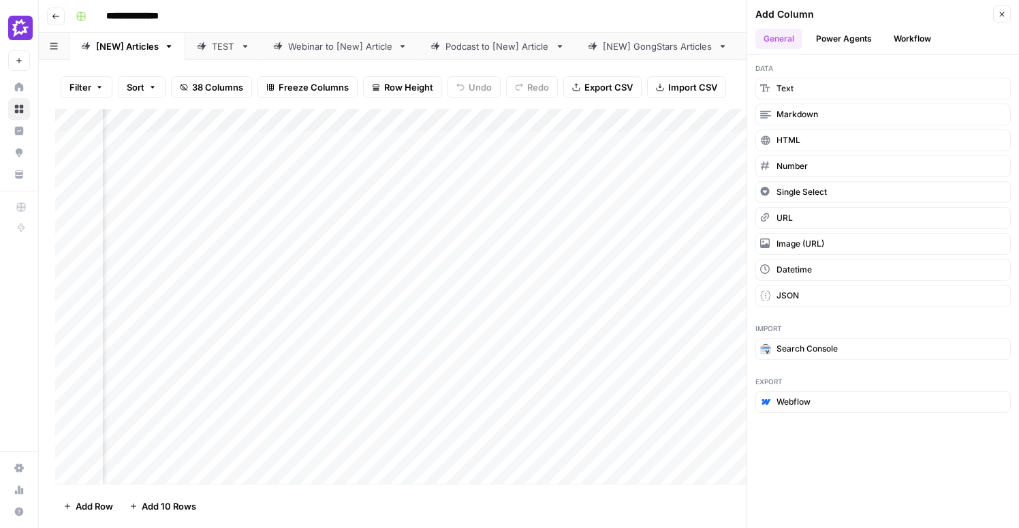
click at [1001, 16] on icon "button" at bounding box center [1002, 14] width 8 height 8
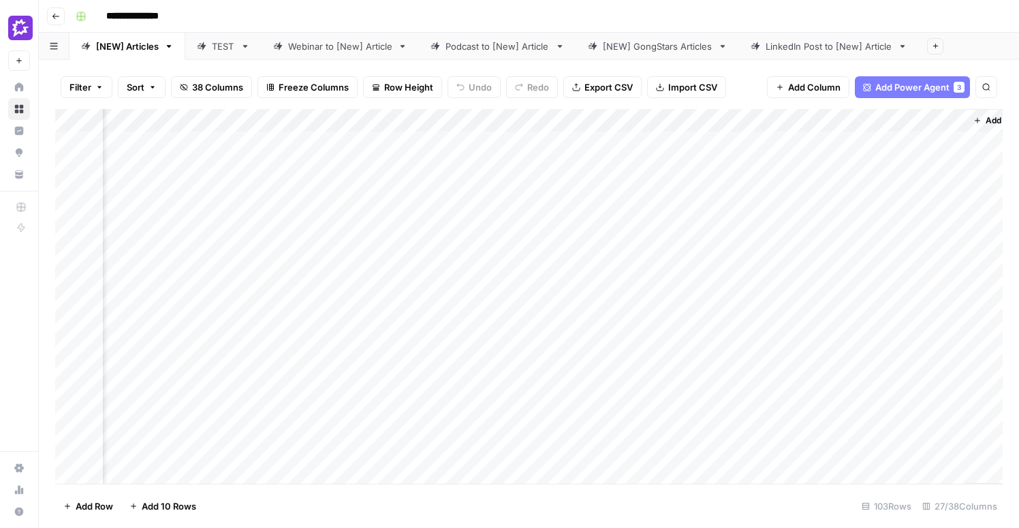
scroll to position [0, 3000]
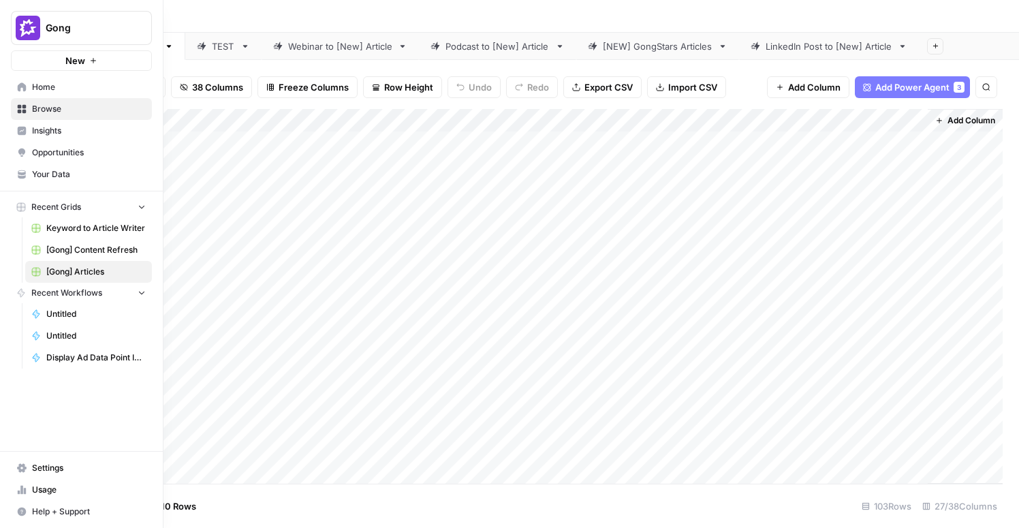
click at [61, 174] on span "Your Data" at bounding box center [89, 174] width 114 height 12
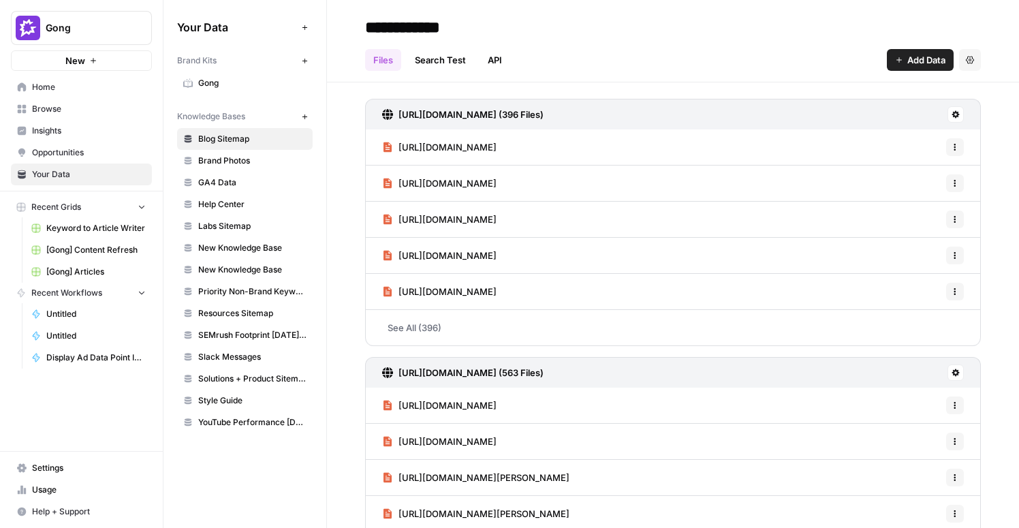
click at [44, 89] on span "Home" at bounding box center [89, 87] width 114 height 12
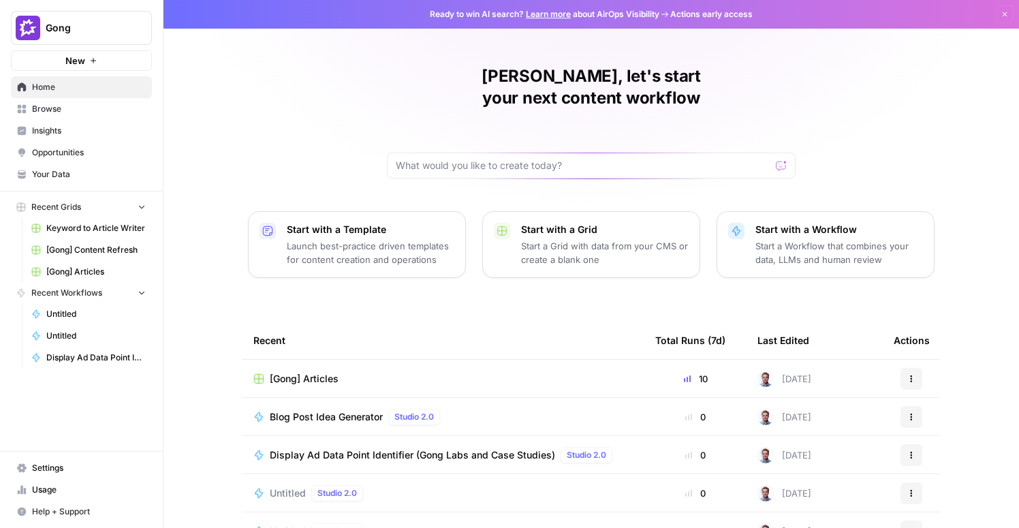
click at [61, 465] on span "Settings" at bounding box center [89, 468] width 114 height 12
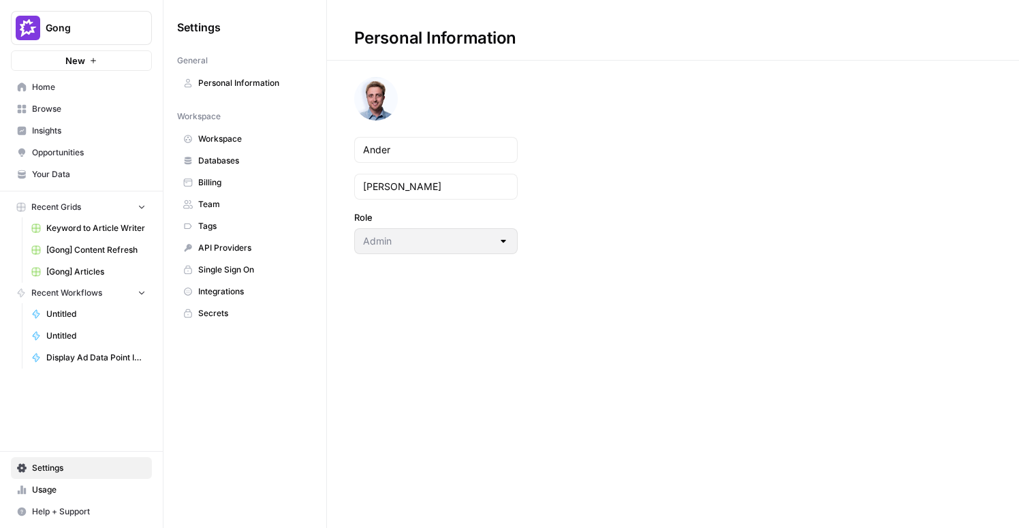
click at [213, 290] on span "Integrations" at bounding box center [252, 292] width 108 height 12
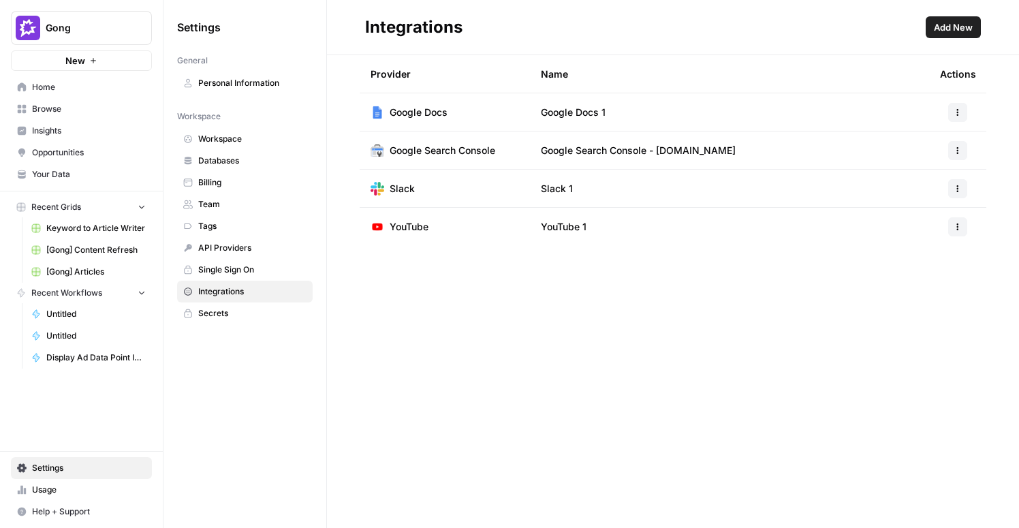
click at [493, 106] on td "Google Docs" at bounding box center [445, 111] width 170 height 37
click at [586, 112] on span "Google Docs 1" at bounding box center [573, 113] width 65 height 14
click at [709, 31] on h2 "Integrations" at bounding box center [642, 27] width 555 height 22
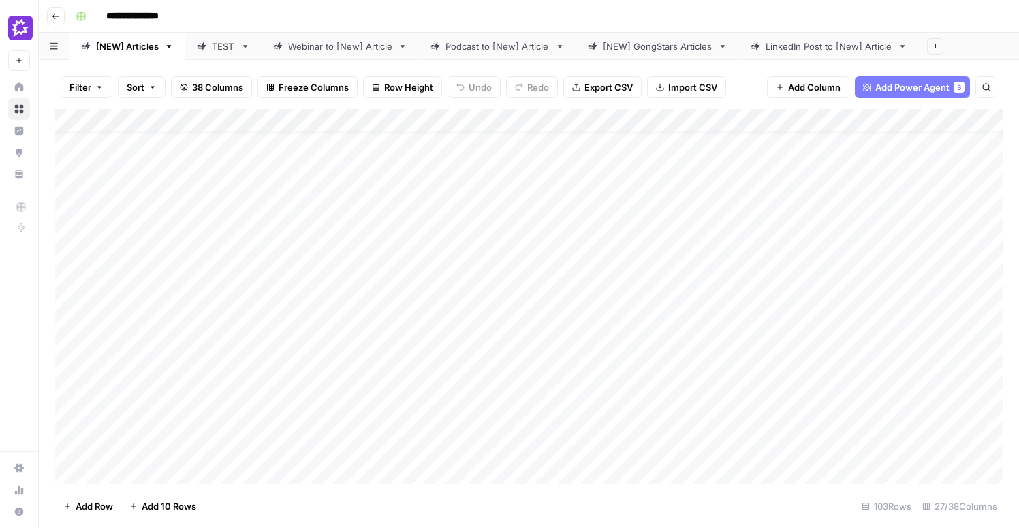
scroll to position [28, 0]
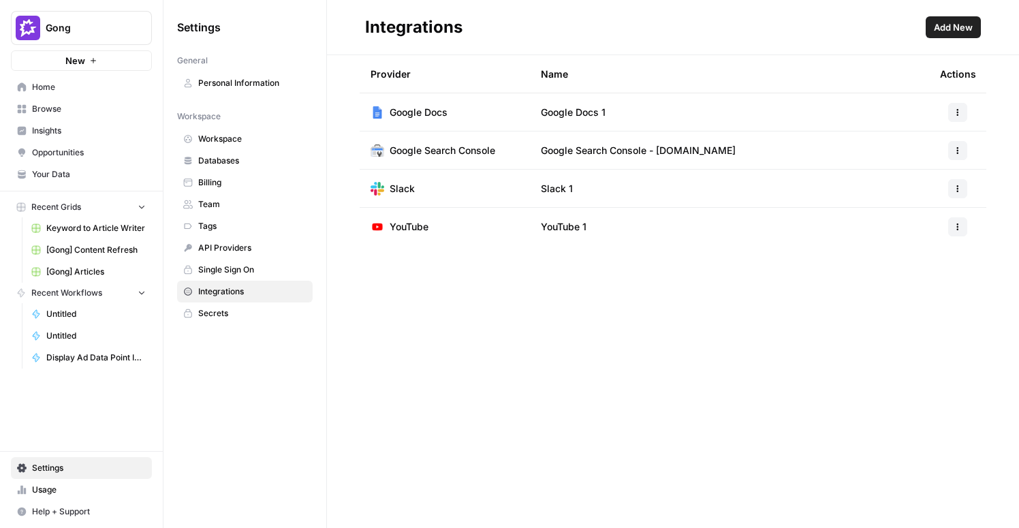
click at [34, 104] on span "Browse" at bounding box center [89, 109] width 114 height 12
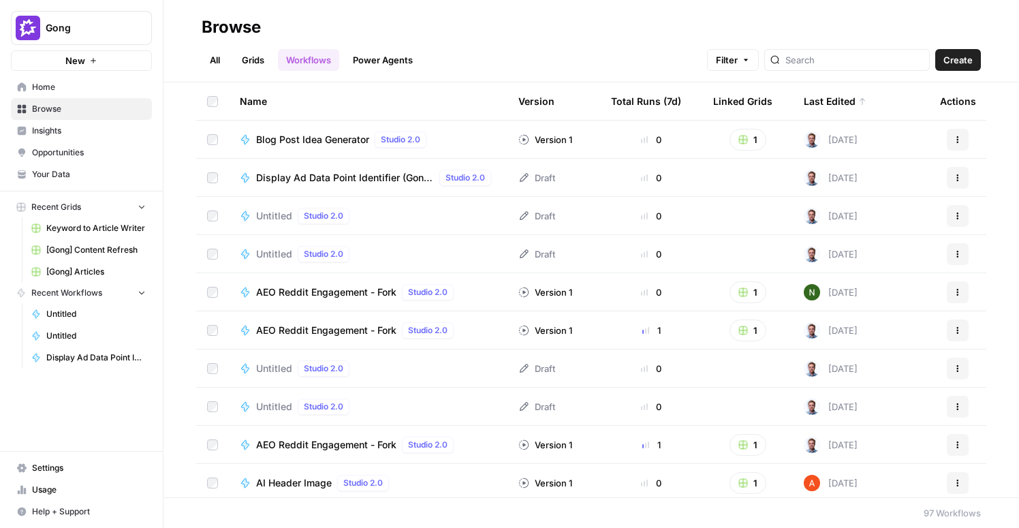
click at [95, 244] on span "[Gong] Content Refresh" at bounding box center [95, 250] width 99 height 12
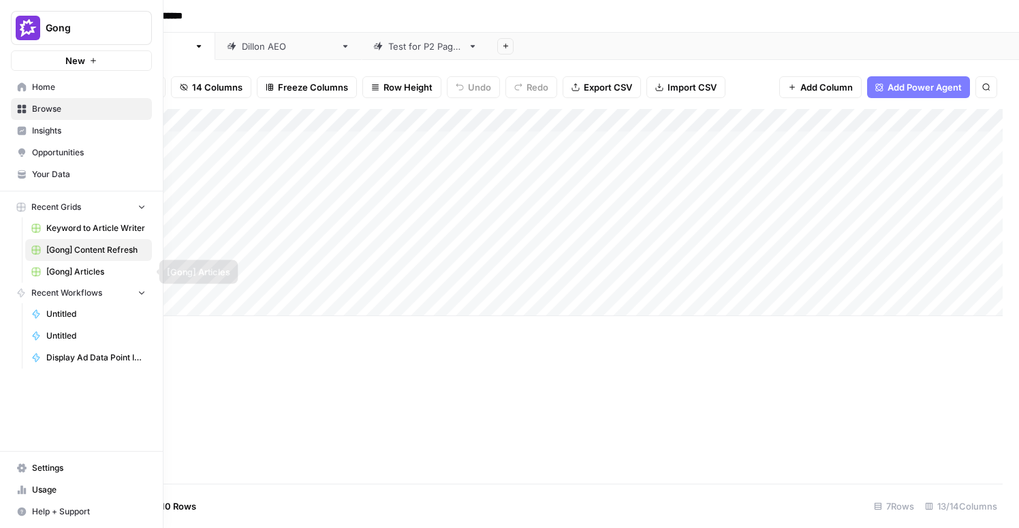
click at [76, 271] on span "[Gong] Articles" at bounding box center [95, 272] width 99 height 12
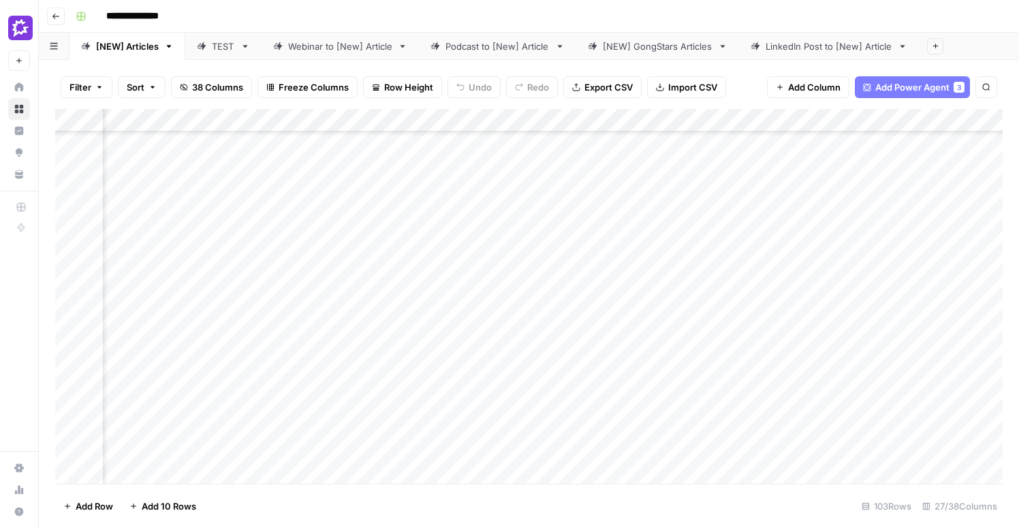
scroll to position [284, 1745]
click at [401, 335] on div "Add Column" at bounding box center [529, 296] width 948 height 375
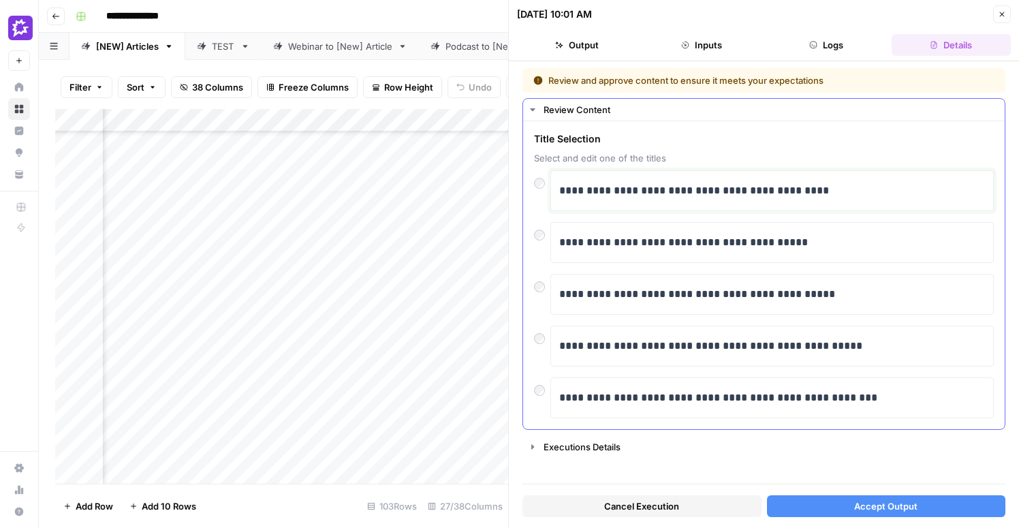
click at [559, 189] on p "**********" at bounding box center [772, 191] width 426 height 18
click at [643, 189] on p "**********" at bounding box center [772, 191] width 426 height 18
drag, startPoint x: 654, startPoint y: 193, endPoint x: 585, endPoint y: 193, distance: 68.8
click at [585, 193] on p "**********" at bounding box center [772, 191] width 426 height 18
drag, startPoint x: 596, startPoint y: 193, endPoint x: 506, endPoint y: 192, distance: 90.0
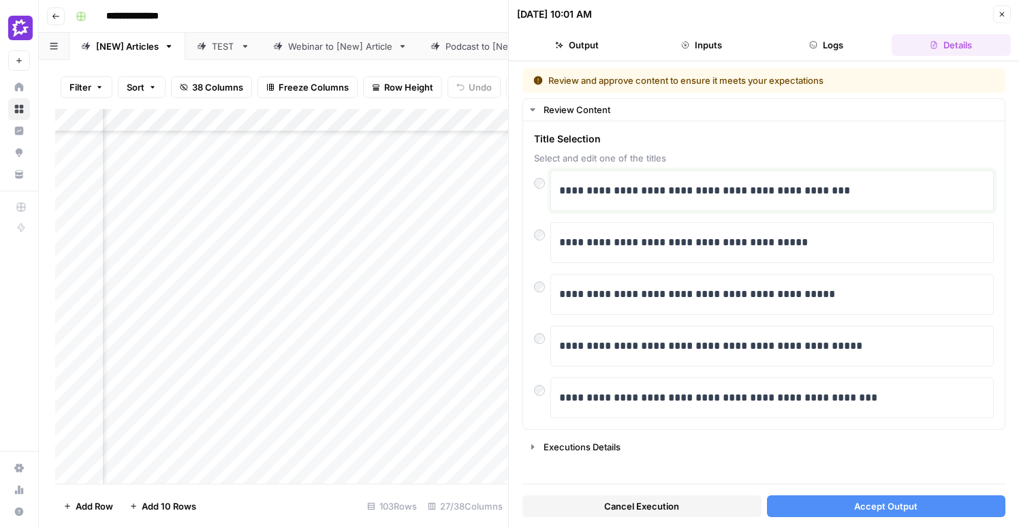
click at [508, 192] on div "**********" at bounding box center [763, 264] width 511 height 528
drag, startPoint x: 609, startPoint y: 189, endPoint x: 493, endPoint y: 186, distance: 115.2
click at [493, 186] on body "**********" at bounding box center [509, 264] width 1019 height 528
click at [591, 178] on div "**********" at bounding box center [772, 191] width 426 height 29
drag, startPoint x: 608, startPoint y: 188, endPoint x: 554, endPoint y: 188, distance: 53.8
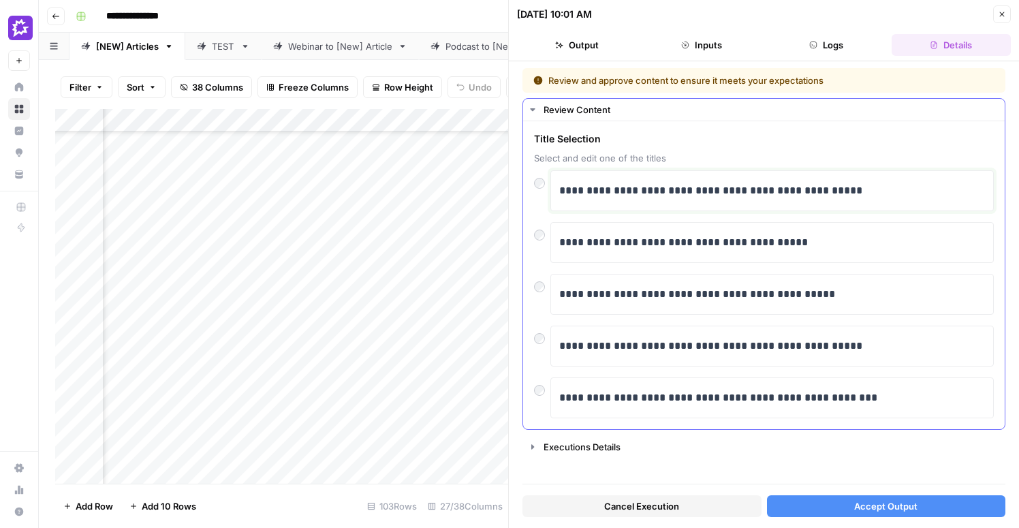
click at [554, 188] on div "**********" at bounding box center [773, 190] width 444 height 41
click at [600, 193] on p "**********" at bounding box center [772, 191] width 426 height 18
drag, startPoint x: 729, startPoint y: 190, endPoint x: 896, endPoint y: 199, distance: 167.2
click at [896, 199] on p "**********" at bounding box center [772, 191] width 426 height 18
click at [900, 506] on span "Accept Output" at bounding box center [886, 507] width 63 height 14
